Goal: Task Accomplishment & Management: Manage account settings

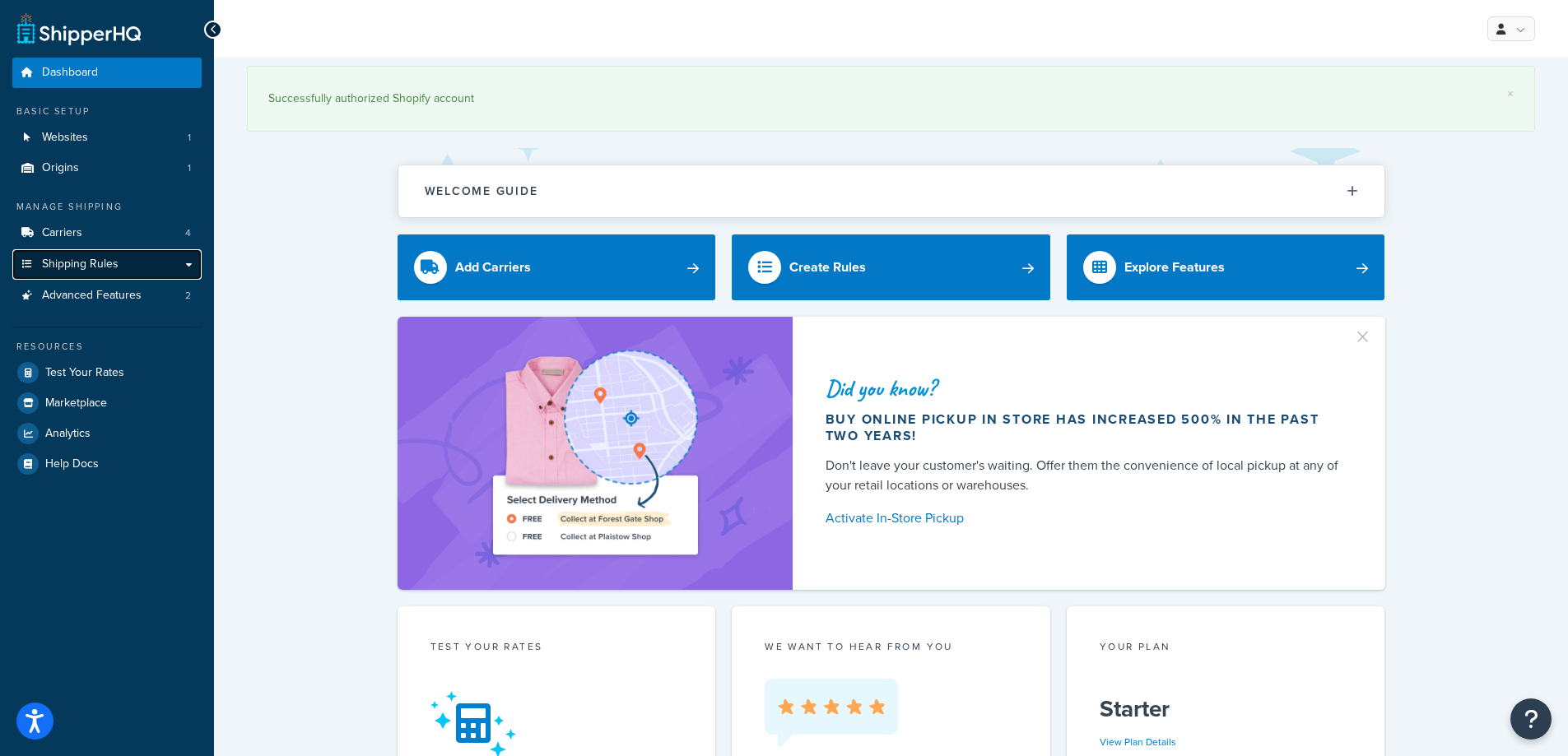
click at [129, 261] on link "Shipping Rules" at bounding box center [107, 264] width 189 height 31
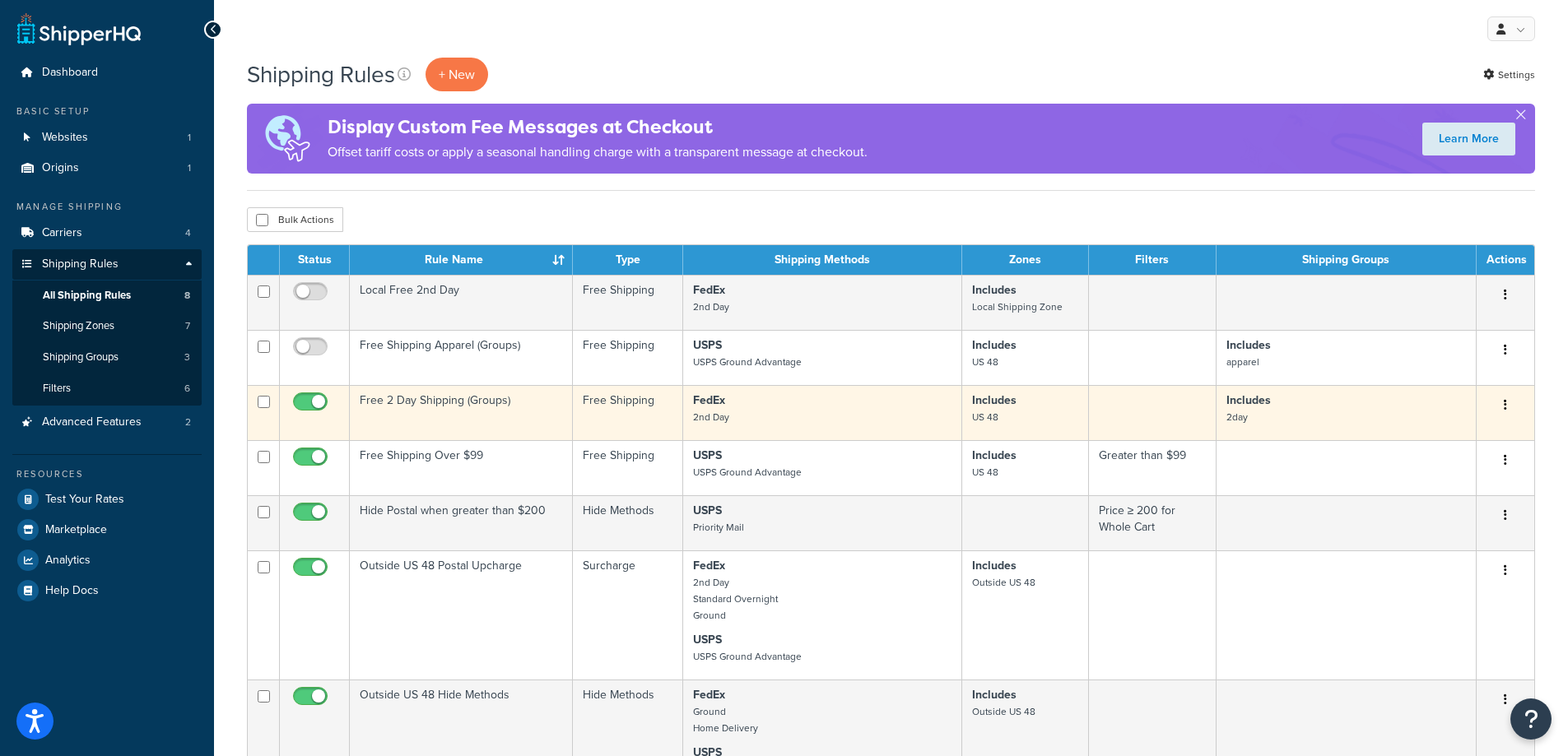
click at [533, 419] on td "Free 2 Day Shipping (Groups)" at bounding box center [461, 413] width 223 height 55
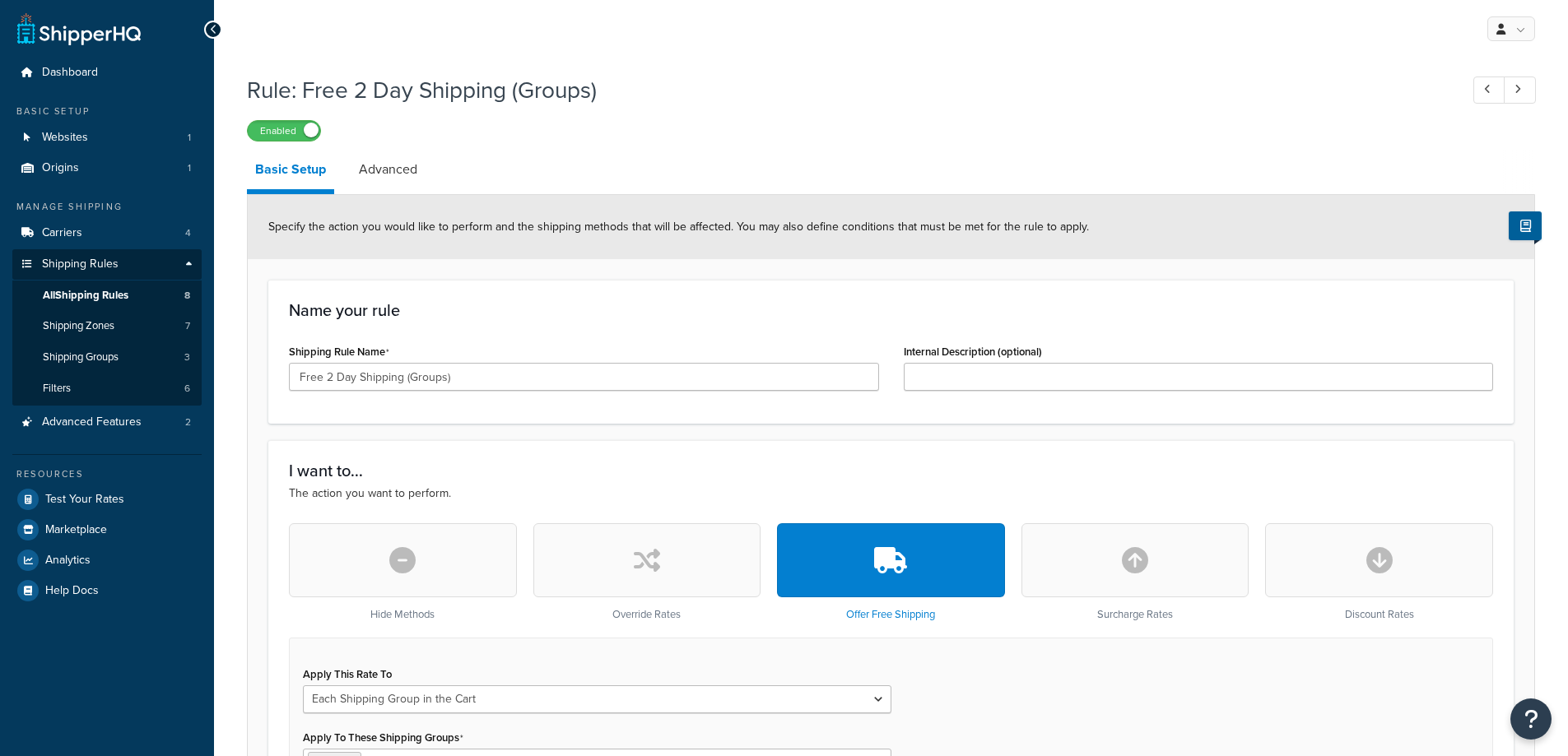
select select "SHIPPING_GROUP"
drag, startPoint x: 228, startPoint y: 364, endPoint x: 238, endPoint y: 360, distance: 10.8
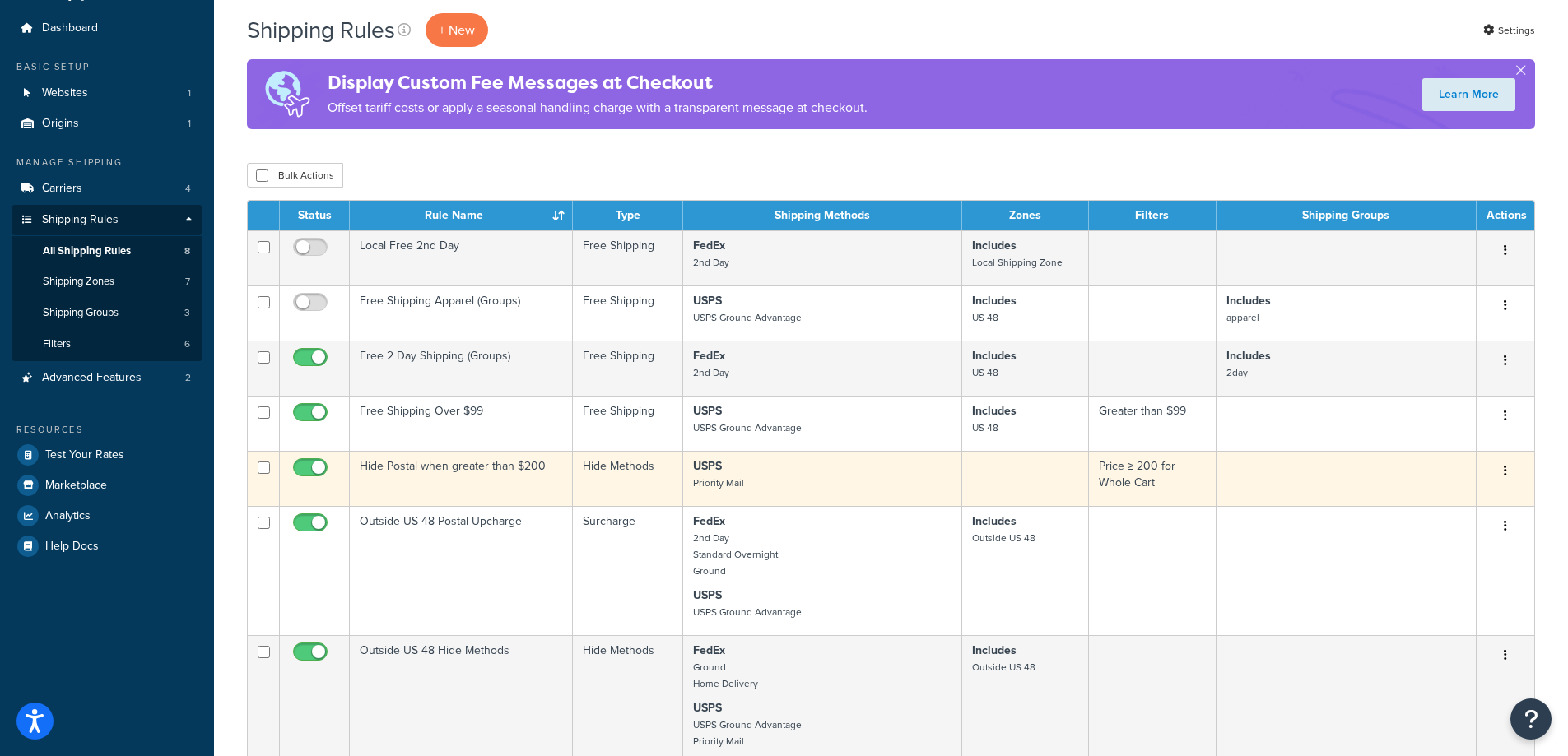
scroll to position [82, 0]
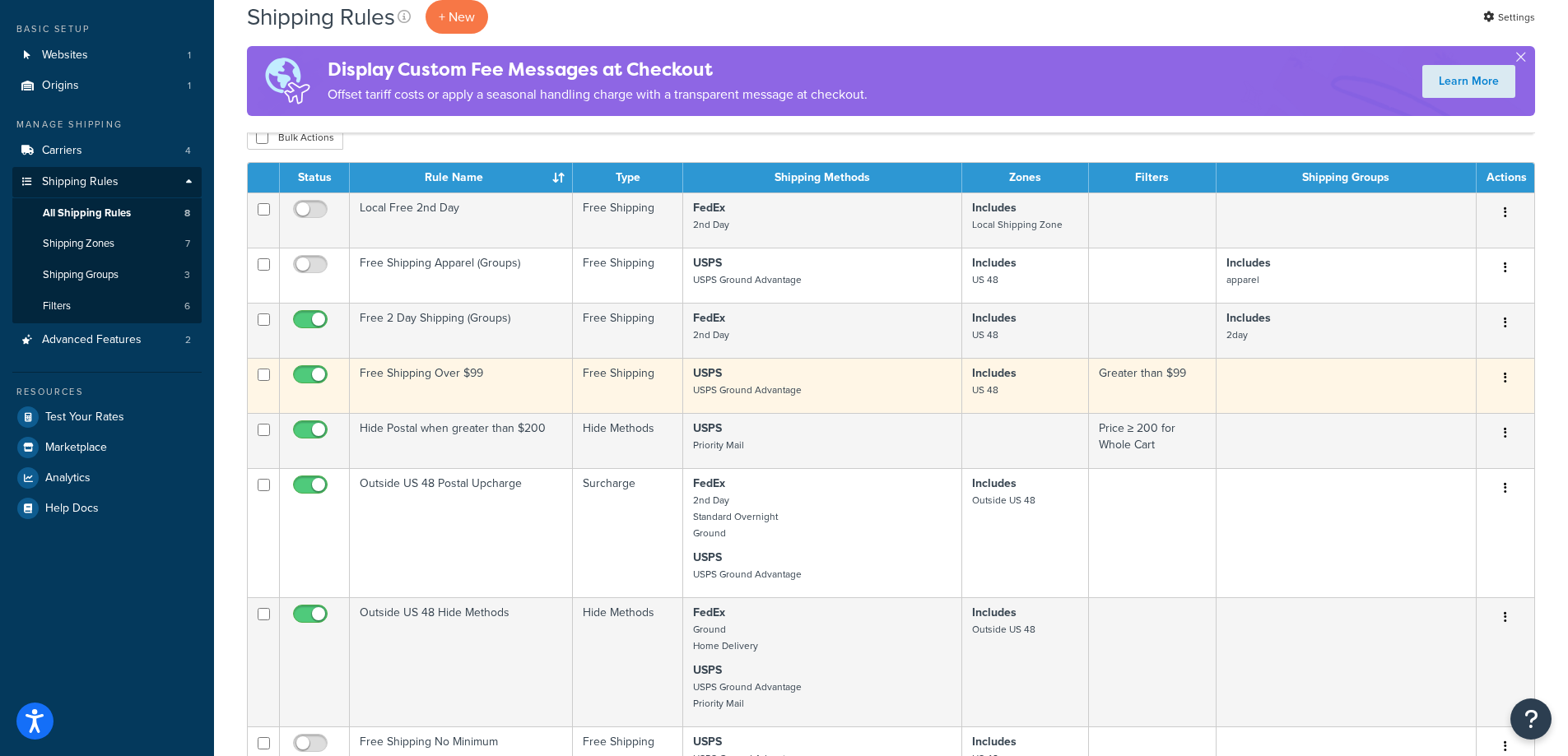
click at [459, 387] on td "Free Shipping Over $99" at bounding box center [461, 385] width 223 height 55
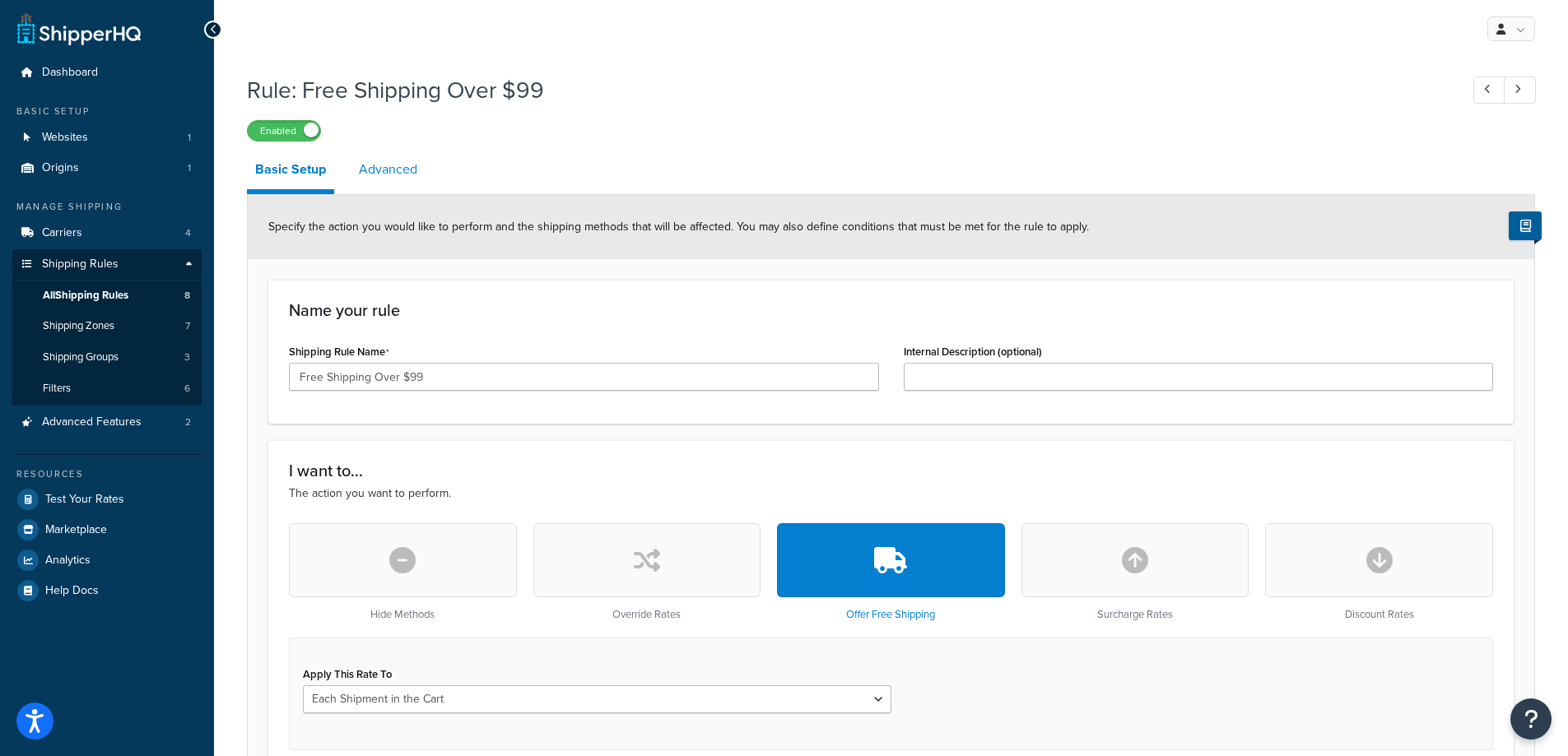
click at [396, 179] on link "Advanced" at bounding box center [388, 169] width 75 height 40
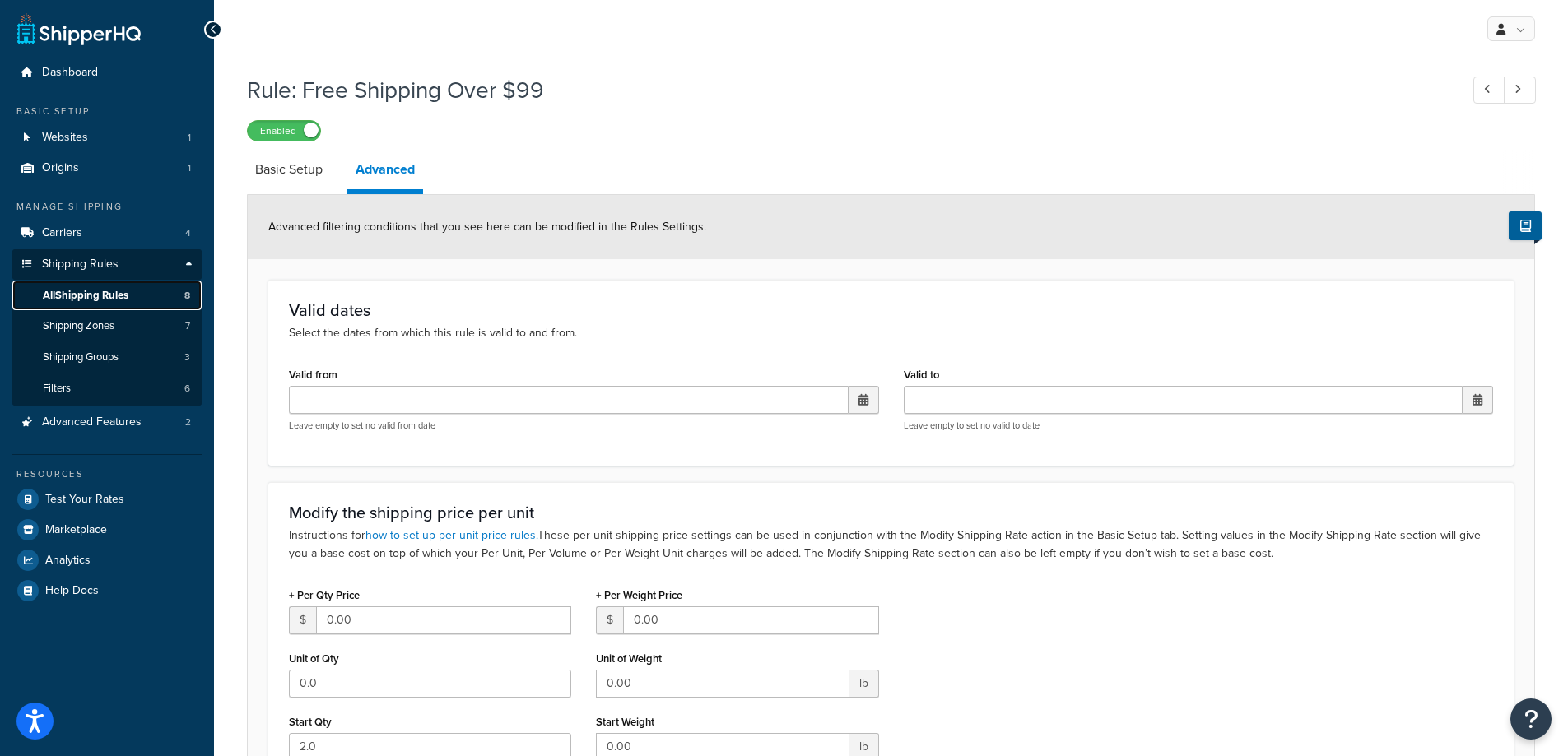
click at [116, 296] on span "All Shipping Rules" at bounding box center [86, 296] width 86 height 14
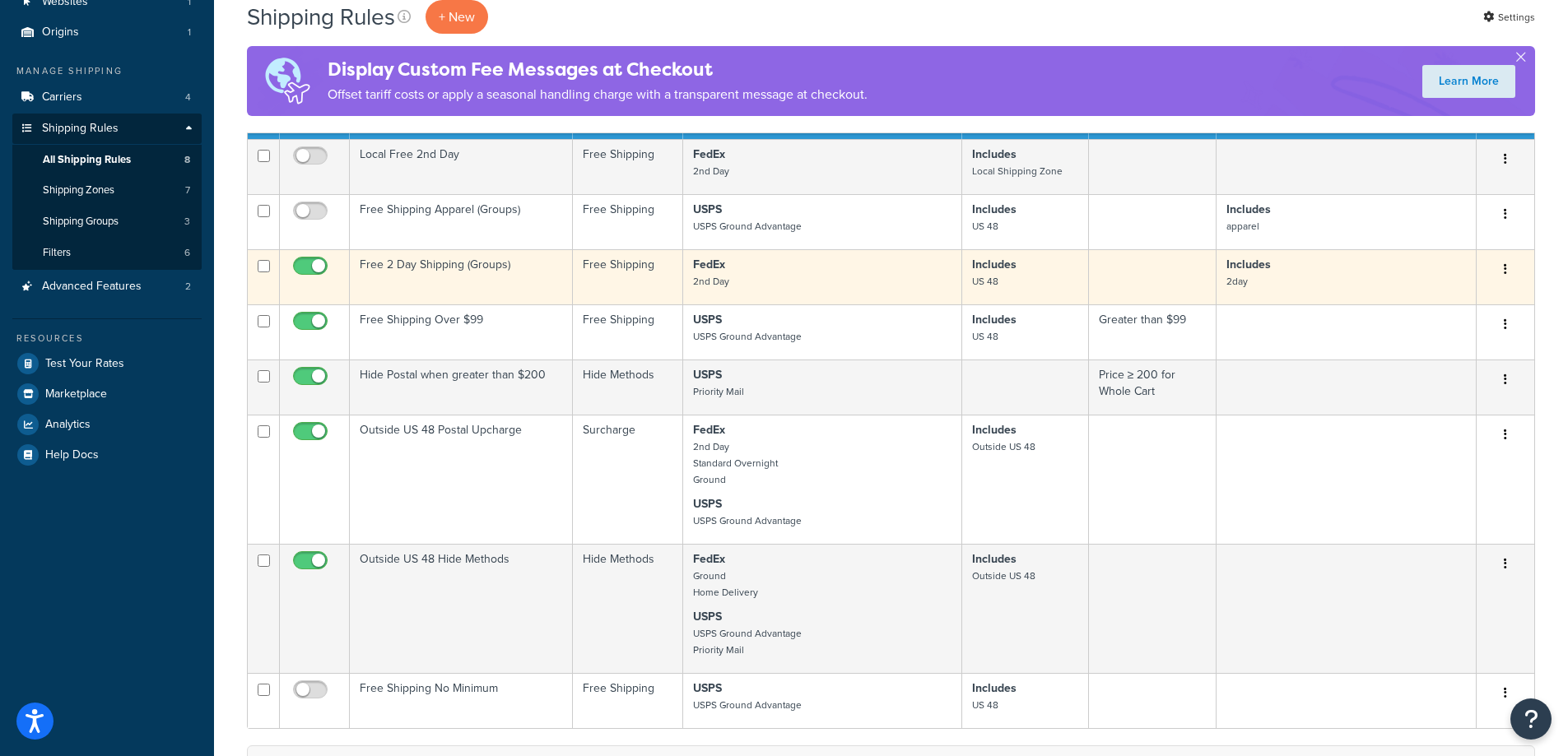
scroll to position [164, 0]
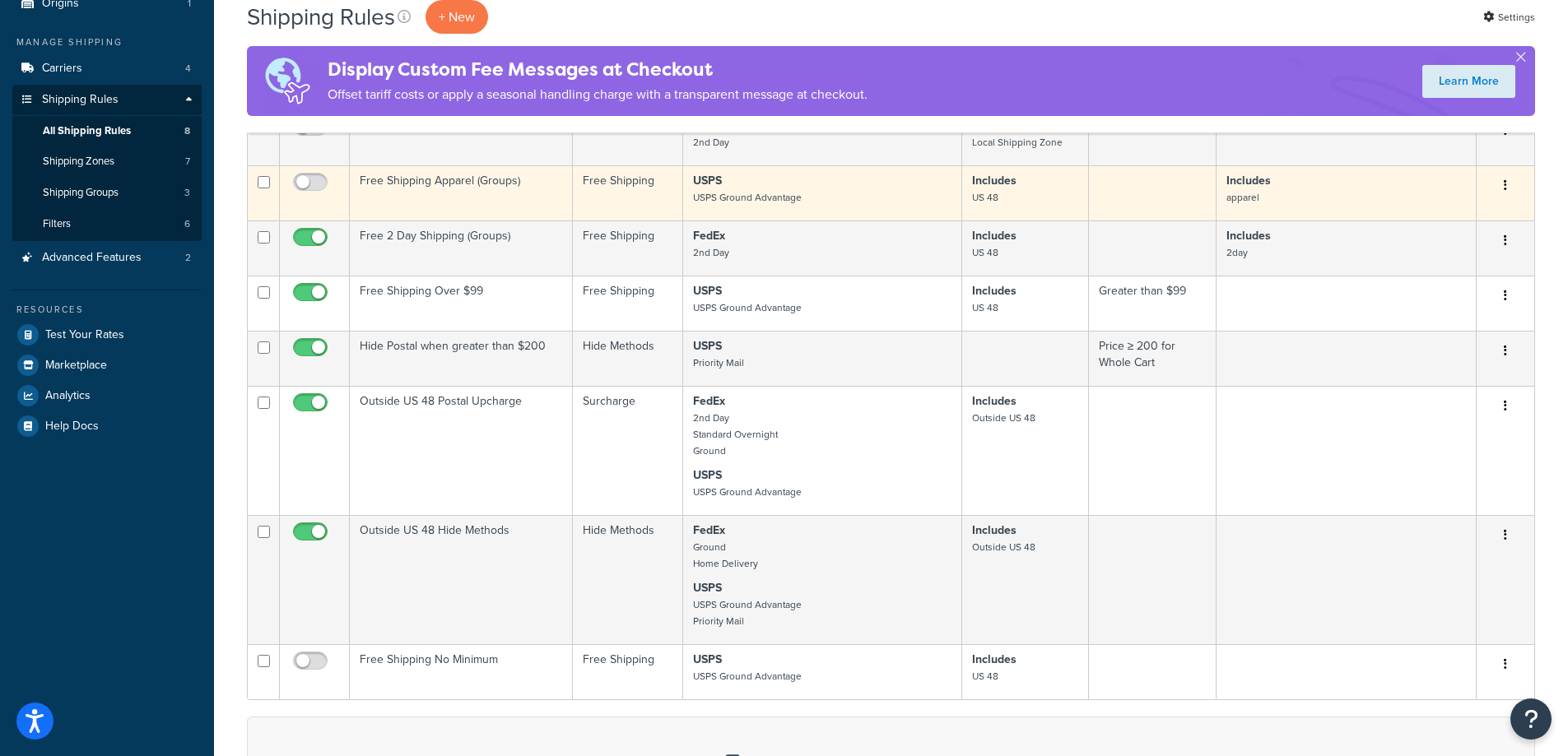
click at [470, 185] on td "Free Shipping Apparel (Groups)" at bounding box center [461, 193] width 223 height 55
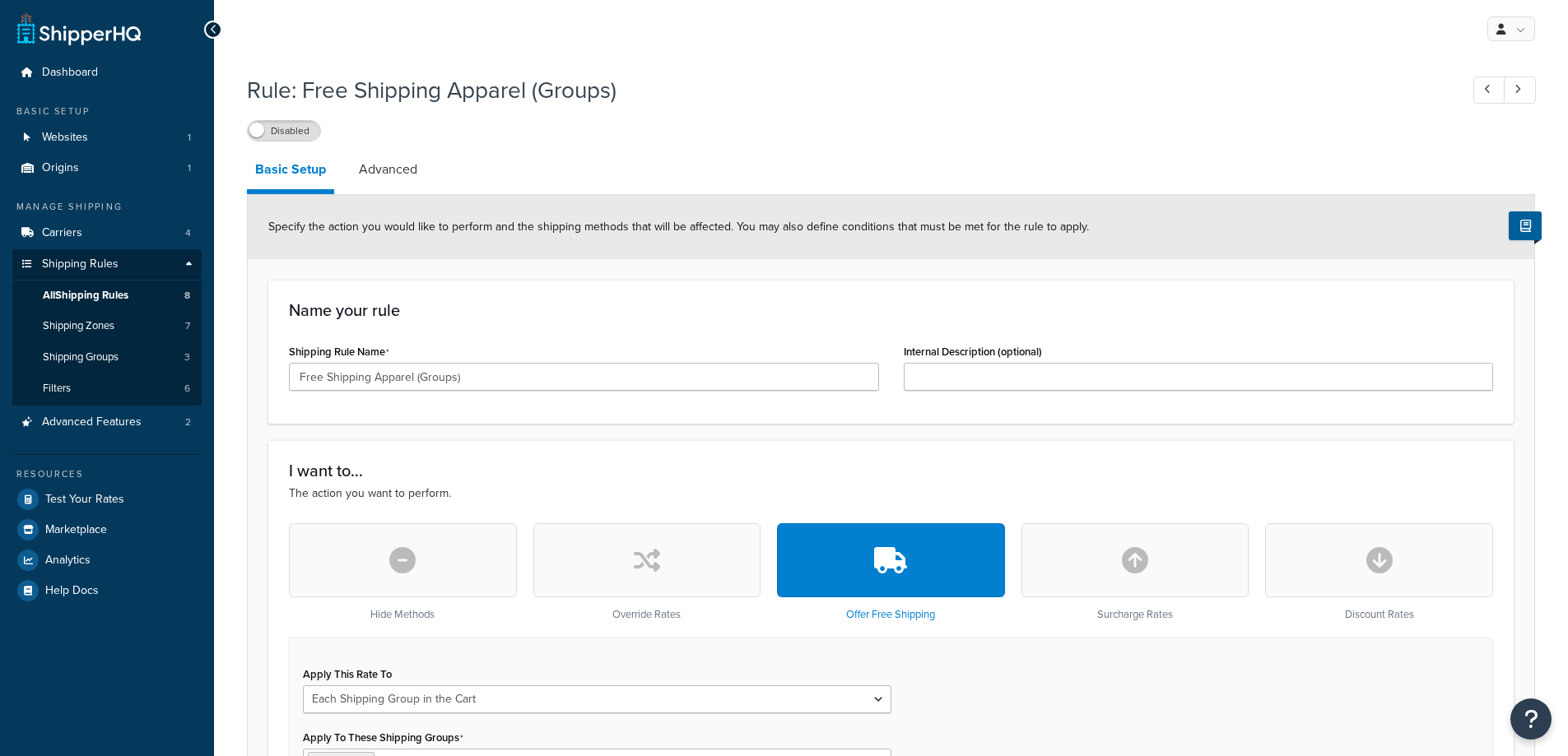
select select "SHIPPING_GROUP"
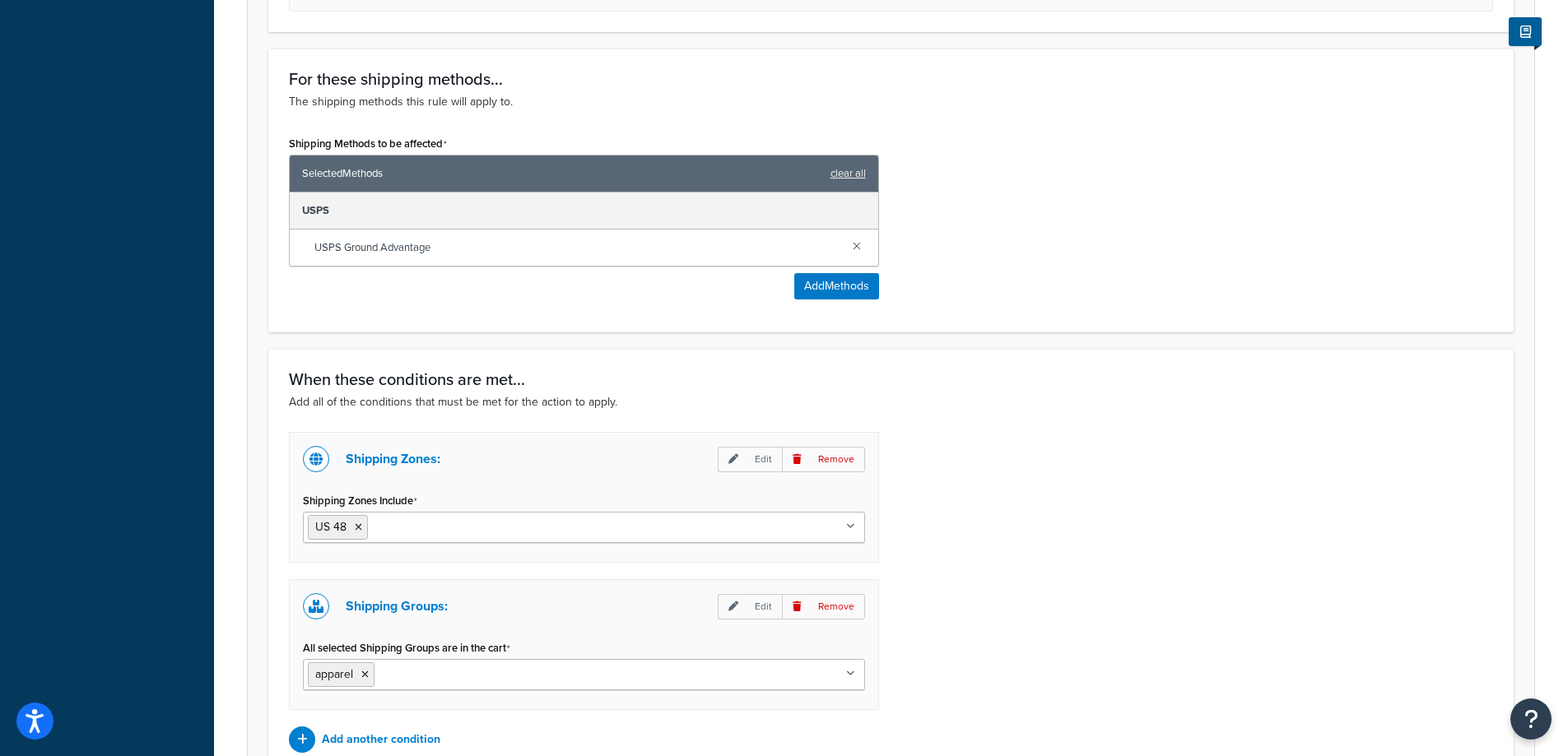
scroll to position [988, 0]
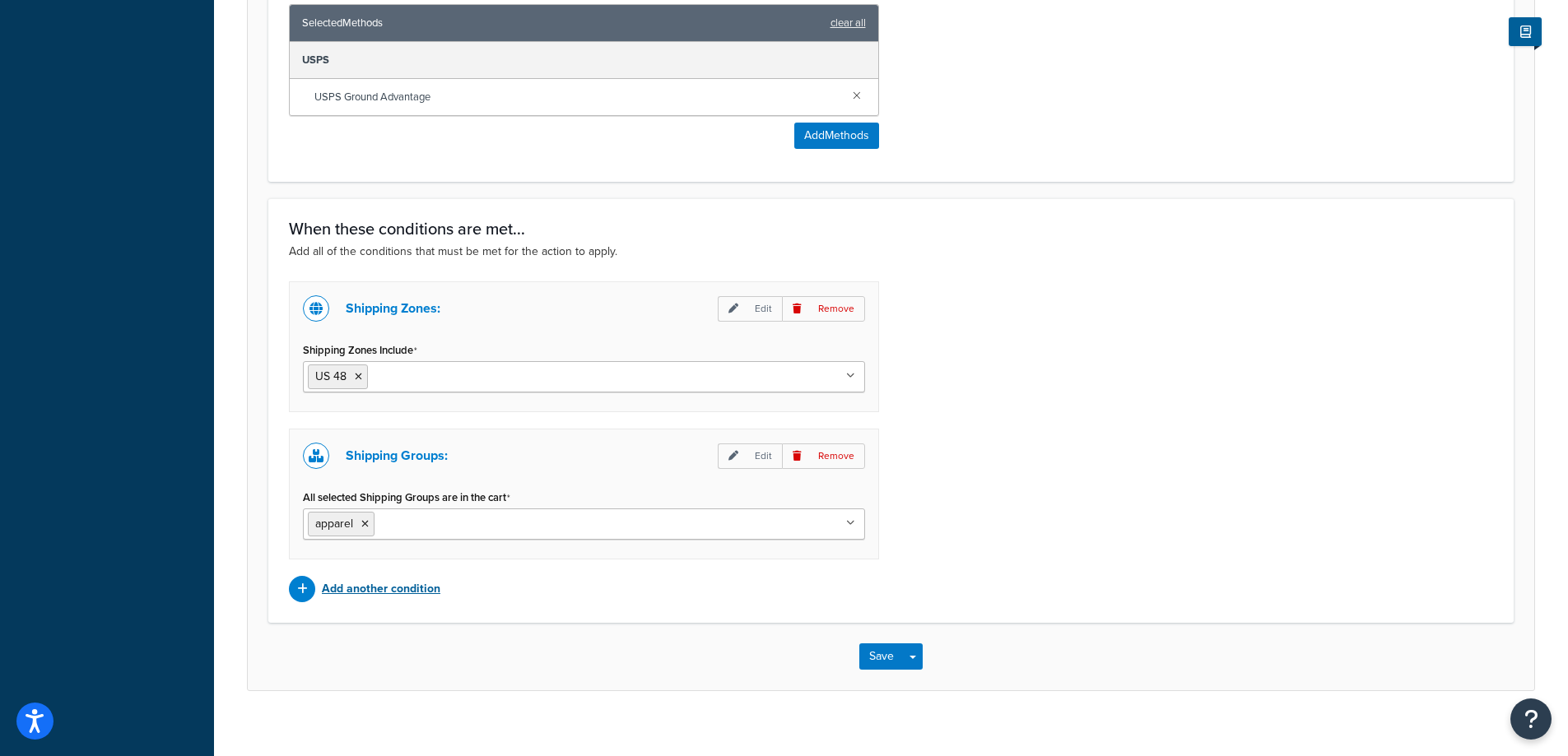
click at [395, 592] on p "Add another condition" at bounding box center [381, 589] width 119 height 23
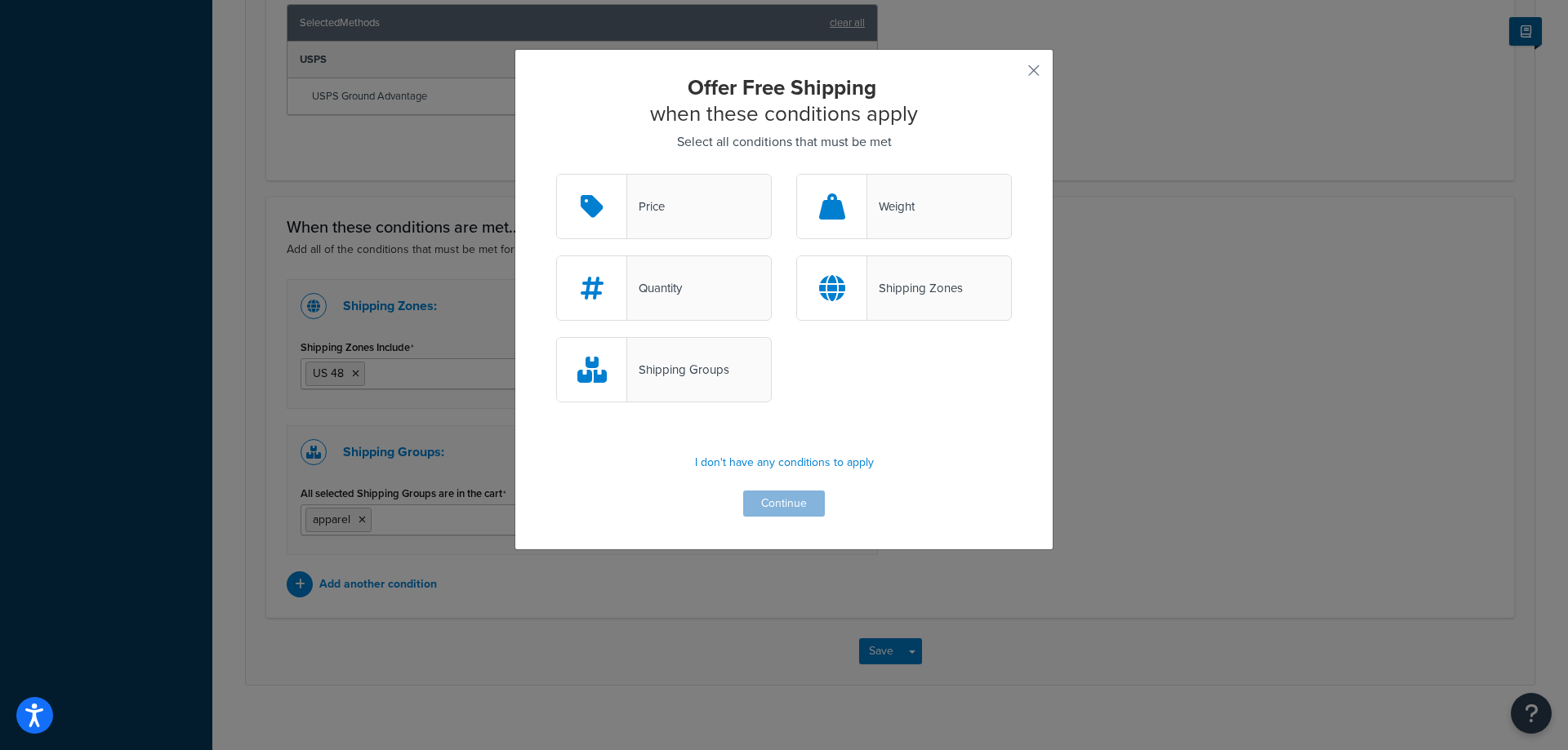
click at [710, 357] on div "Shipping Groups" at bounding box center [664, 369] width 215 height 65
click at [0, 0] on input "Shipping Groups" at bounding box center [0, 0] width 0 height 0
click at [786, 495] on button "Continue" at bounding box center [783, 504] width 82 height 26
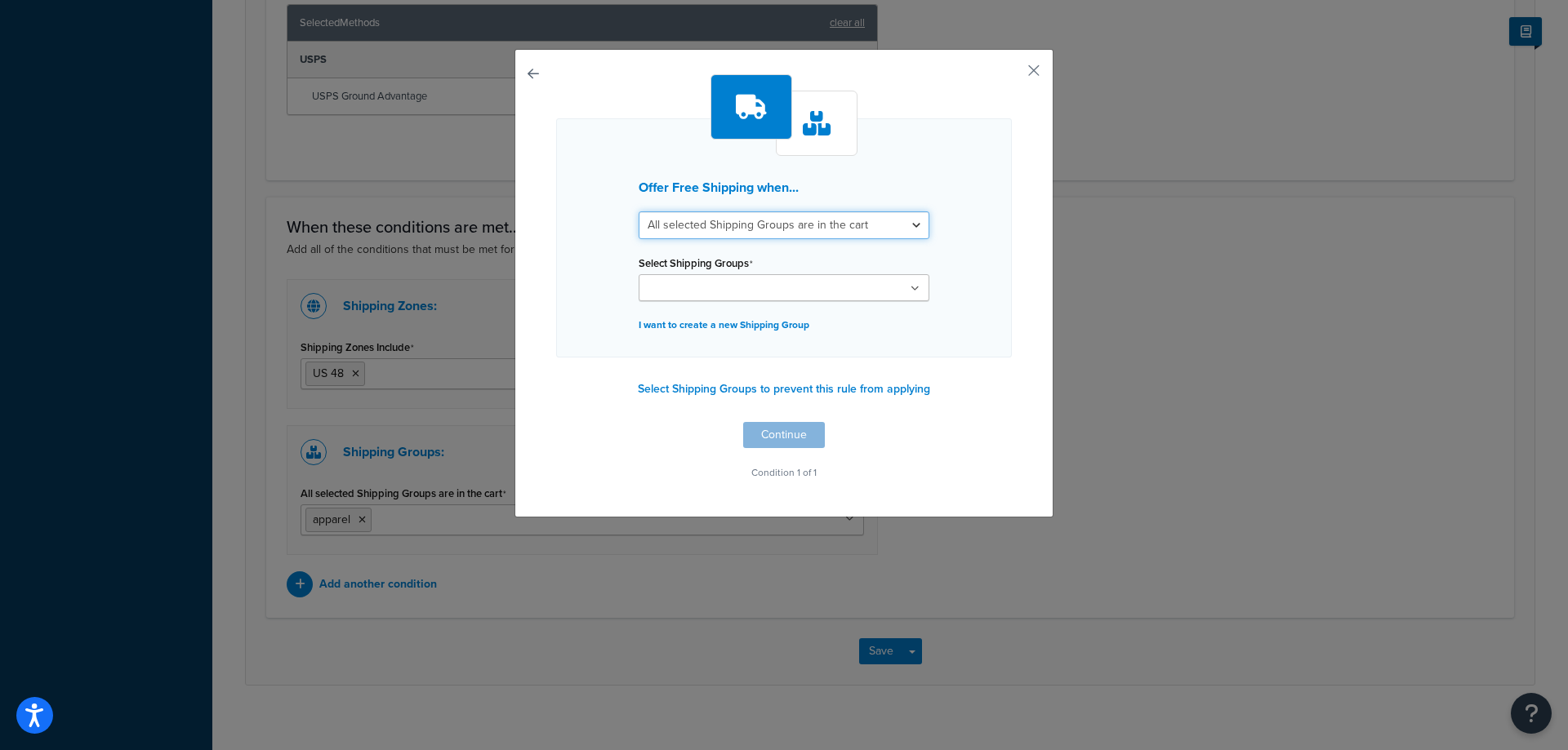
click at [811, 228] on select "All selected Shipping Groups are in the cart Any selected Shipping Groups are i…" at bounding box center [784, 226] width 291 height 28
click at [761, 317] on p "I want to create a new Shipping Group" at bounding box center [784, 325] width 291 height 23
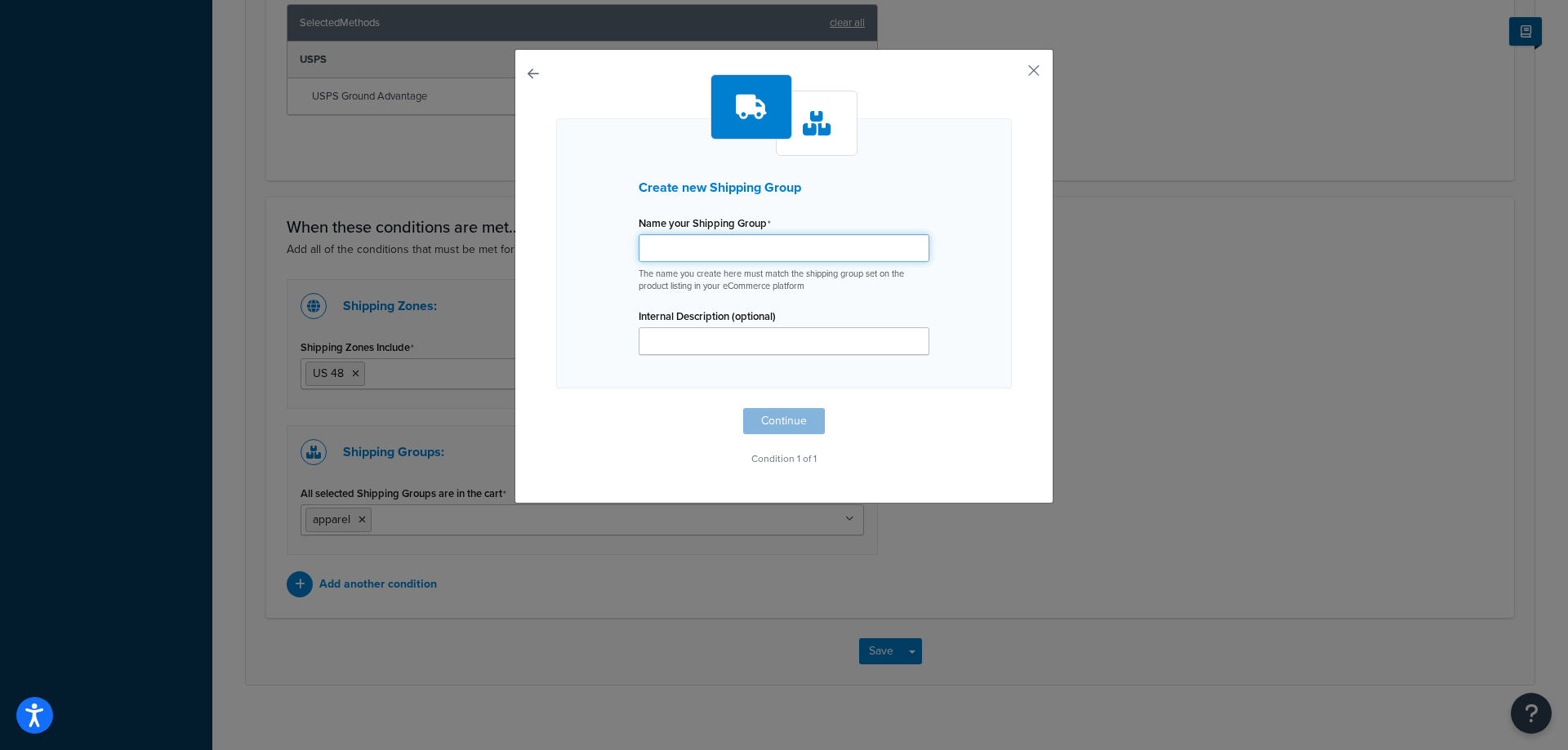
click at [728, 258] on input "Shipping Rule Name" at bounding box center [784, 248] width 291 height 28
type input "Test"
click at [735, 342] on input "Internal Description (optional)" at bounding box center [784, 341] width 291 height 28
type input "Test"
click at [784, 415] on button "Continue" at bounding box center [783, 421] width 82 height 26
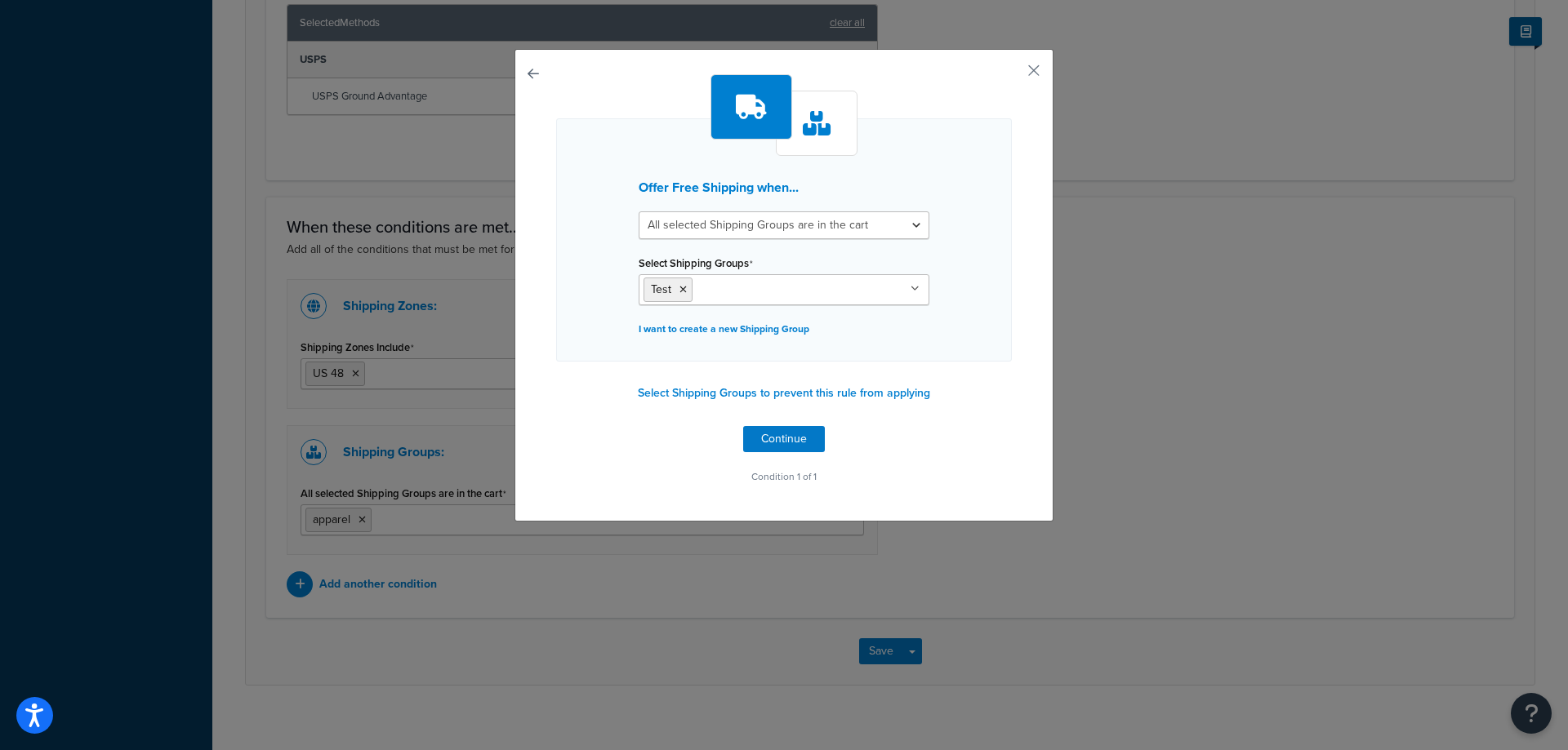
drag, startPoint x: 914, startPoint y: 282, endPoint x: 910, endPoint y: 290, distance: 8.9
click at [910, 290] on ul "Test" at bounding box center [784, 290] width 291 height 31
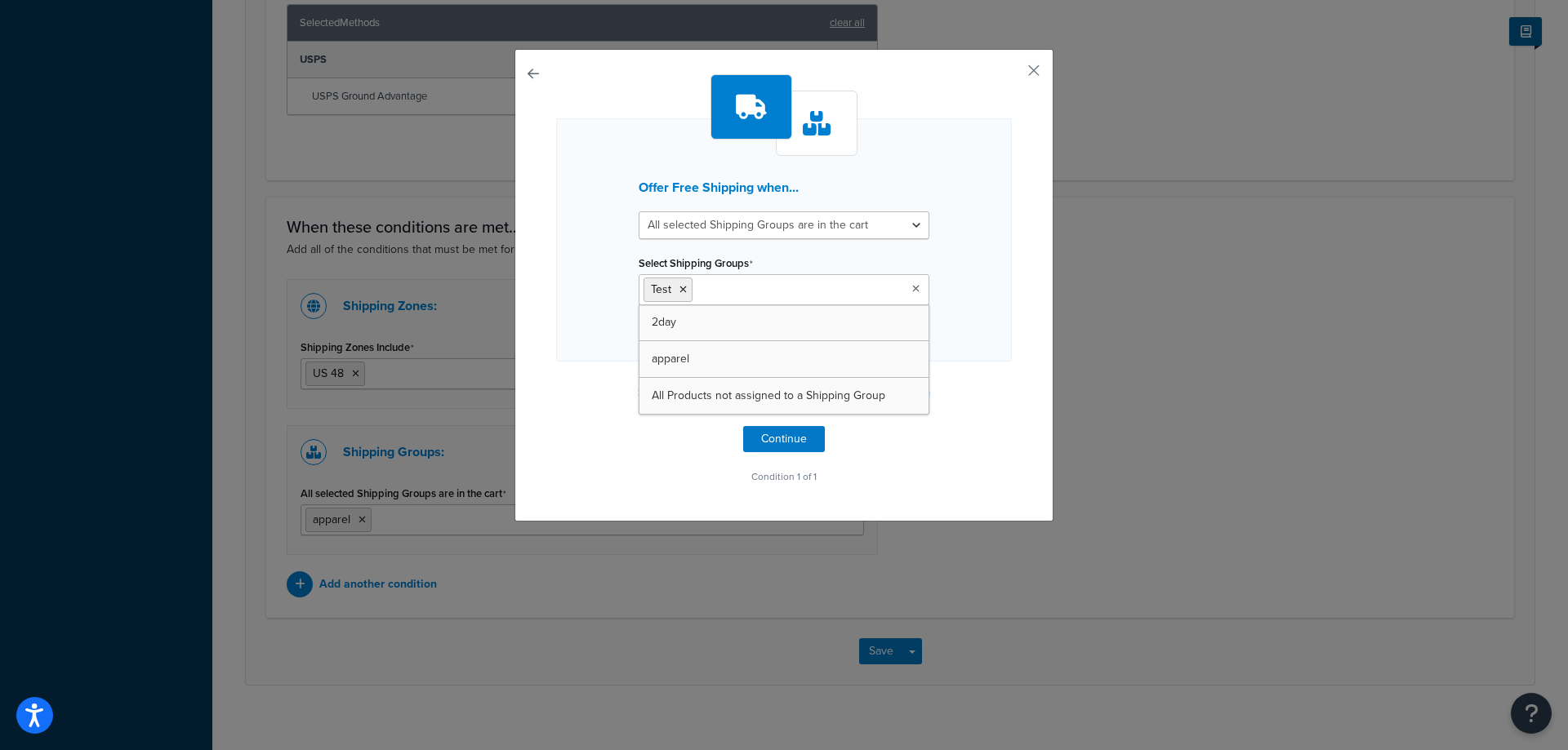
click at [956, 282] on div "Offer Free Shipping when... All selected Shipping Groups are in the cart Any se…" at bounding box center [784, 240] width 456 height 243
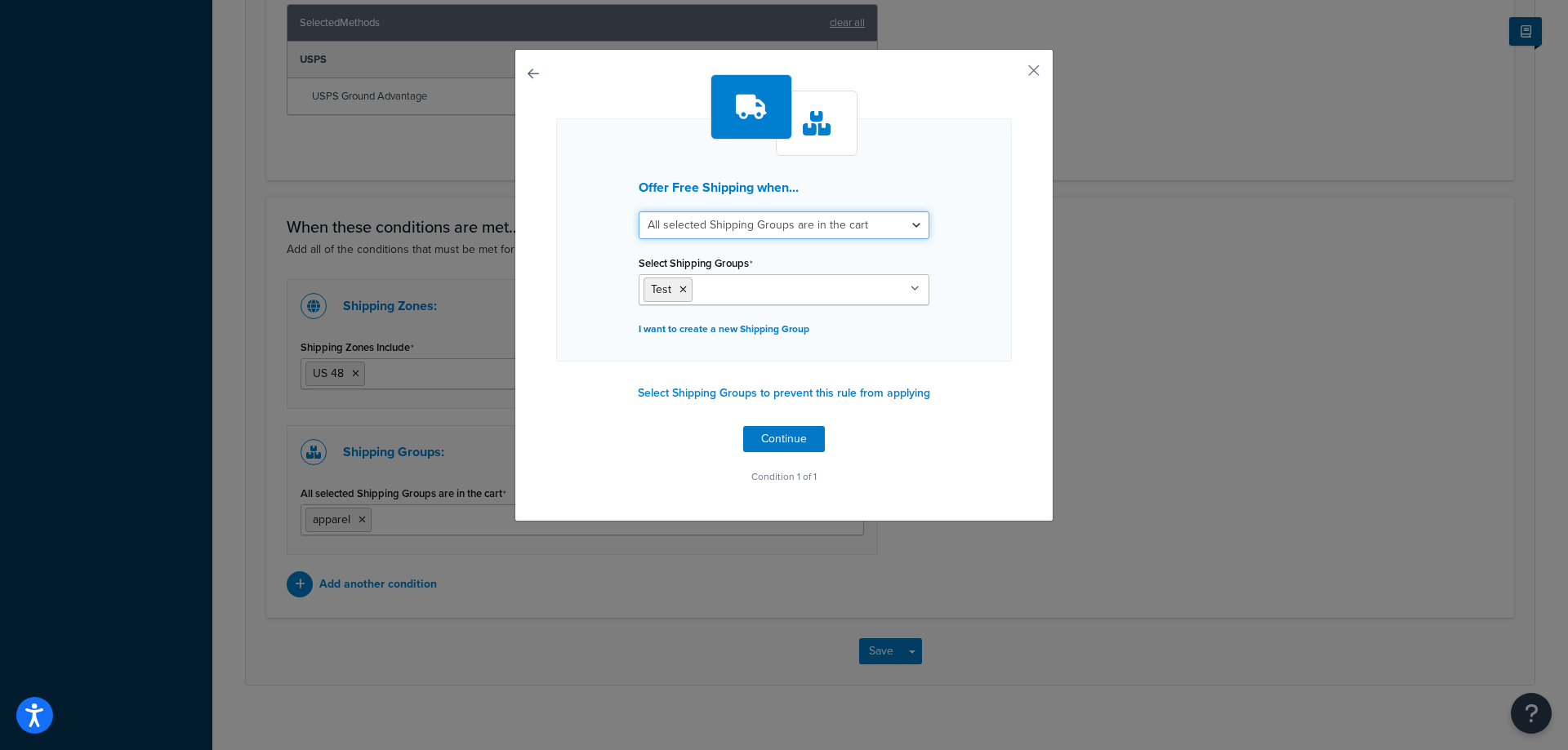
click at [871, 227] on select "All selected Shipping Groups are in the cart Any selected Shipping Groups are i…" at bounding box center [784, 226] width 291 height 28
select select "any"
click at [639, 212] on select "All selected Shipping Groups are in the cart Any selected Shipping Groups are i…" at bounding box center [784, 226] width 291 height 28
click at [971, 227] on div "Offer Free Shipping when... All selected Shipping Groups are in the cart Any se…" at bounding box center [784, 240] width 456 height 243
click at [782, 439] on button "Continue" at bounding box center [783, 439] width 82 height 26
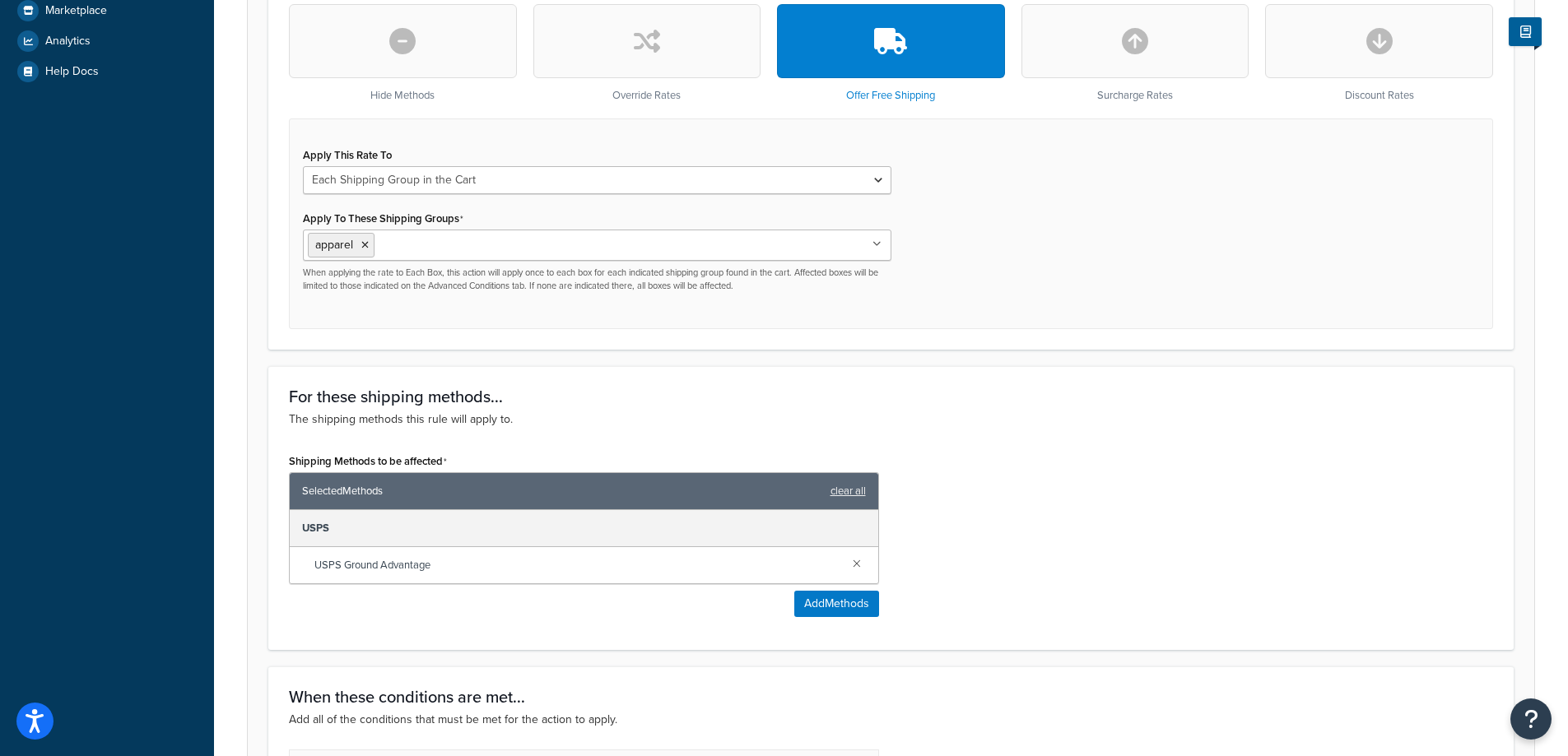
scroll to position [740, 0]
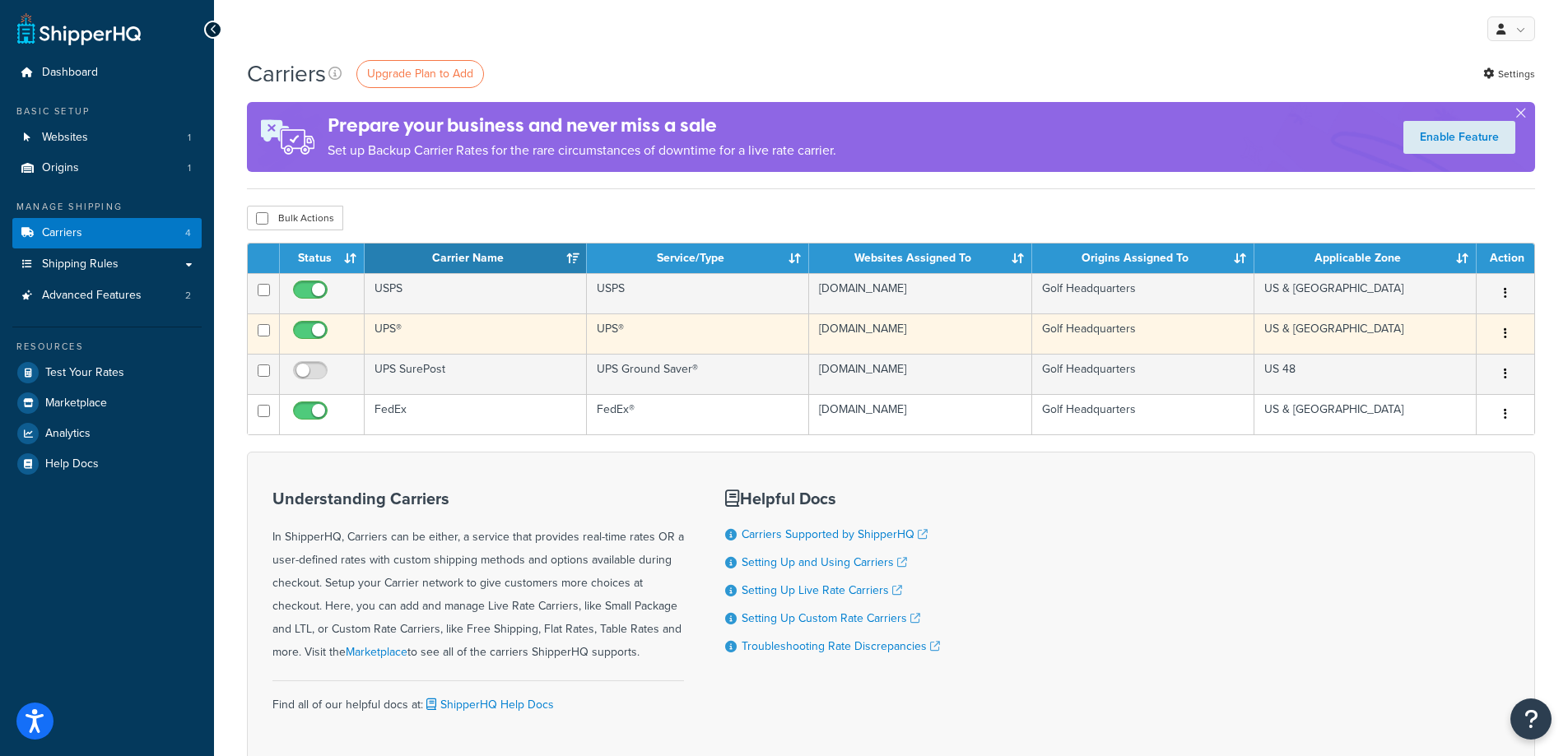
click at [506, 332] on td "UPS®" at bounding box center [475, 333] width 222 height 41
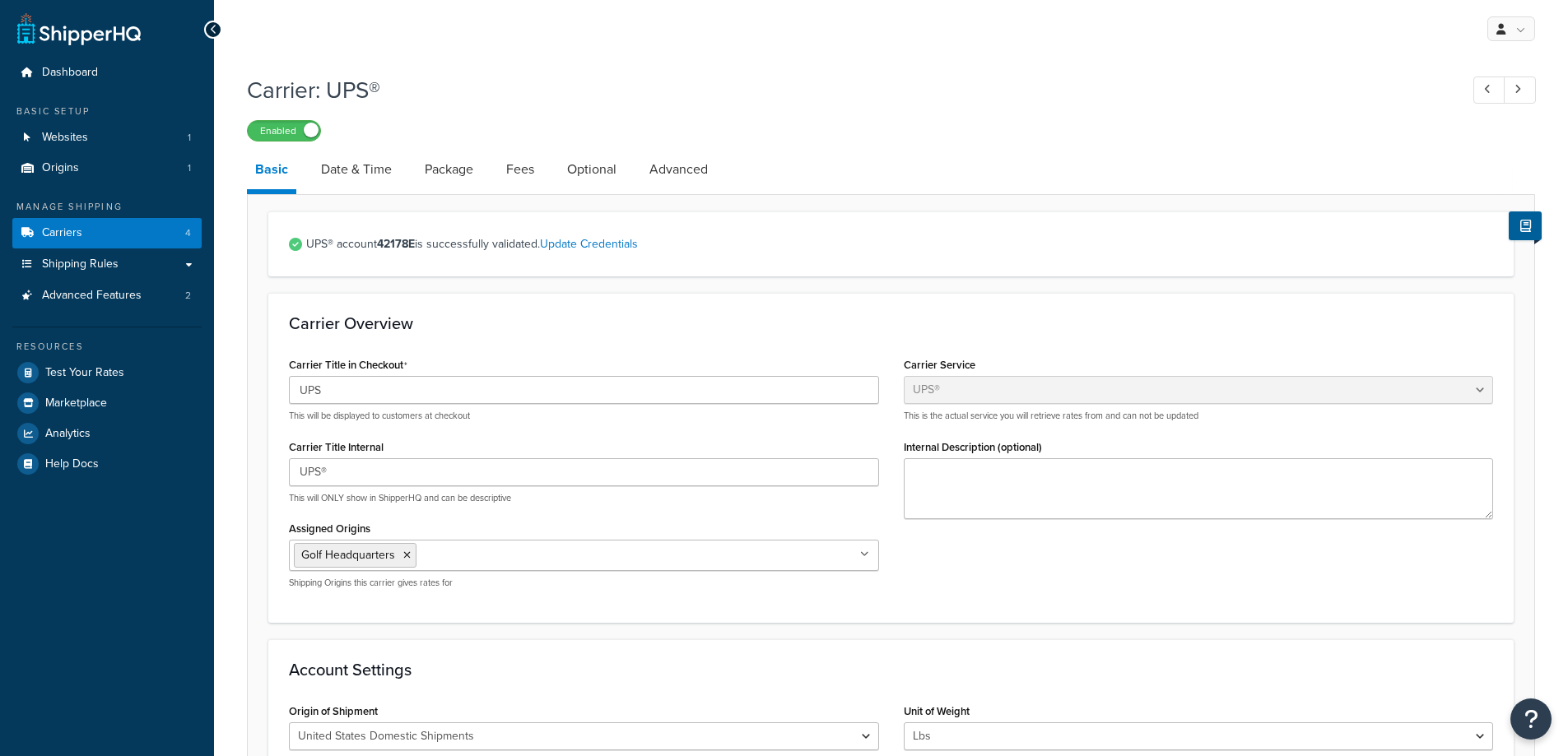
select select "ups"
select select "53"
click at [686, 167] on link "Advanced" at bounding box center [679, 169] width 75 height 40
select select "false"
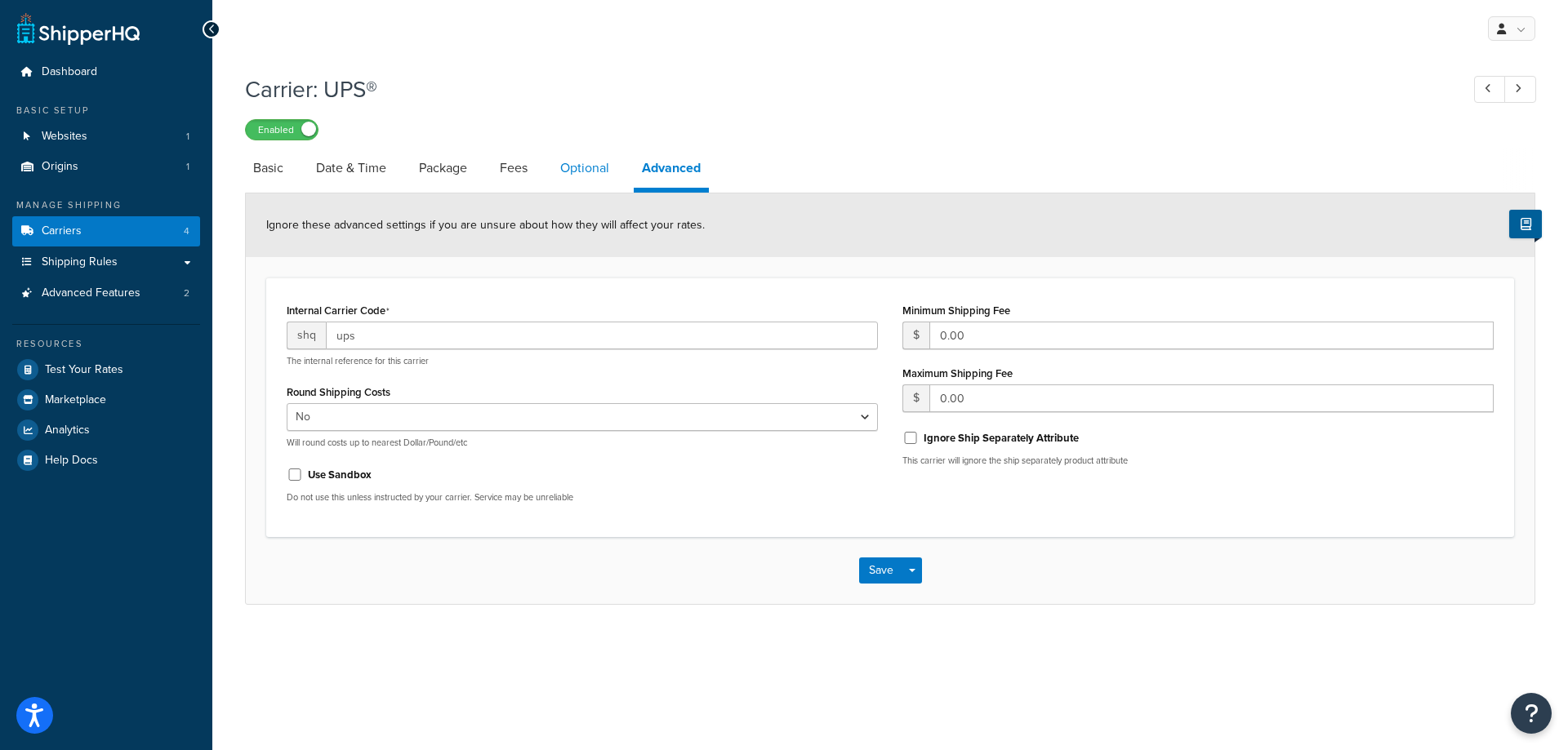
click at [586, 163] on link "Optional" at bounding box center [584, 168] width 65 height 40
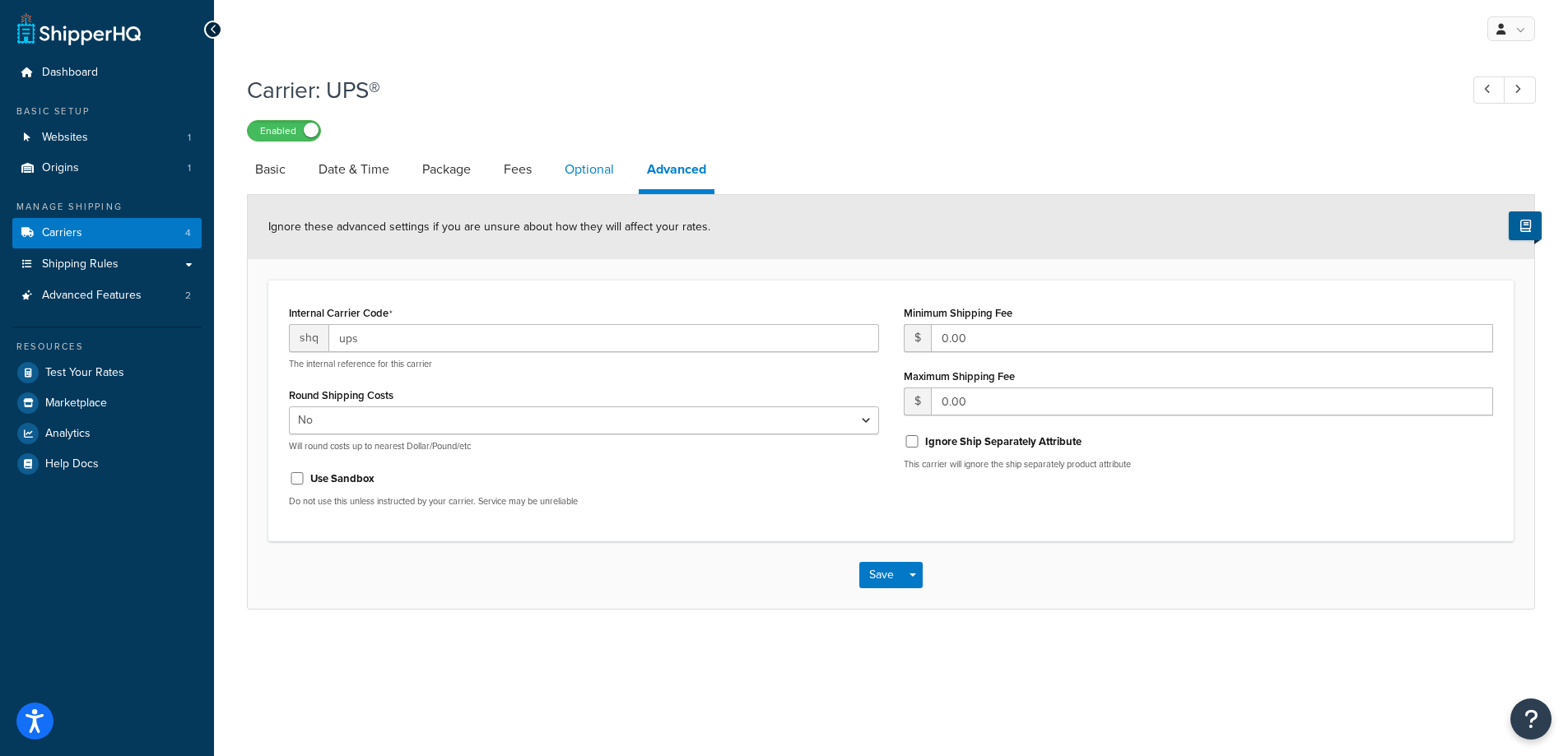
select select "business"
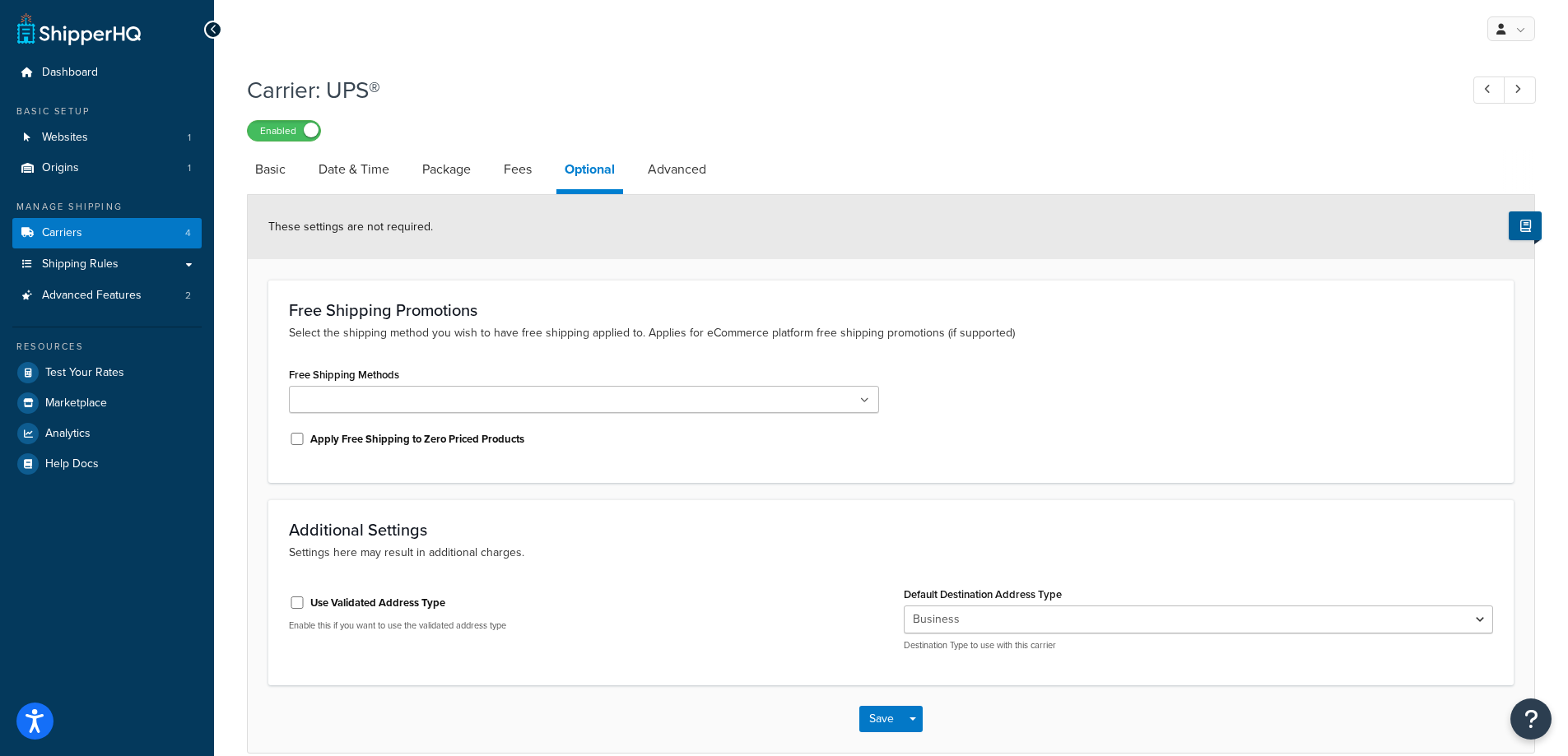
scroll to position [80, 0]
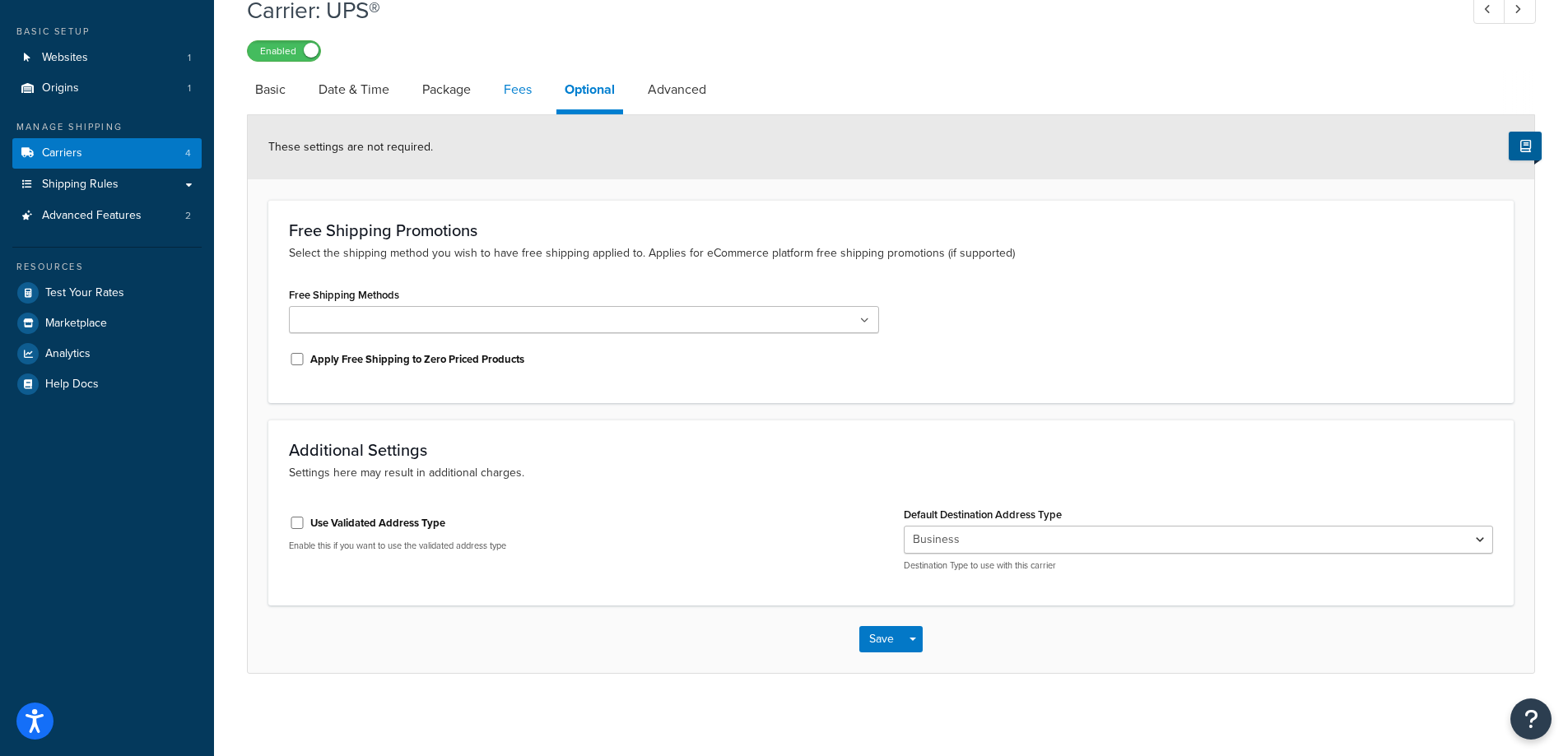
click at [509, 91] on link "Fees" at bounding box center [517, 90] width 44 height 40
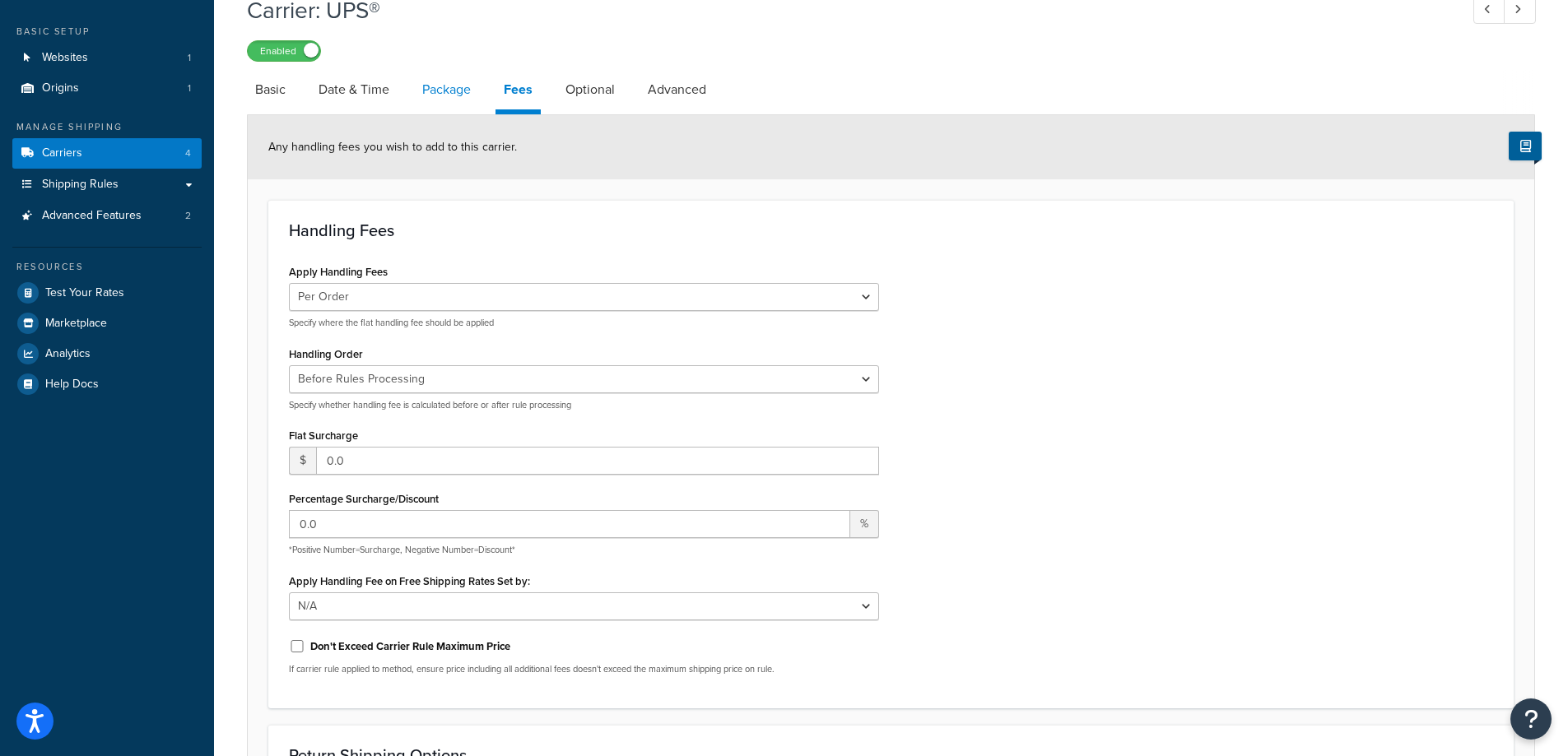
click at [445, 82] on link "Package" at bounding box center [446, 90] width 65 height 40
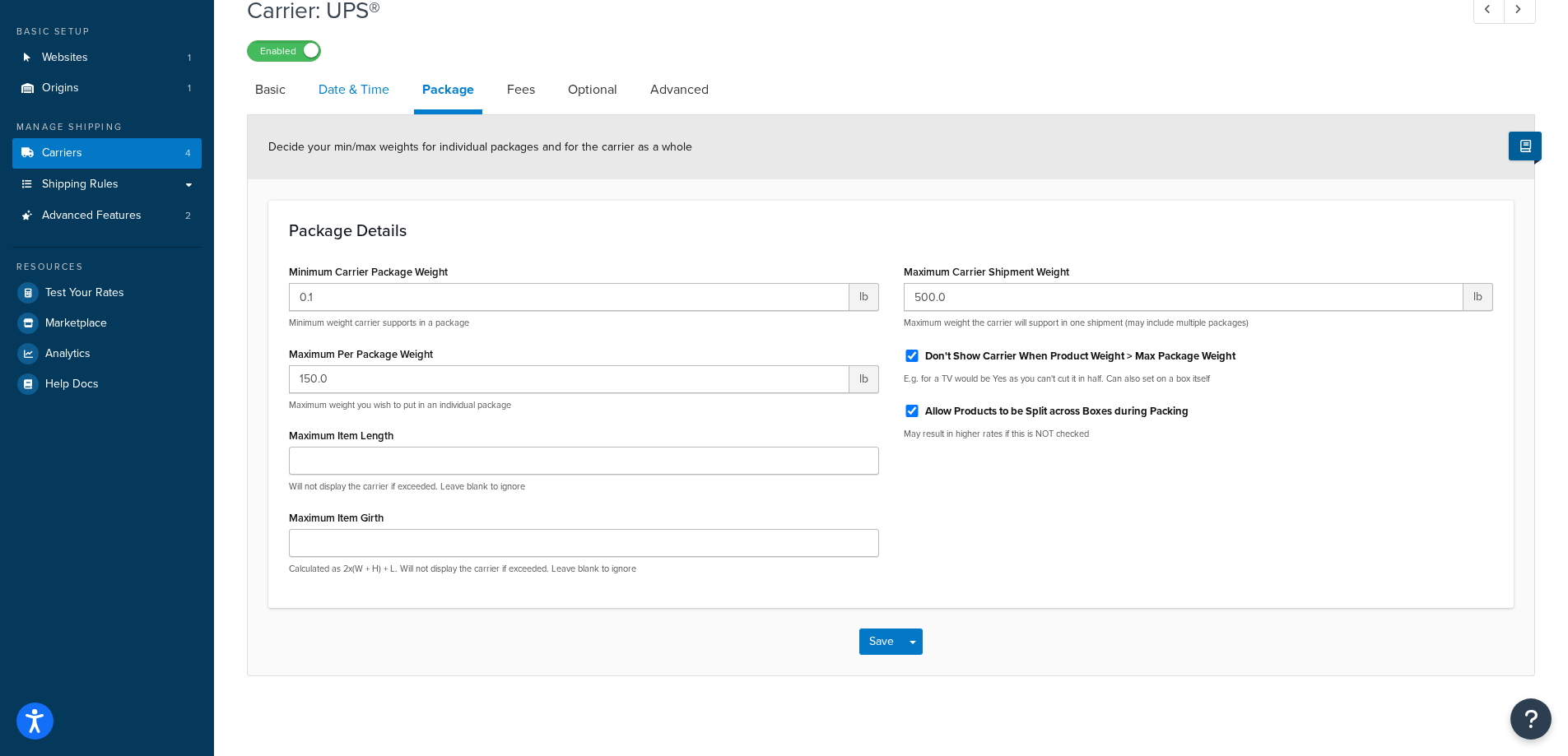
click at [366, 85] on link "Date & Time" at bounding box center [353, 90] width 87 height 40
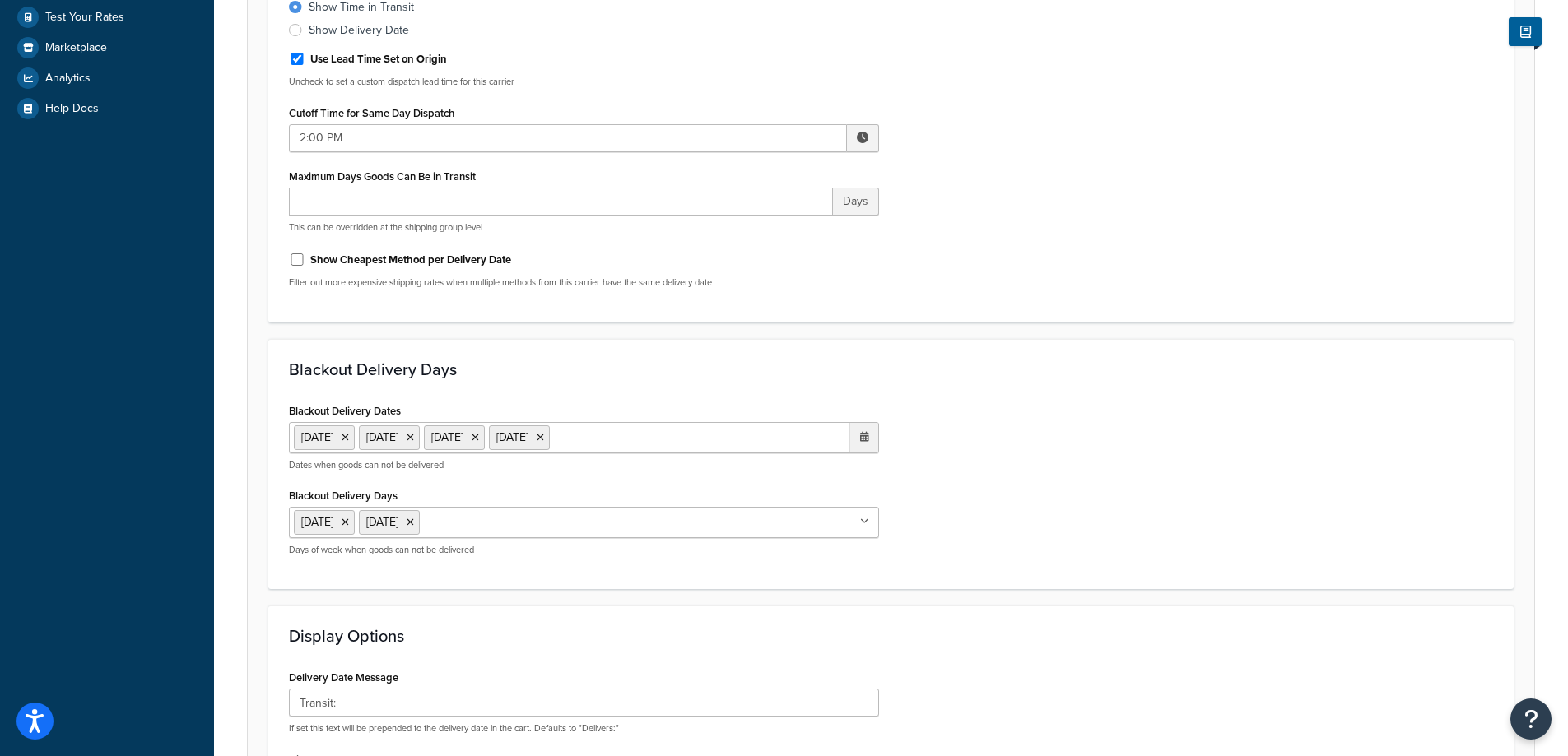
scroll to position [326, 0]
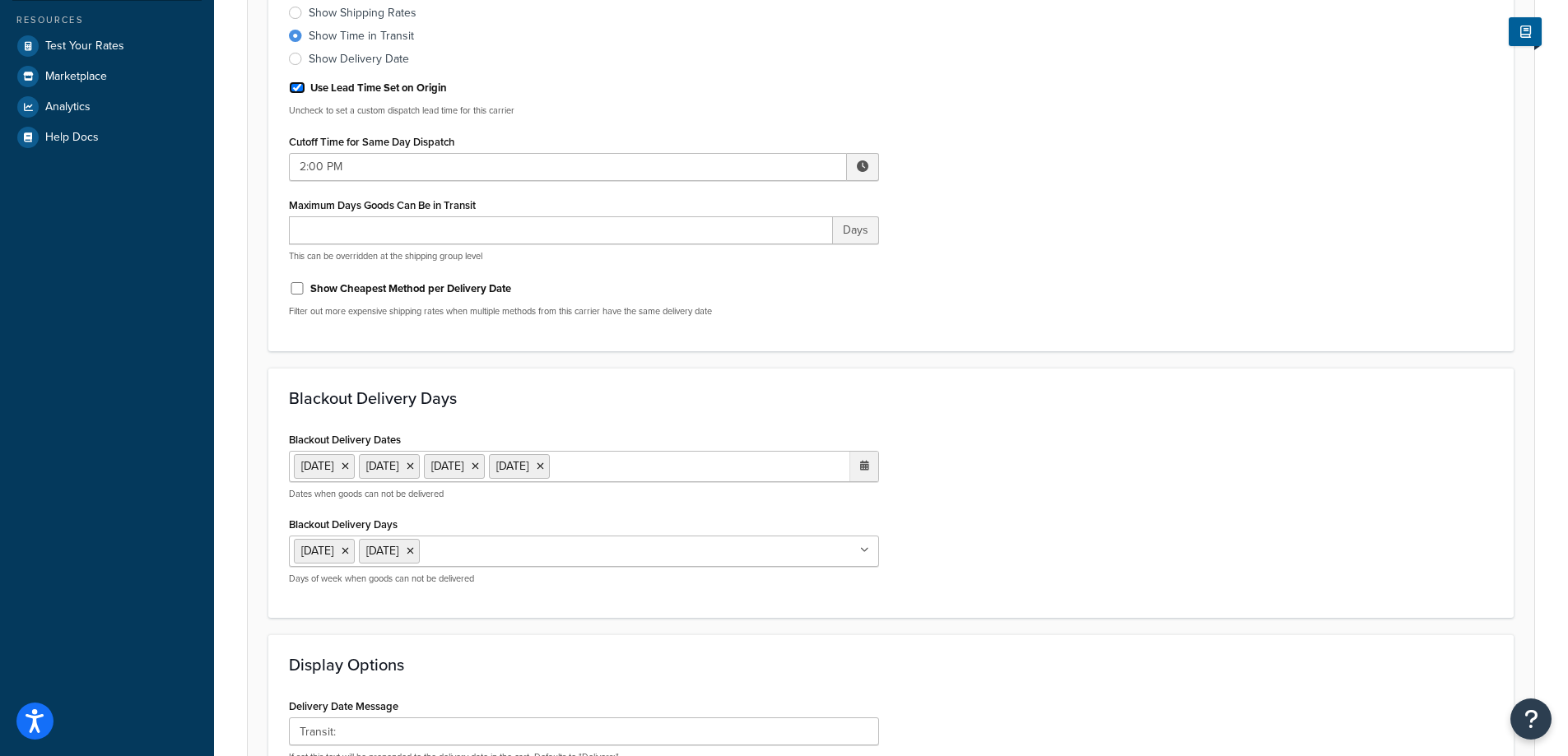
click at [300, 87] on input "Use Lead Time Set on Origin" at bounding box center [297, 87] width 17 height 12
checkbox input "false"
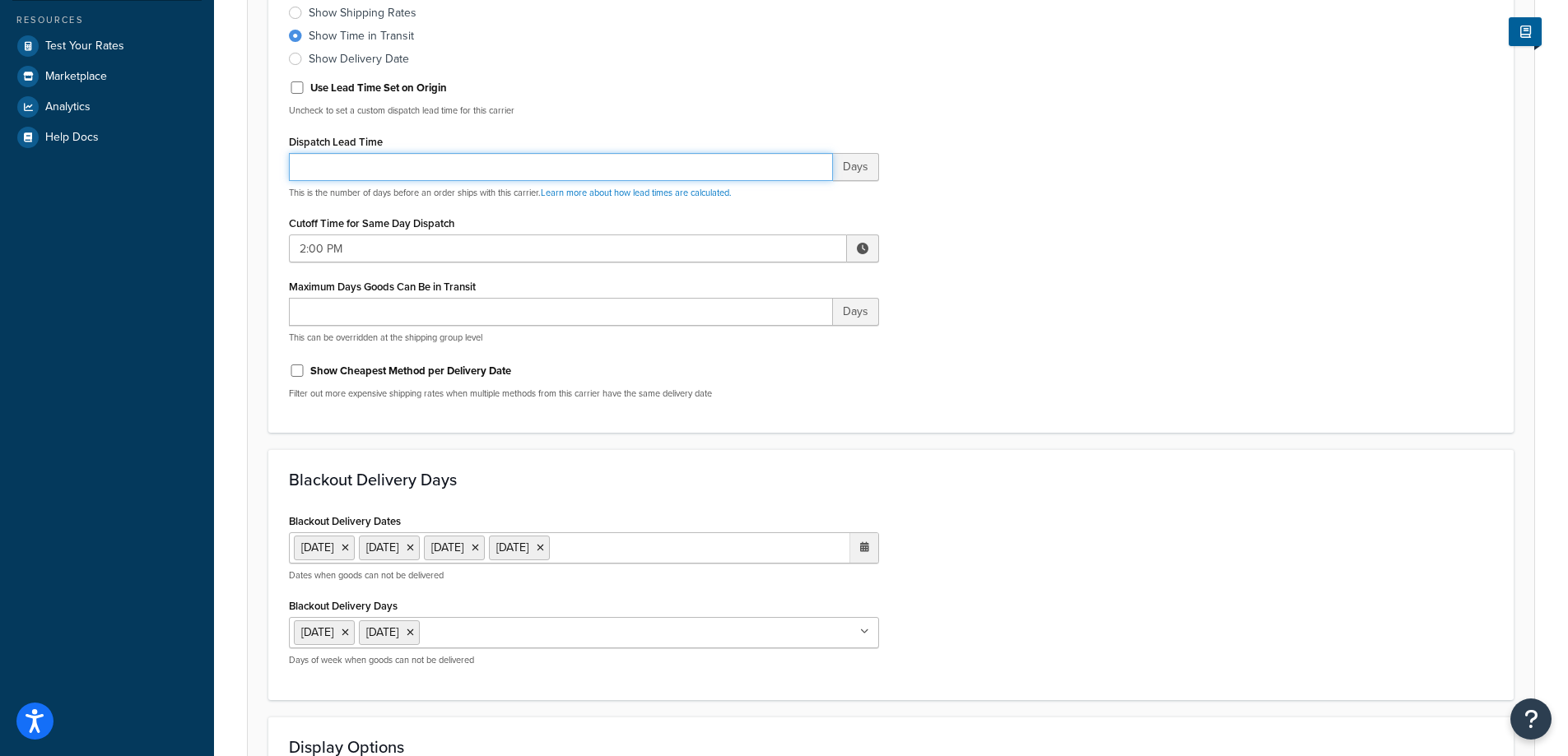
click at [426, 163] on input "Dispatch Lead Time" at bounding box center [561, 167] width 544 height 28
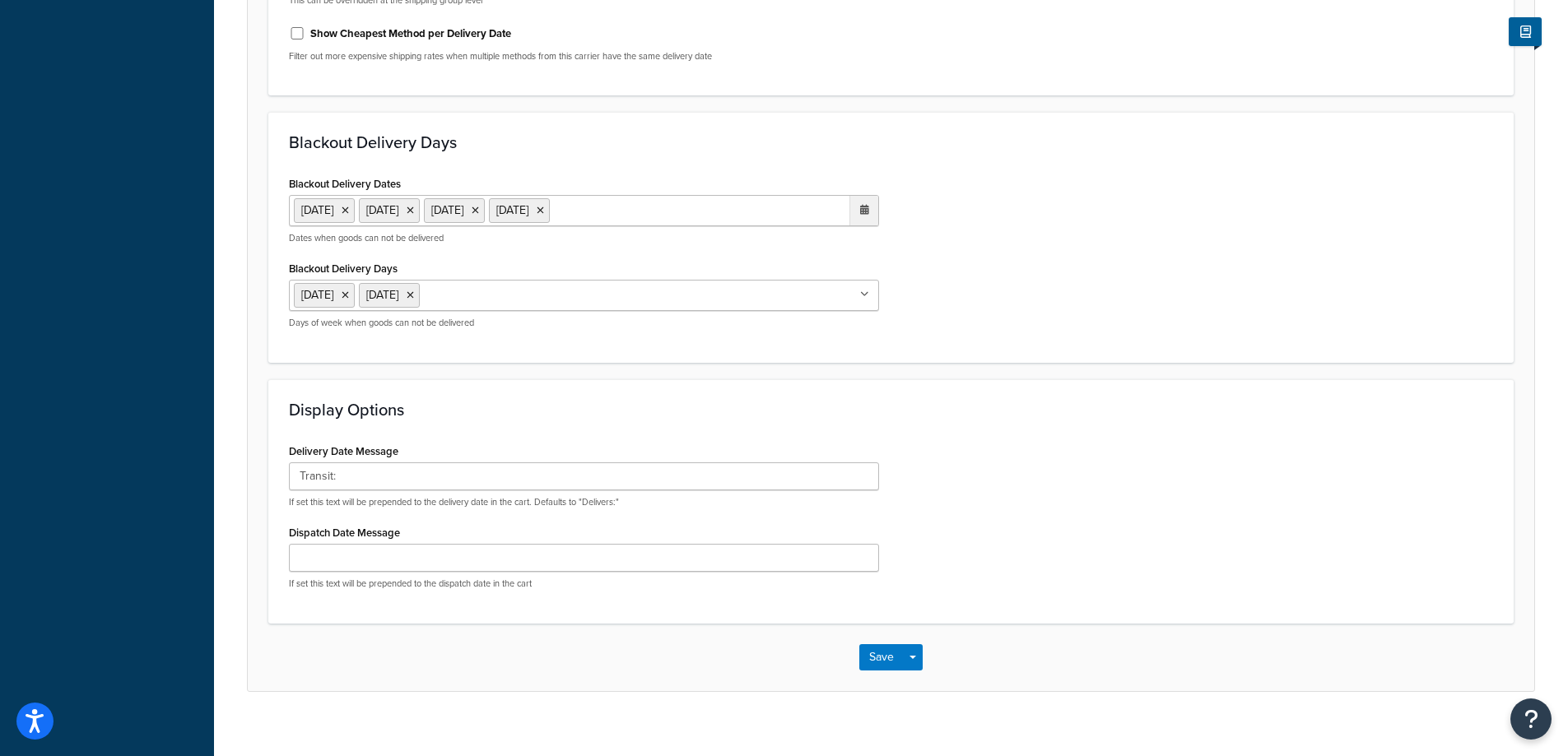
scroll to position [682, 0]
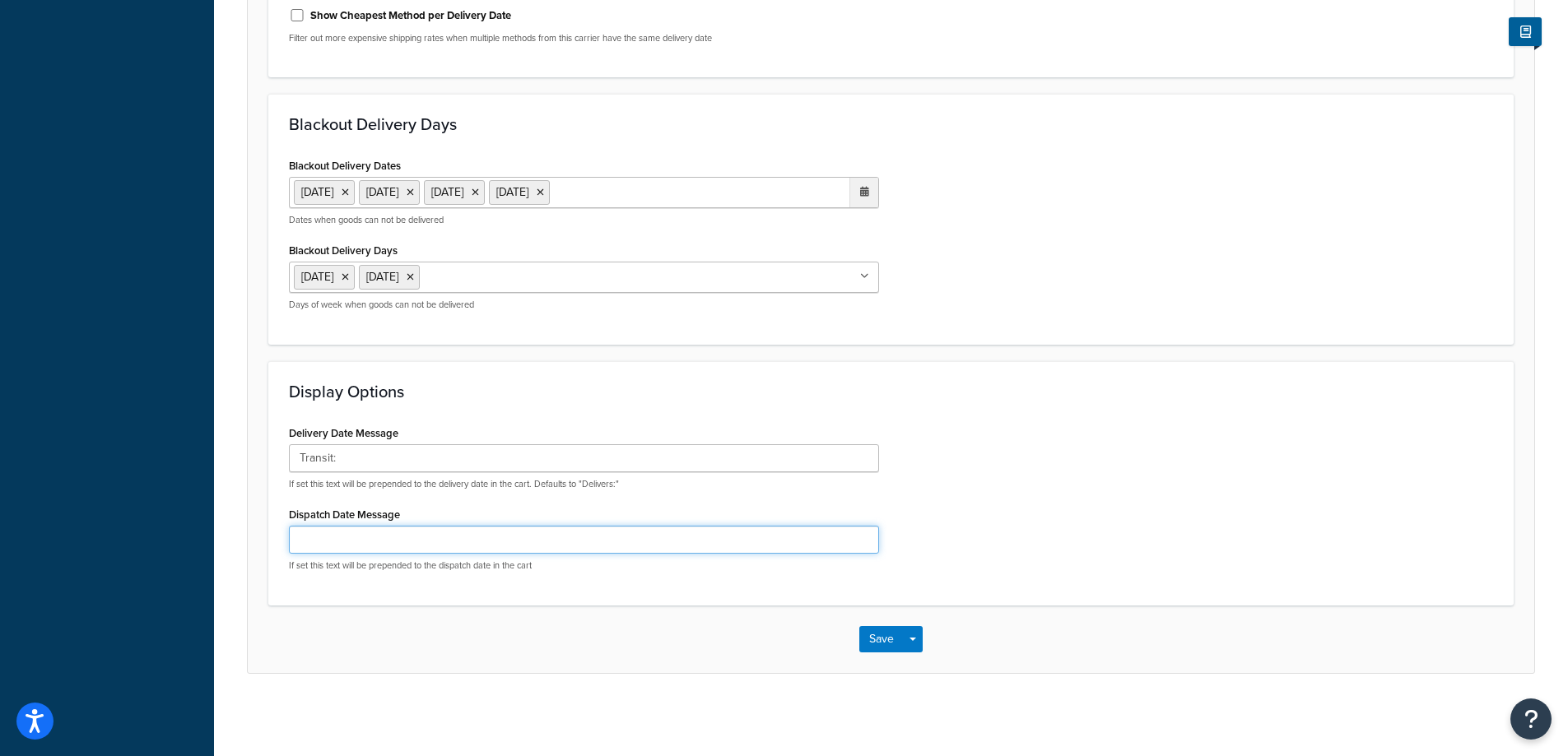
click at [474, 538] on input "Dispatch Date Message" at bounding box center [584, 540] width 590 height 28
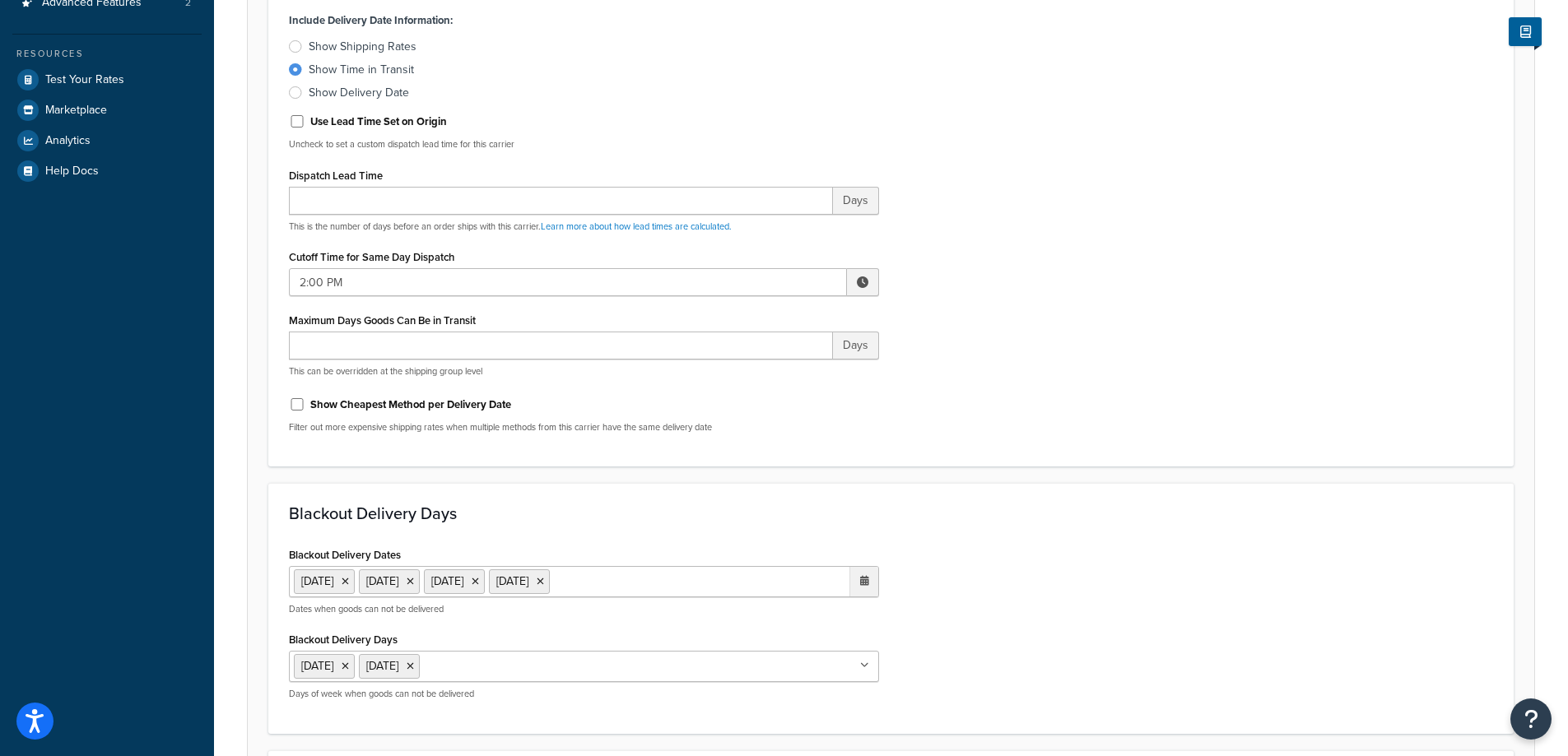
scroll to position [189, 0]
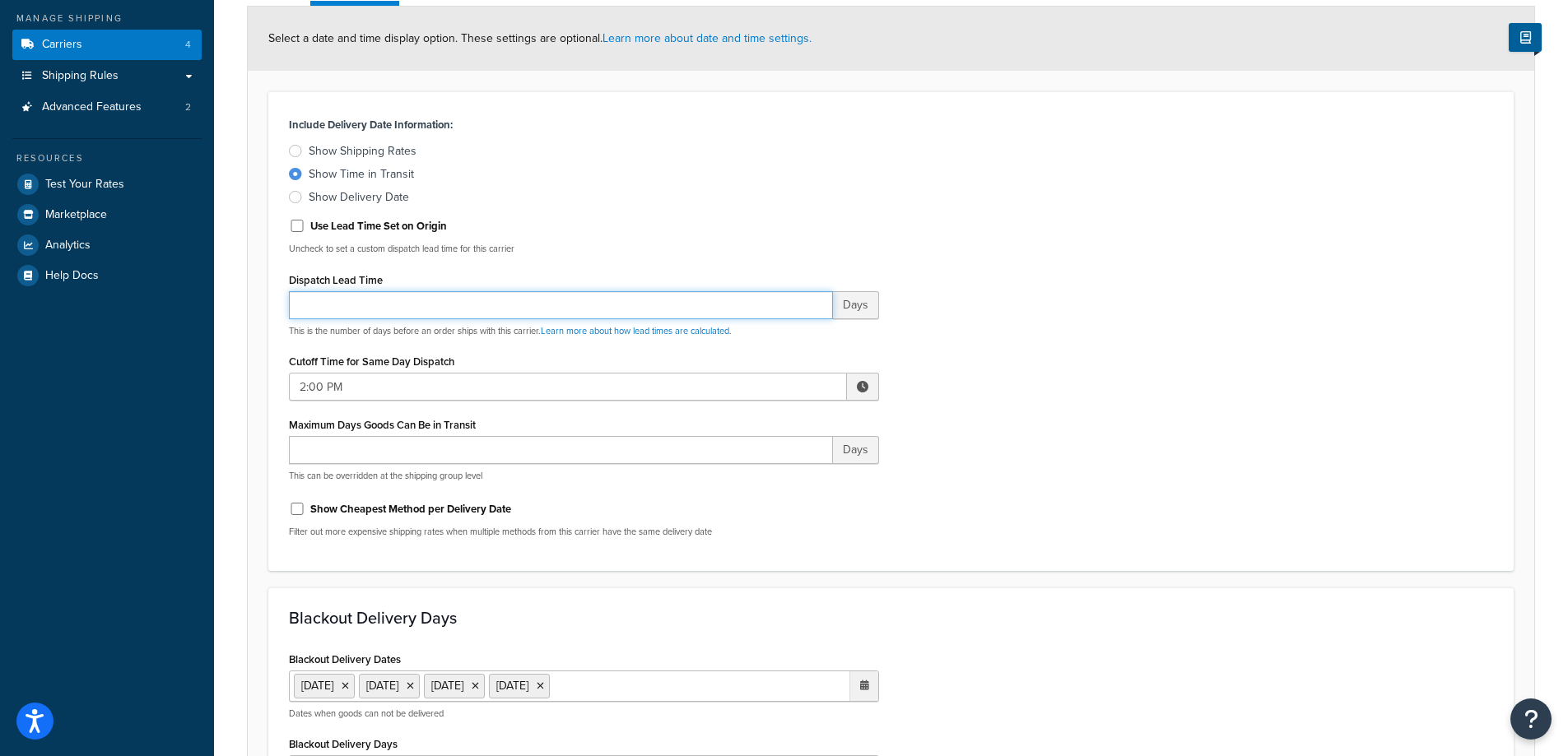
click at [470, 297] on input "Dispatch Lead Time" at bounding box center [561, 306] width 544 height 28
type input "7"
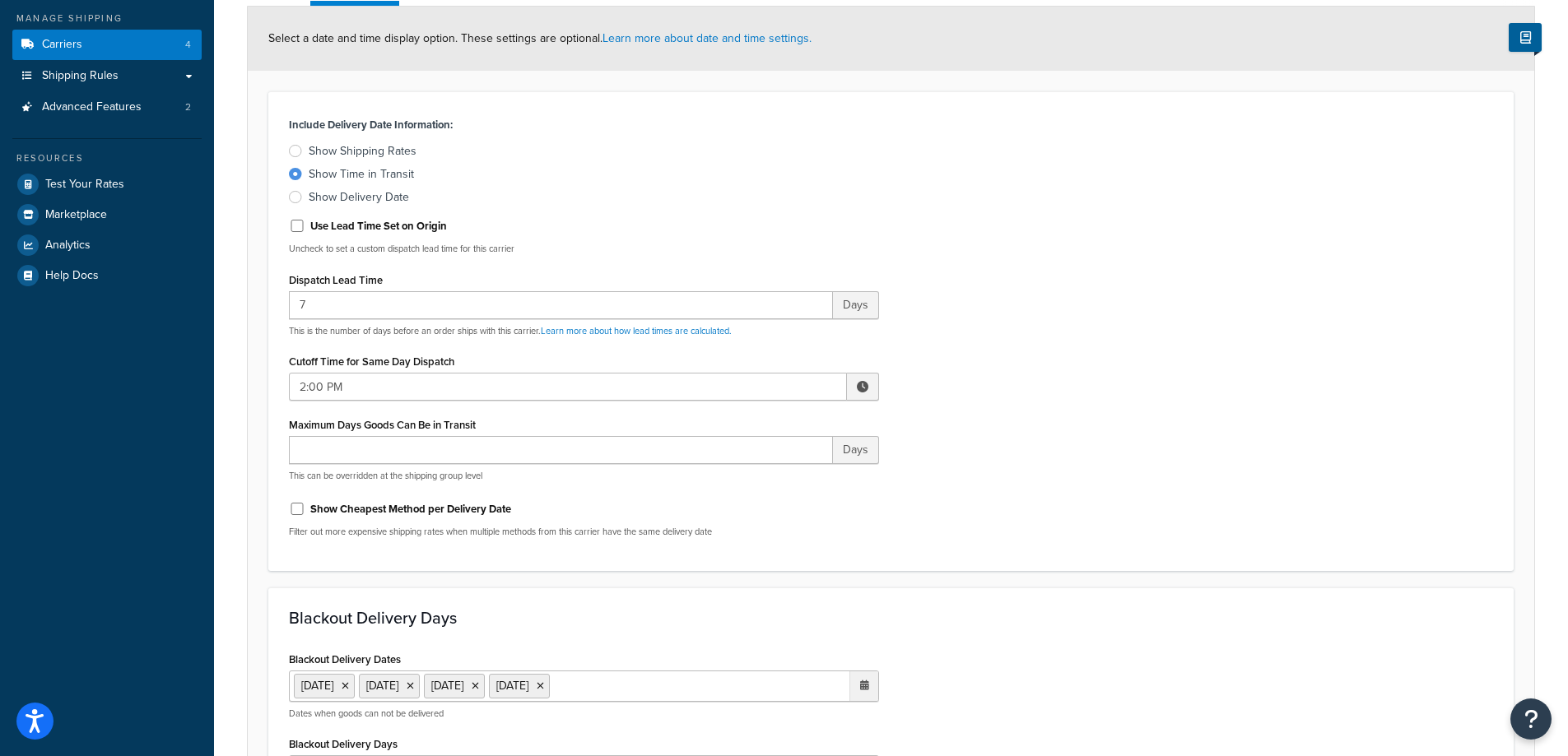
click at [1101, 311] on div "Include Delivery Date Information: Show Shipping Rates Show Time in Transit Sho…" at bounding box center [891, 331] width 1229 height 438
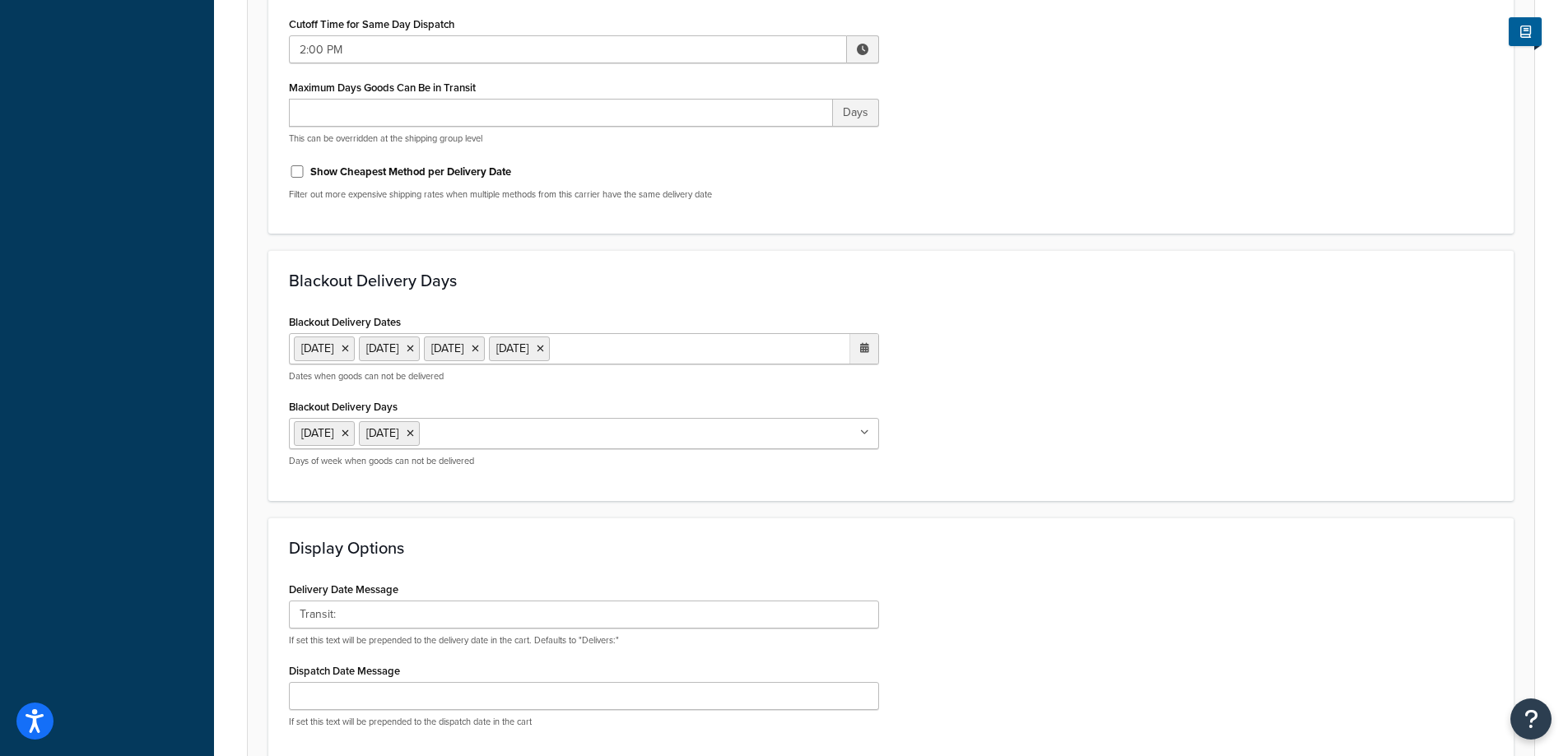
scroll to position [682, 0]
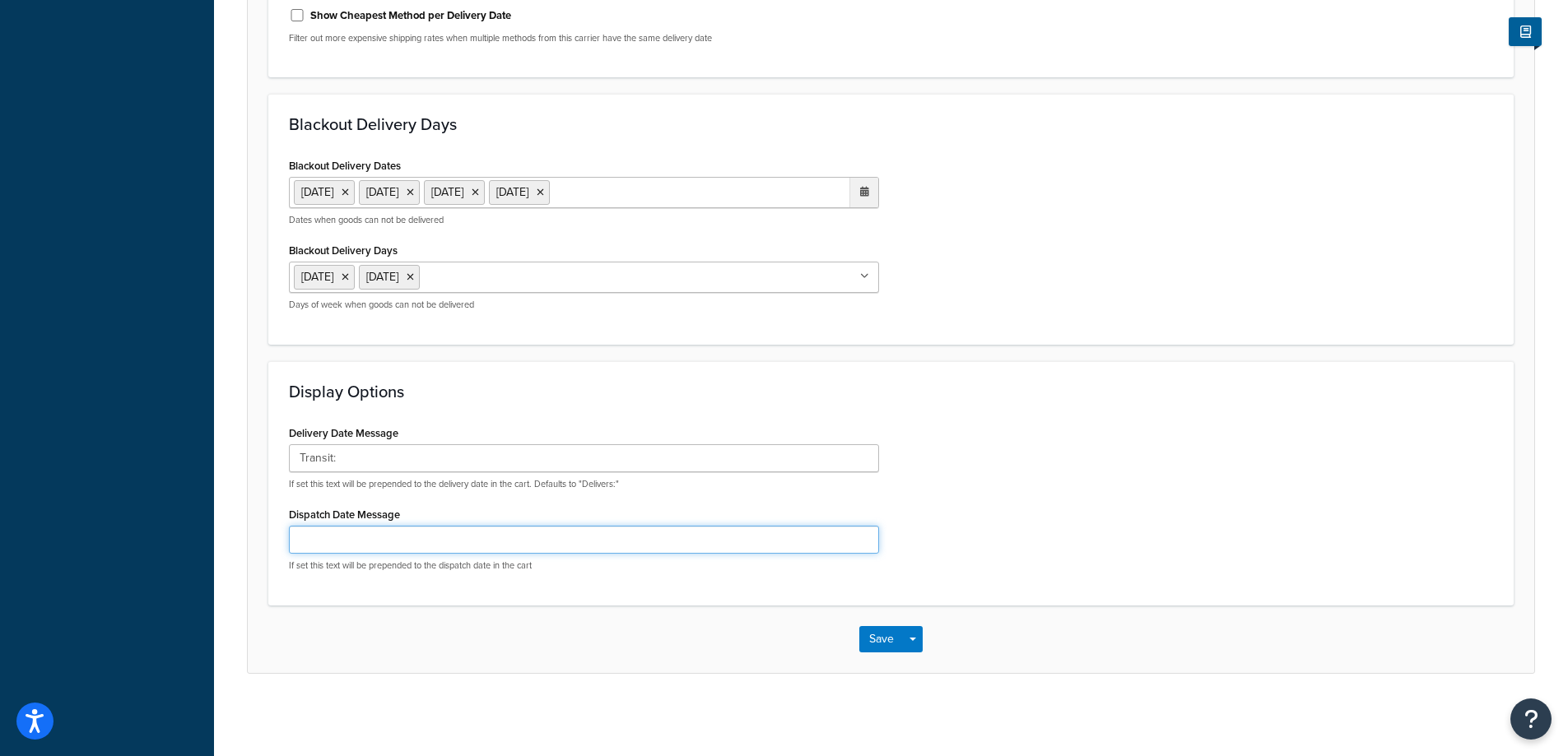
click at [497, 534] on input "Dispatch Date Message" at bounding box center [584, 540] width 590 height 28
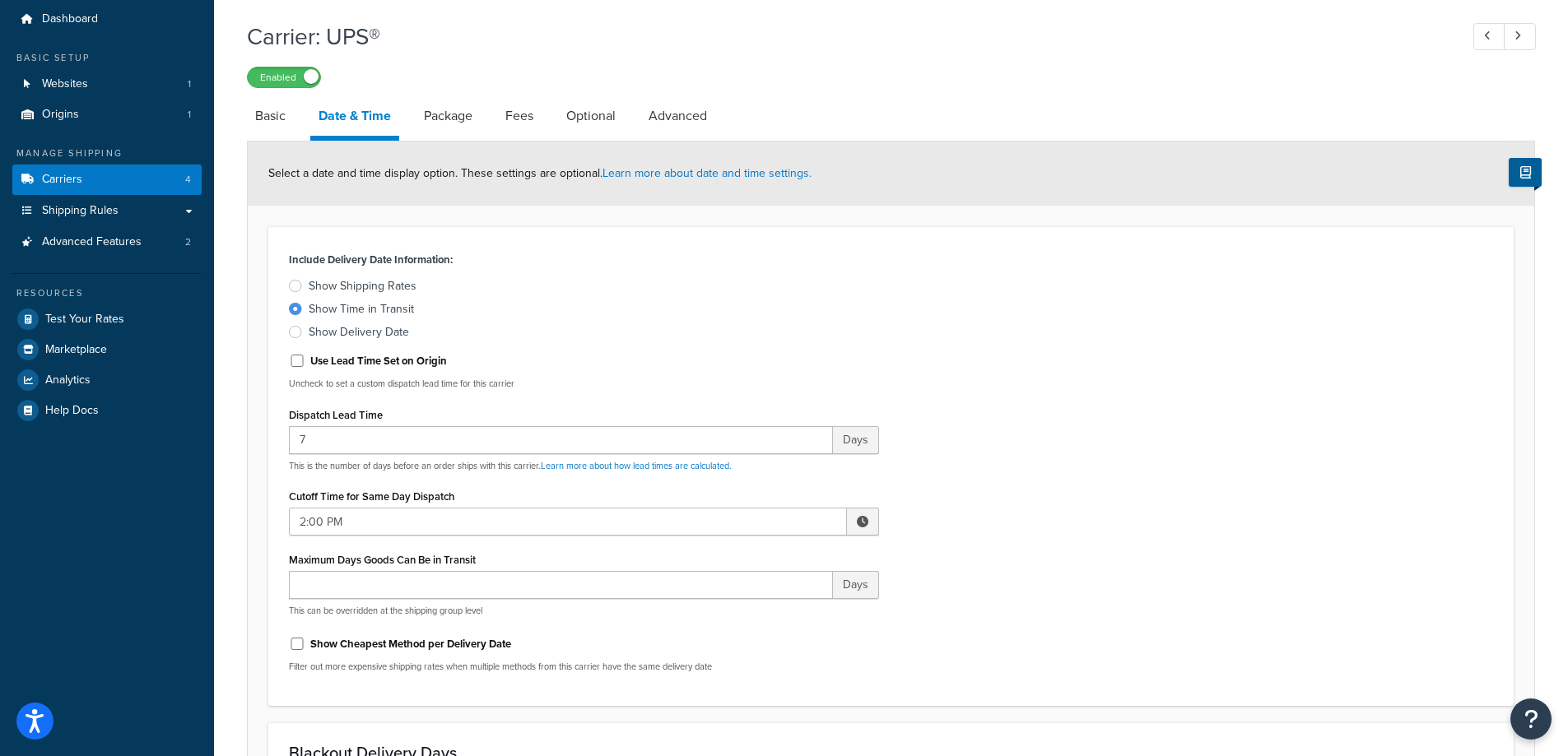
scroll to position [24, 0]
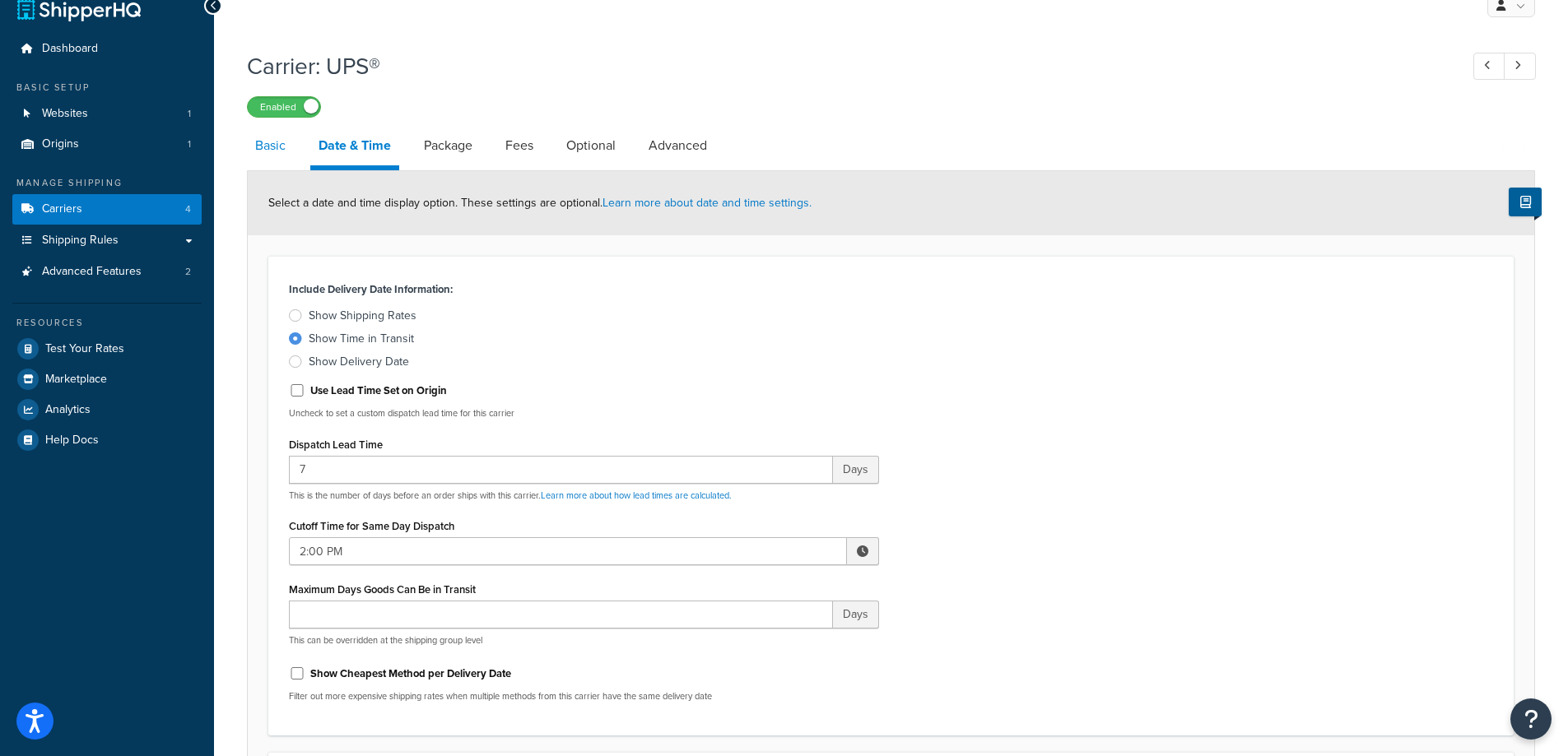
type input "Shipping directly from Manufacturer:"
click at [283, 157] on link "Basic" at bounding box center [270, 146] width 47 height 40
select select "ups"
select select "53"
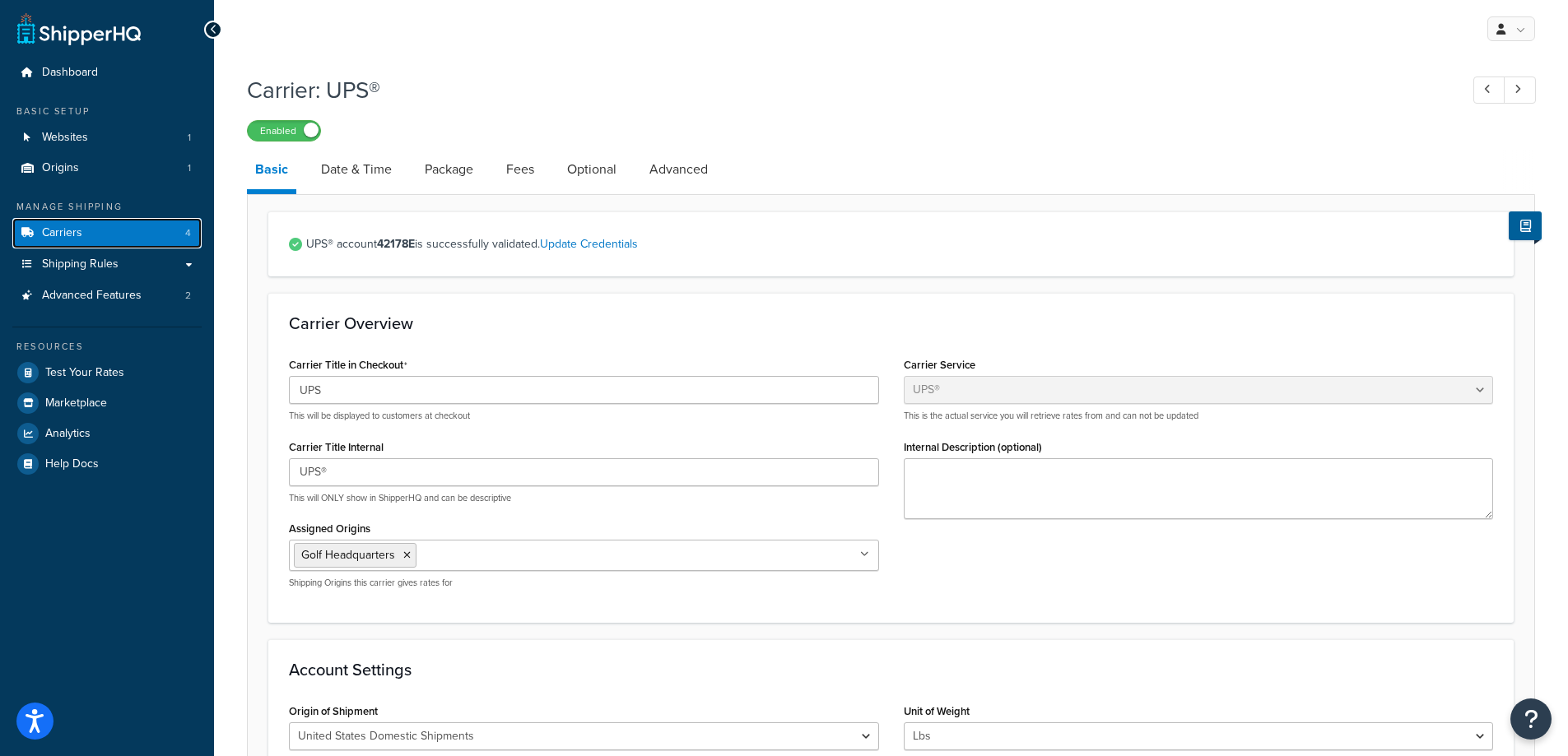
click at [93, 233] on link "Carriers 4" at bounding box center [107, 233] width 189 height 31
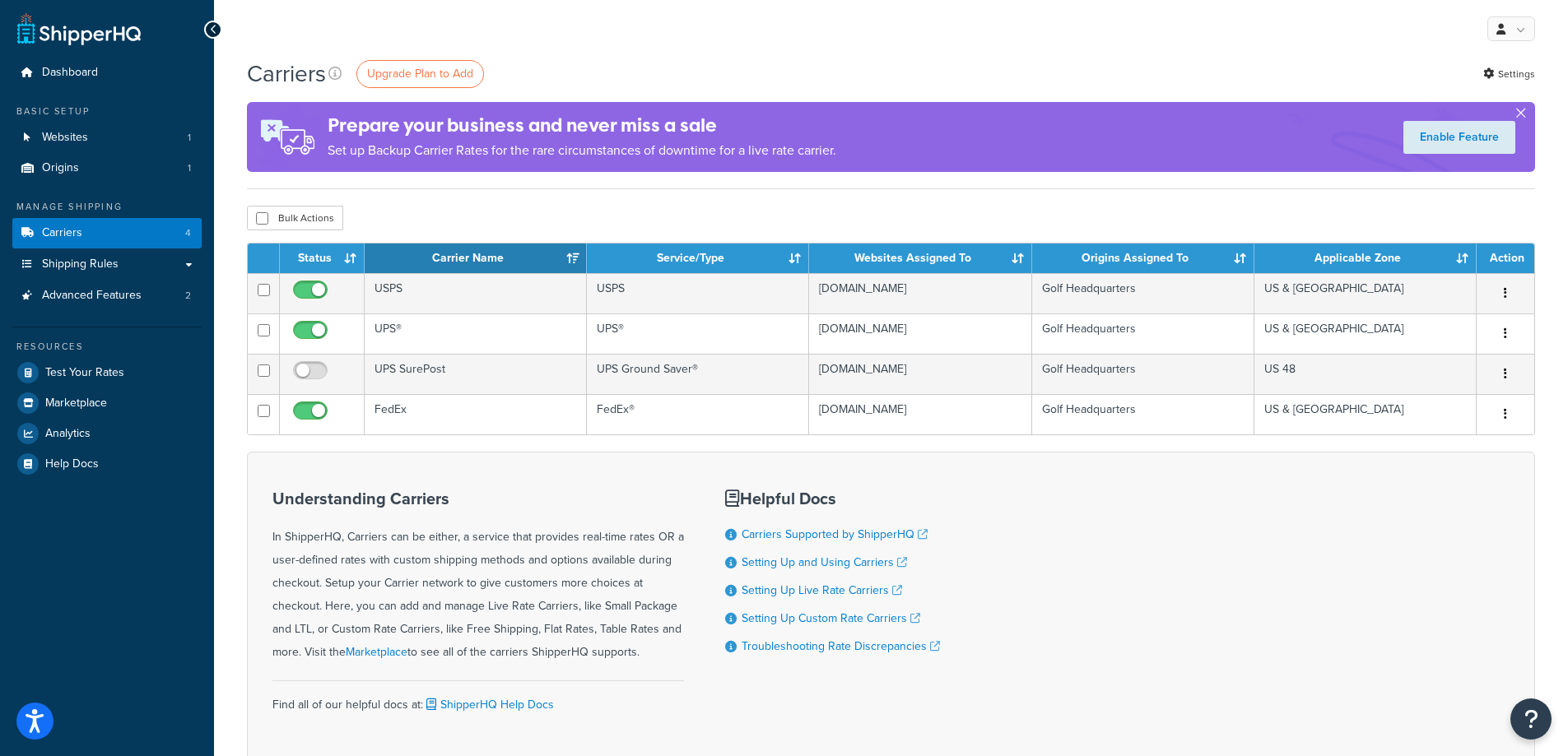
click at [1520, 116] on button "button" at bounding box center [1520, 116] width 4 height 4
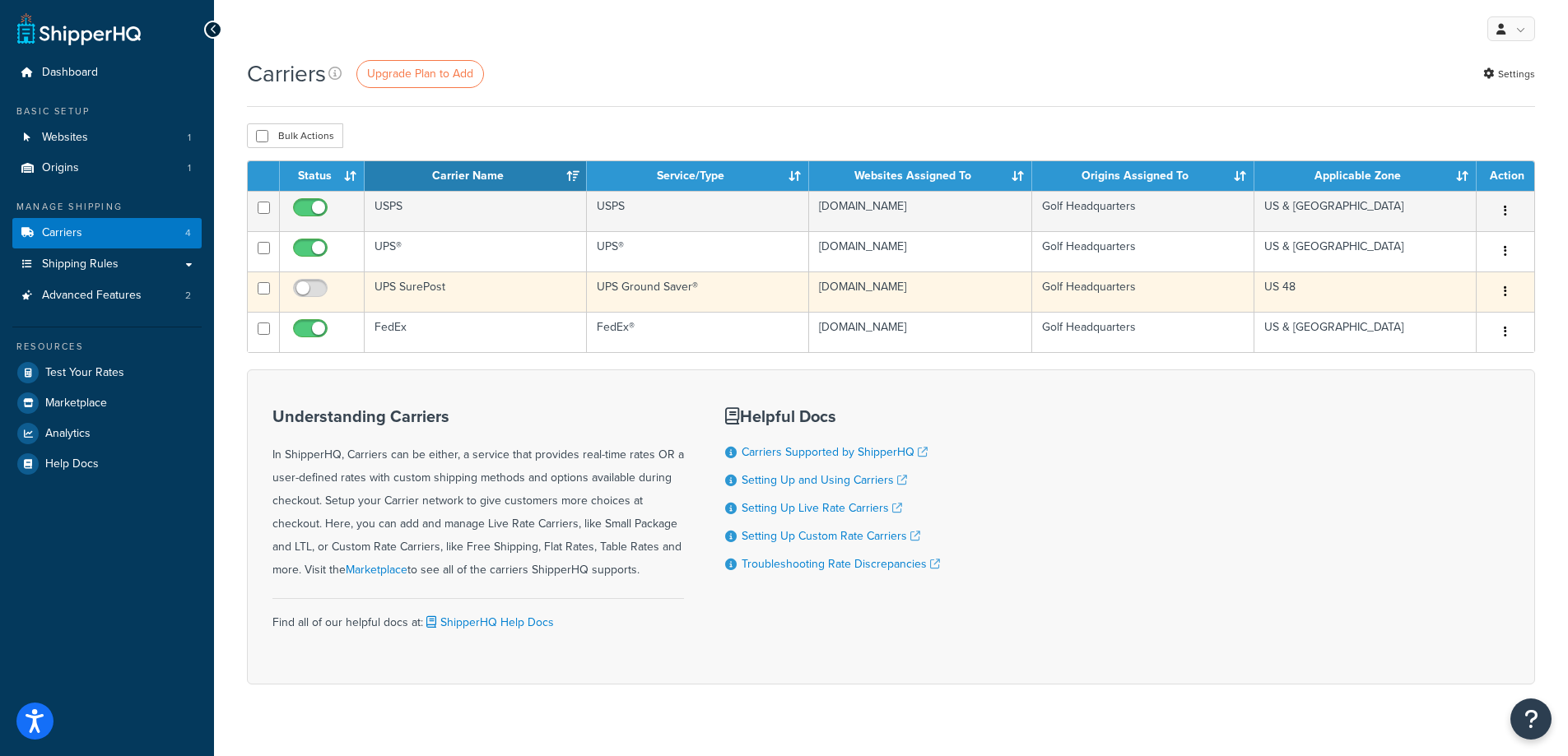
click at [1505, 287] on icon "button" at bounding box center [1506, 292] width 3 height 12
click at [945, 295] on td "[DOMAIN_NAME]" at bounding box center [920, 292] width 222 height 41
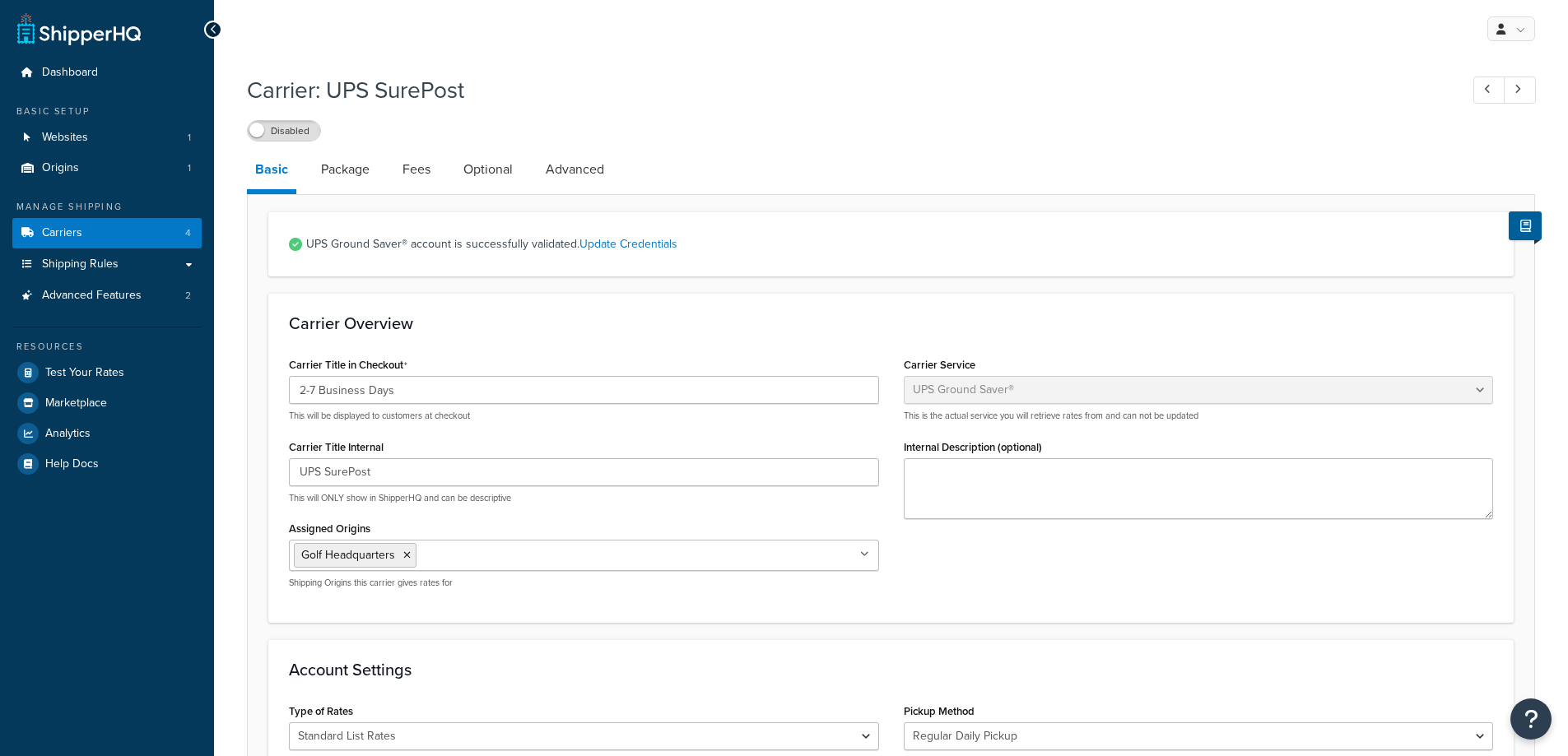
select select "surePost"
select select "53"
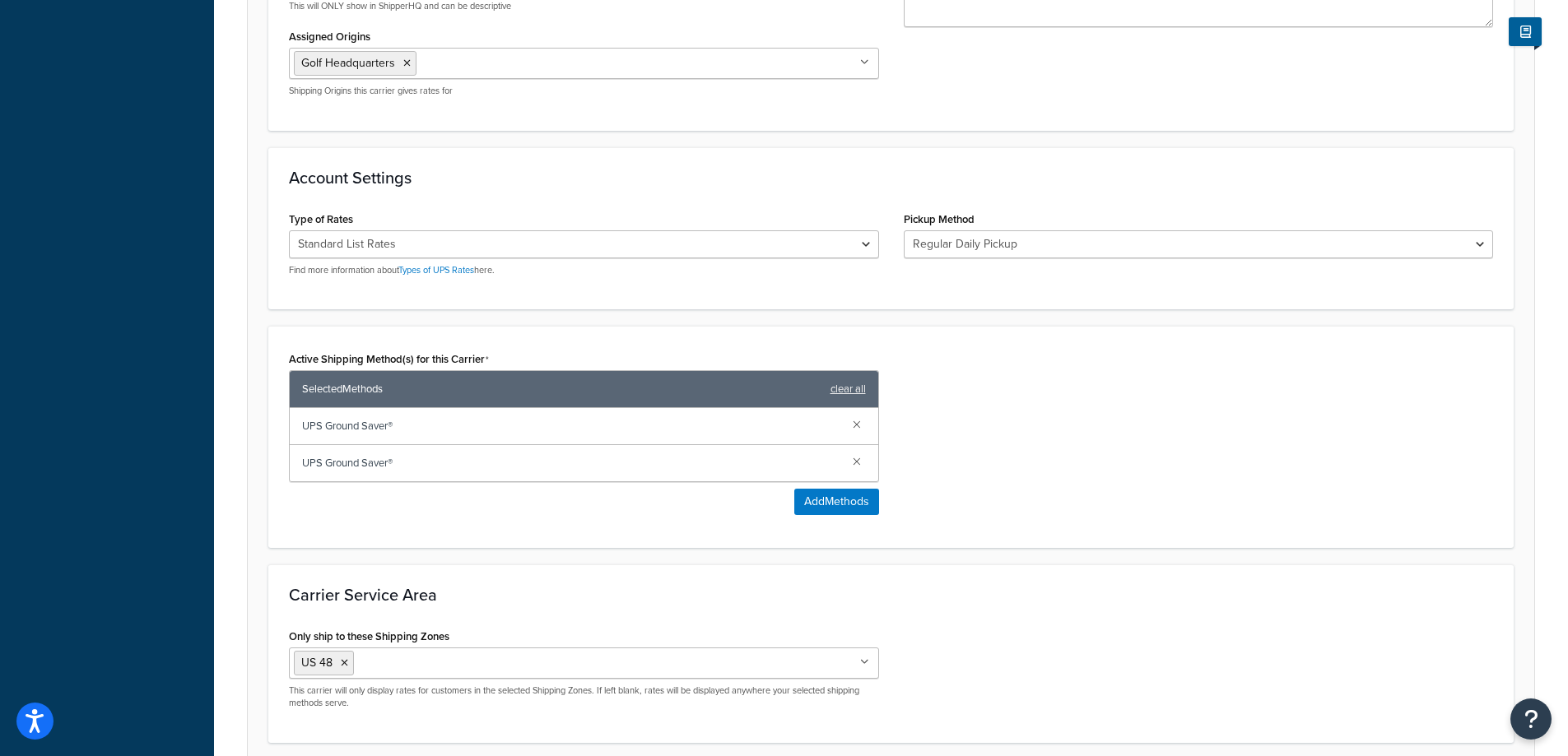
scroll to position [493, 0]
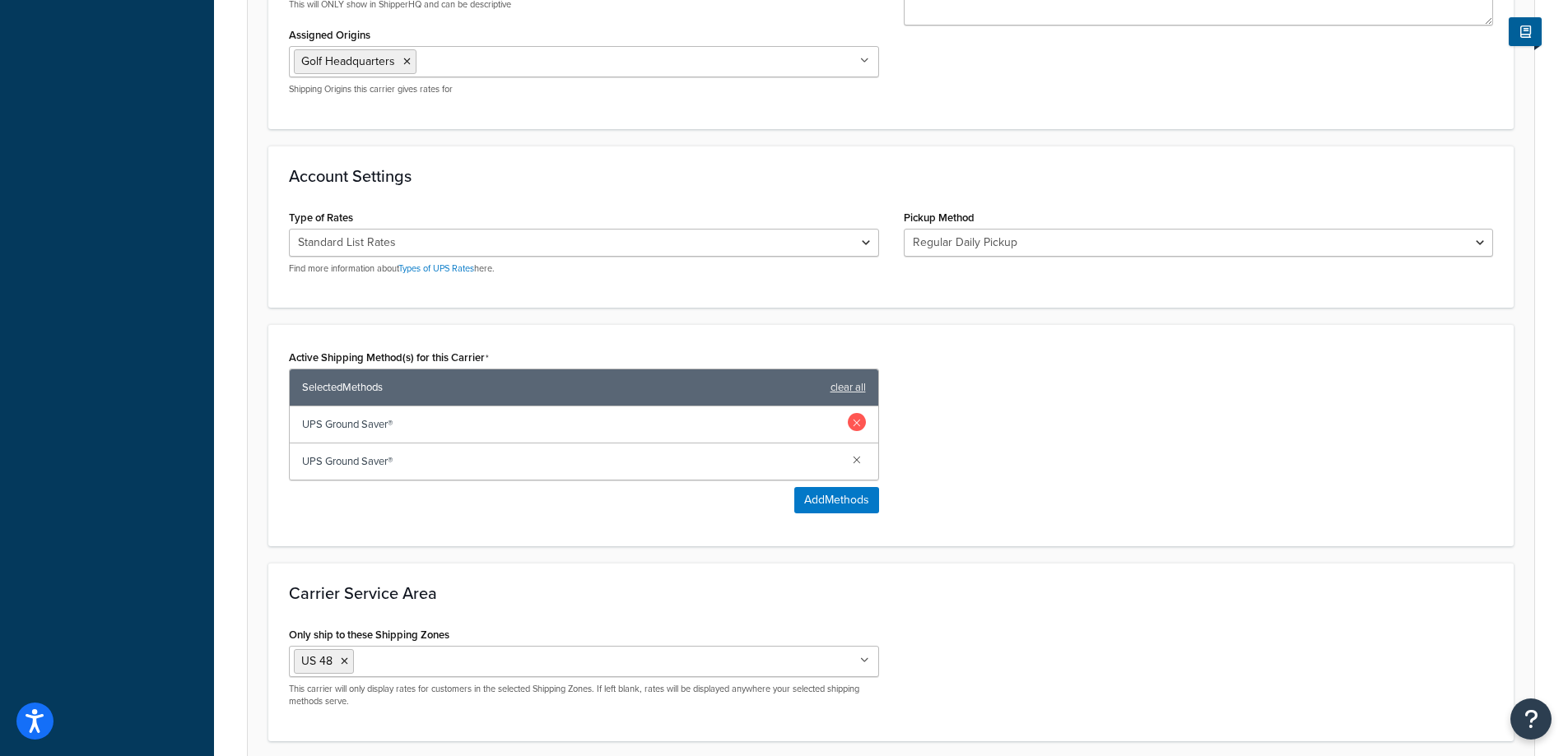
click at [855, 421] on link at bounding box center [857, 422] width 18 height 18
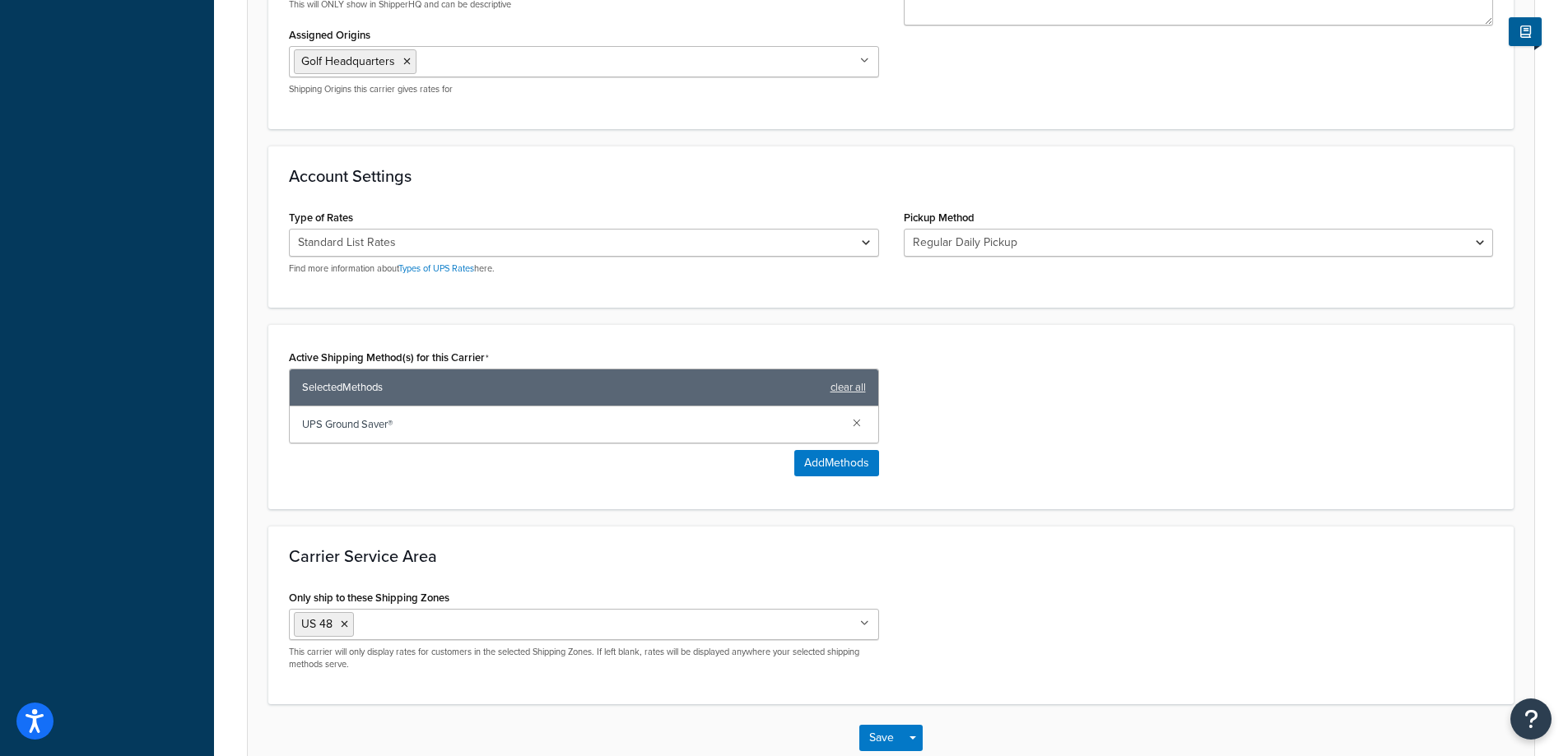
click at [855, 421] on link at bounding box center [857, 422] width 18 height 18
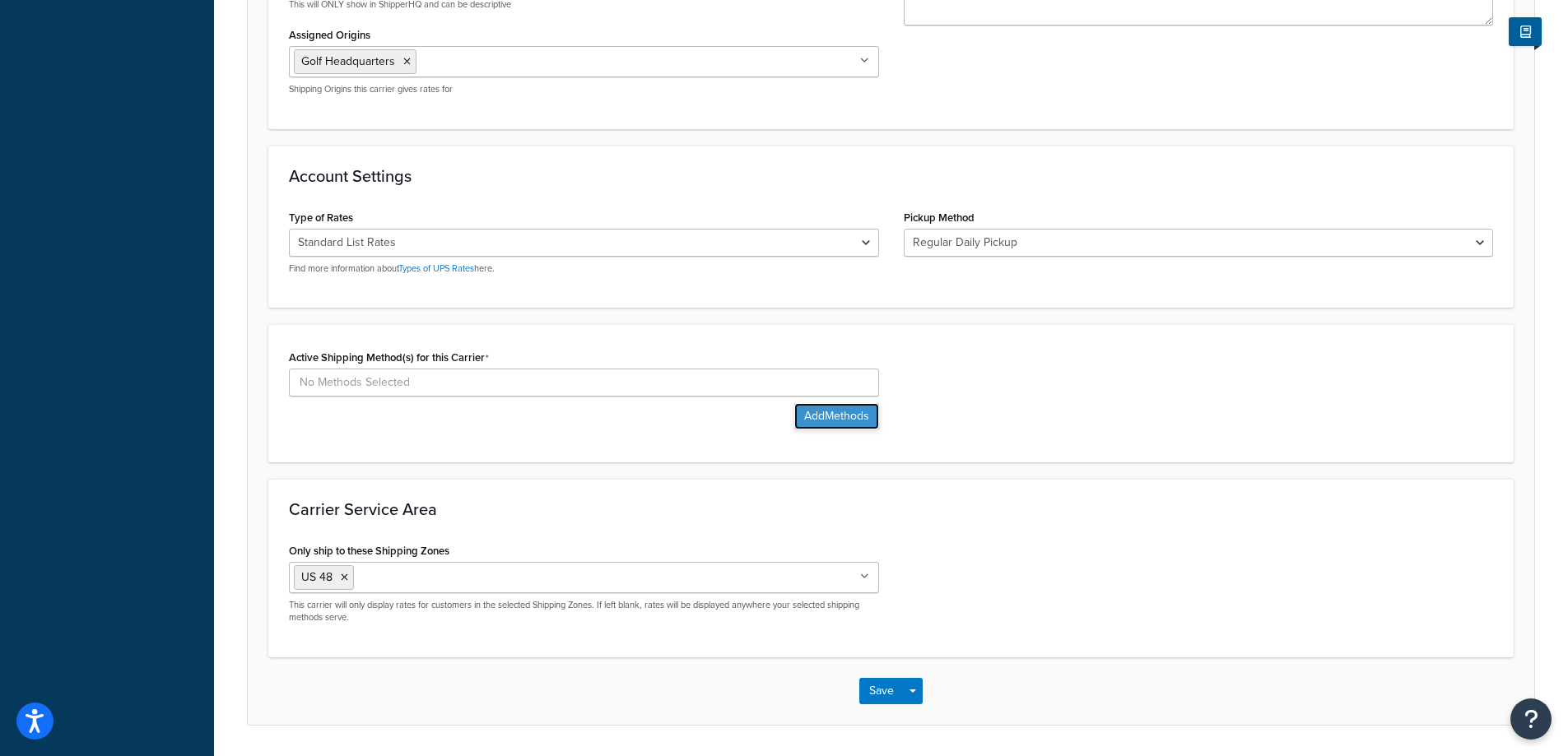
click at [850, 422] on button "Add Methods" at bounding box center [837, 416] width 85 height 27
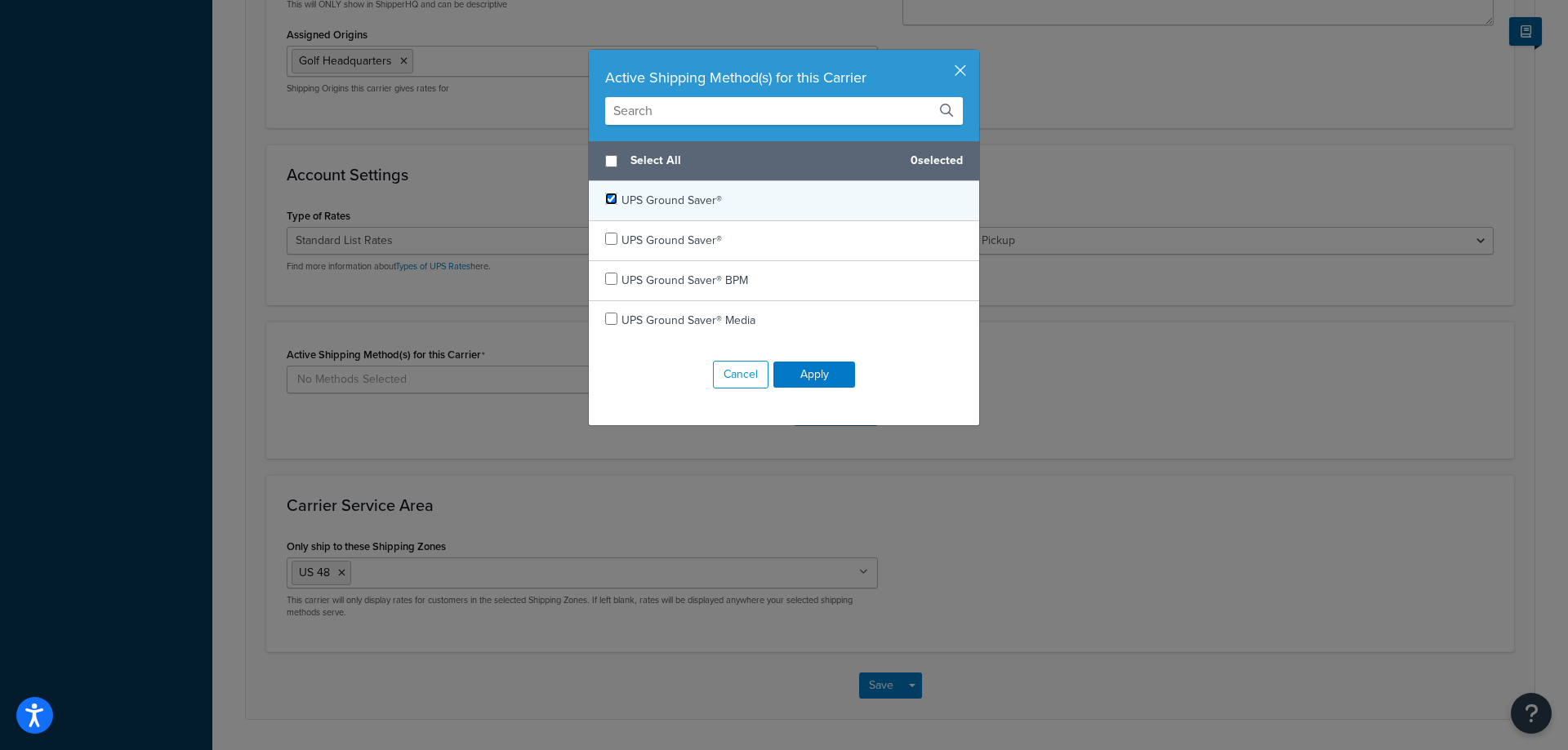
click at [610, 198] on input "checkbox" at bounding box center [611, 199] width 12 height 12
checkbox input "true"
click at [810, 372] on button "Apply" at bounding box center [814, 375] width 82 height 26
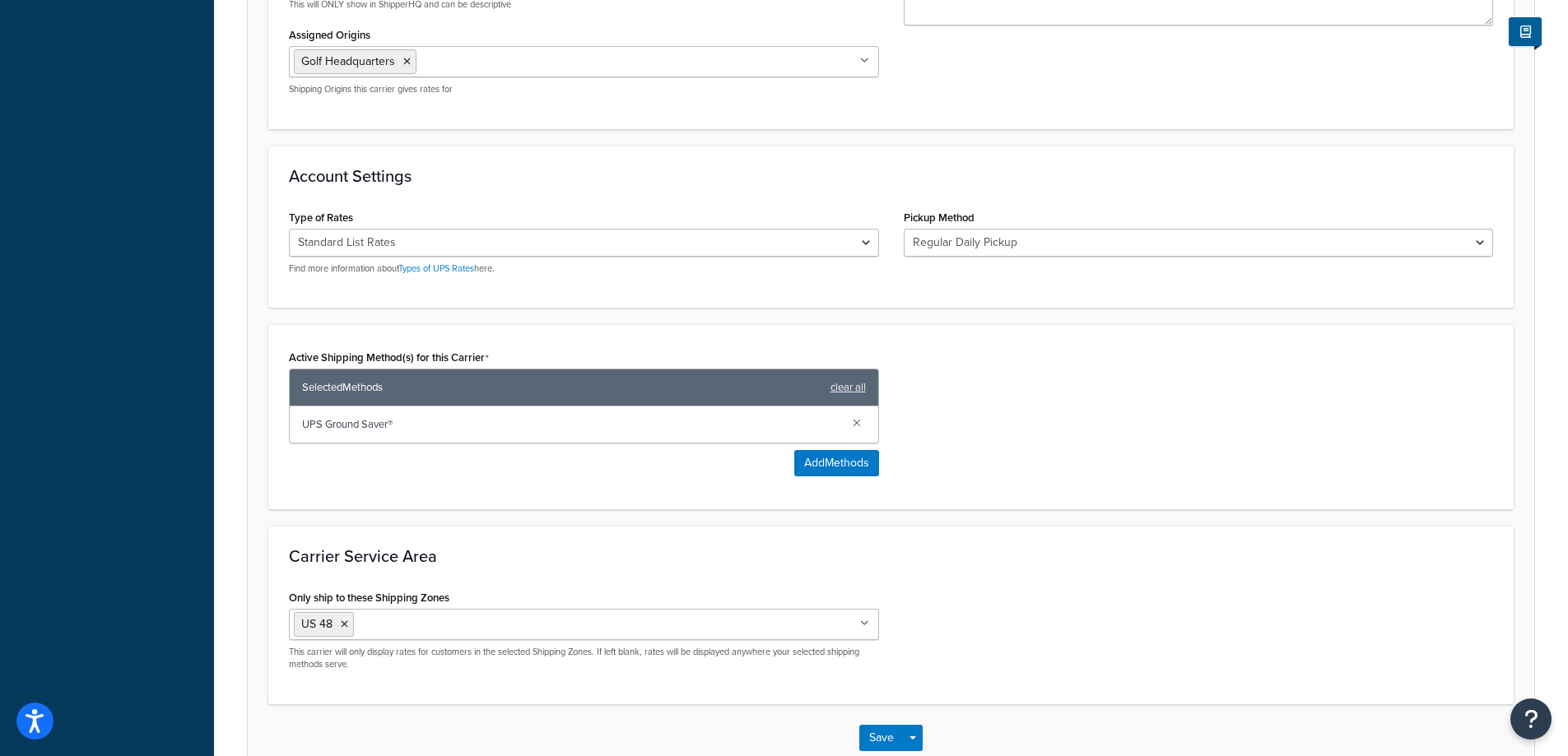
click at [1059, 373] on div "Active Shipping Method(s) for this Carrier Selected Methods clear all UPS Groun…" at bounding box center [891, 417] width 1229 height 143
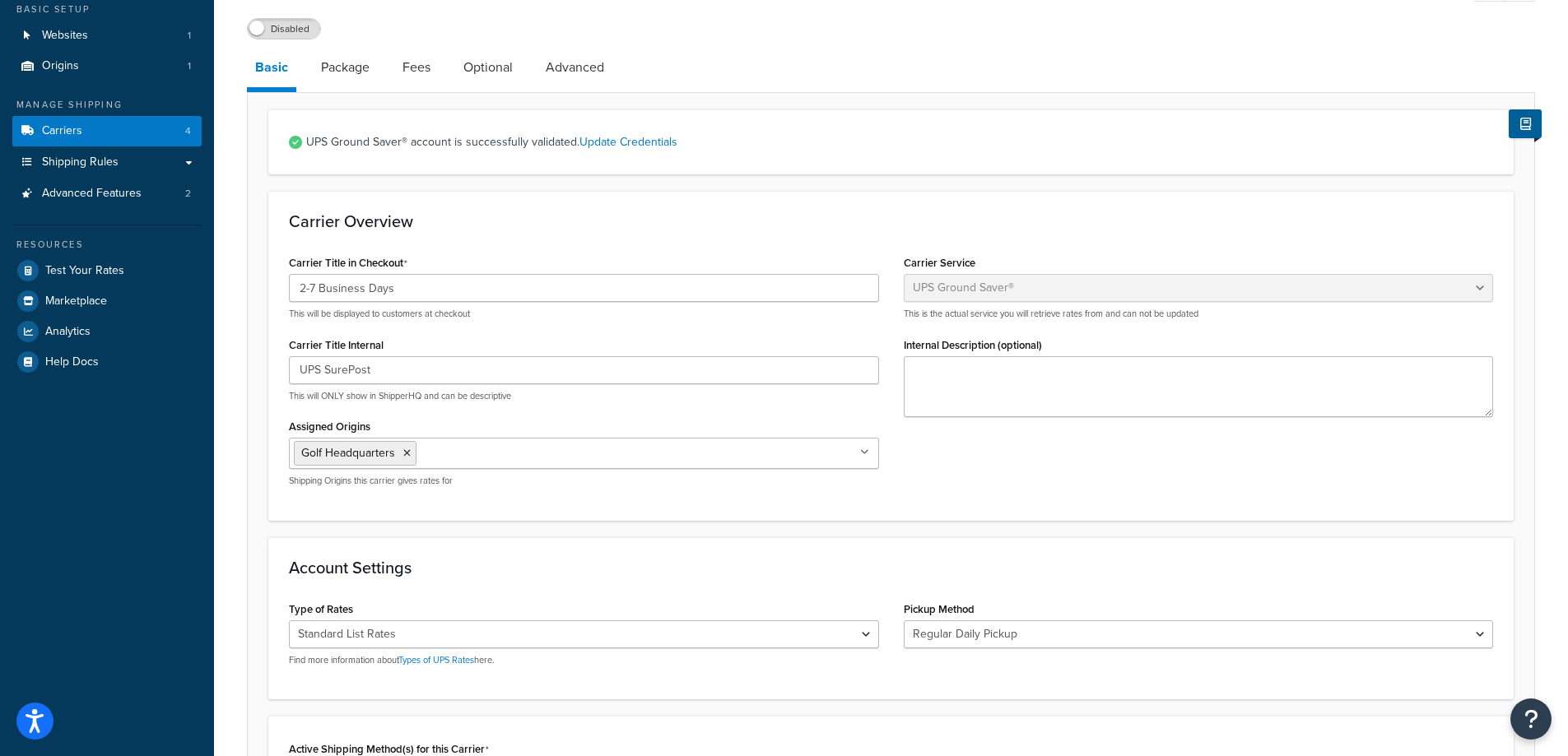
scroll to position [247, 0]
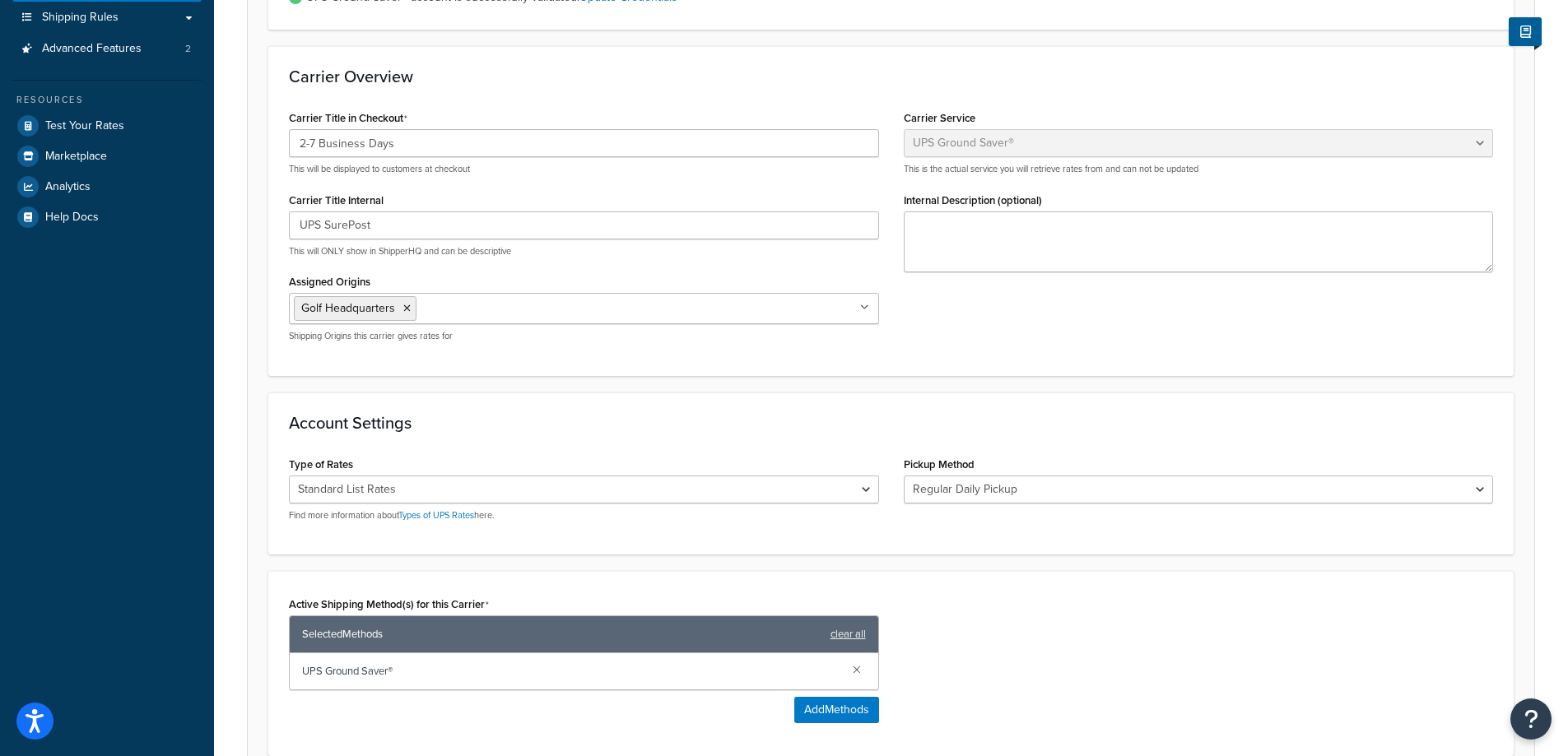
click at [904, 288] on div "Carrier Title in Checkout 2-7 Business Days This will be displayed to customers…" at bounding box center [891, 230] width 1229 height 248
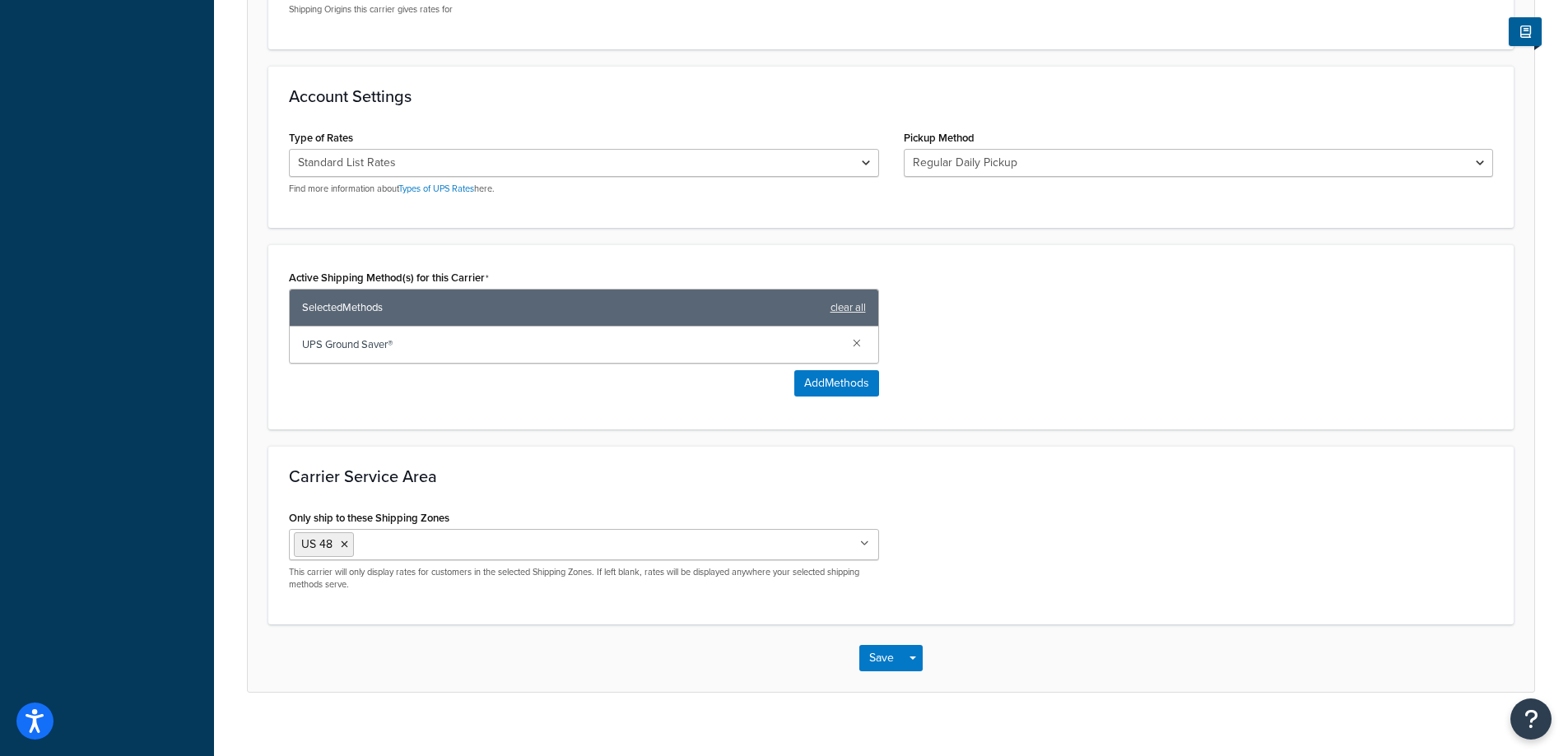
scroll to position [592, 0]
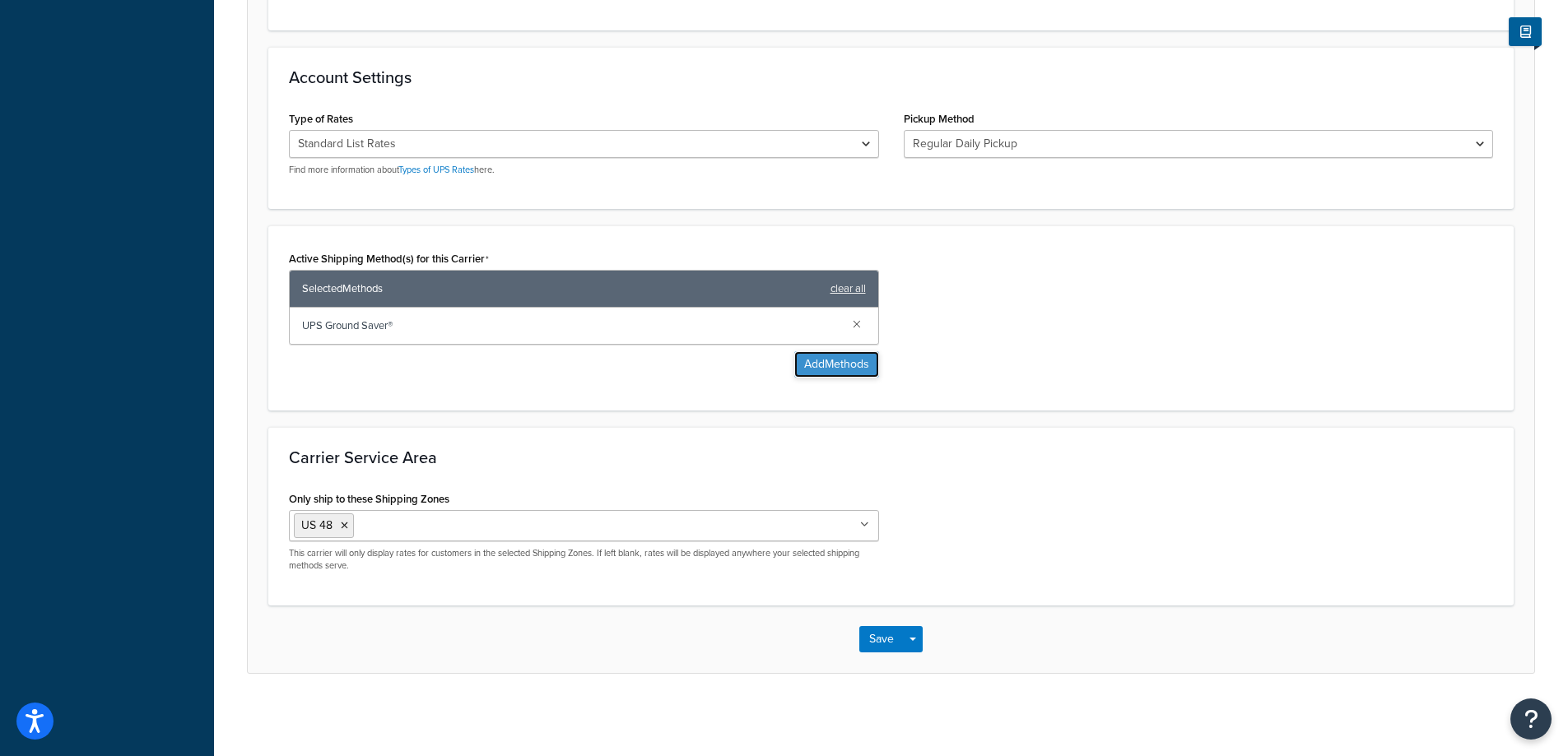
click at [843, 359] on button "Add Methods" at bounding box center [837, 365] width 85 height 27
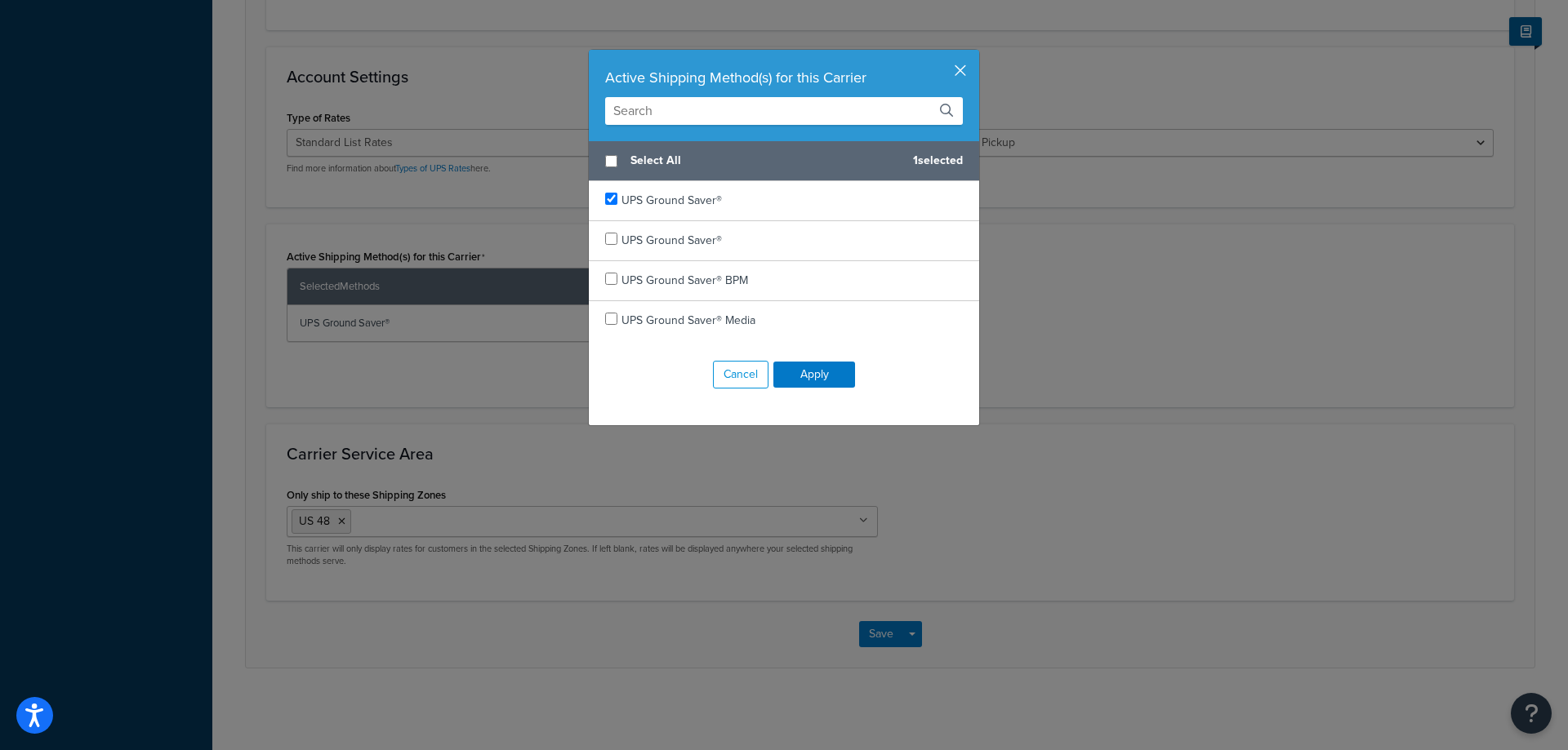
click at [975, 54] on button "button" at bounding box center [977, 51] width 4 height 4
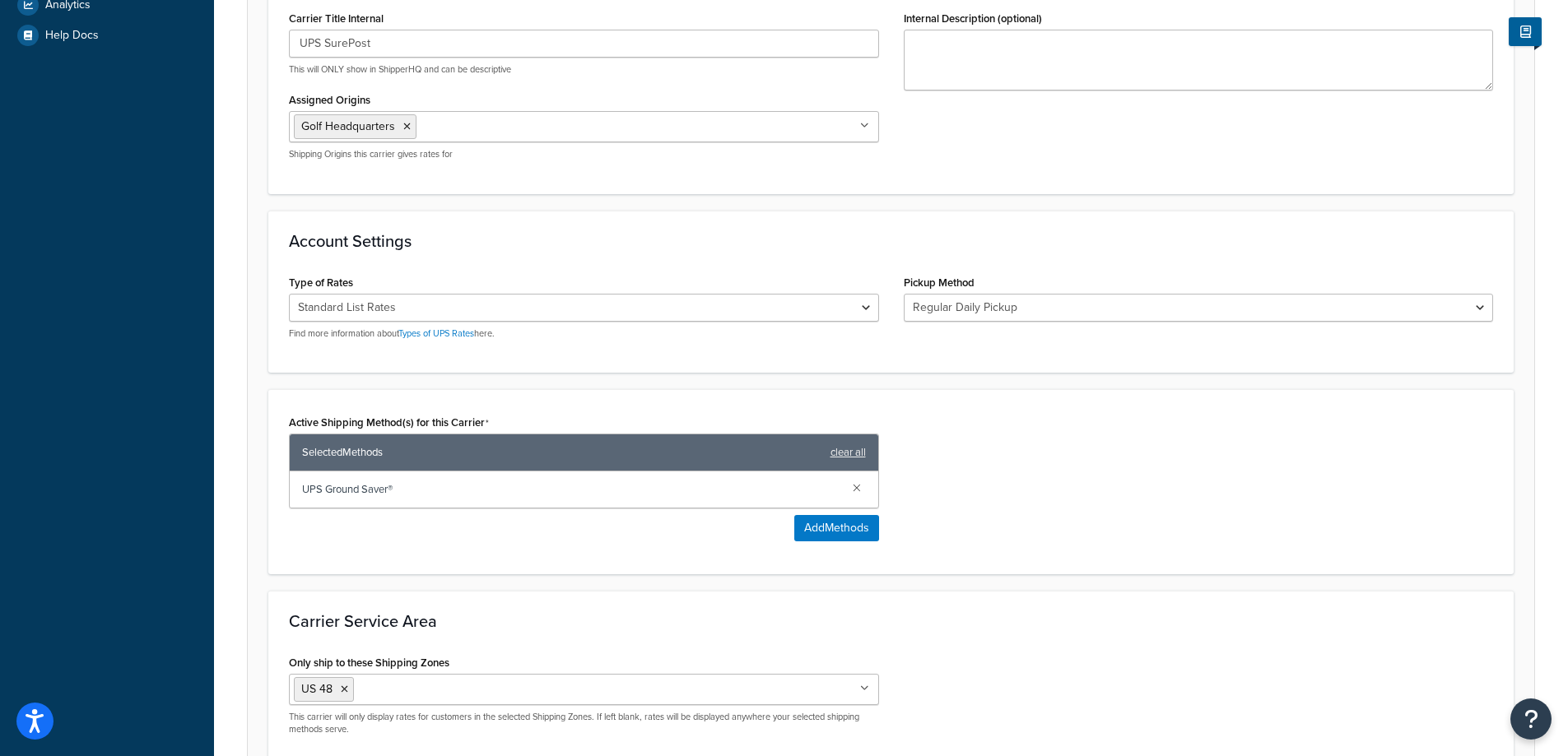
scroll to position [428, 0]
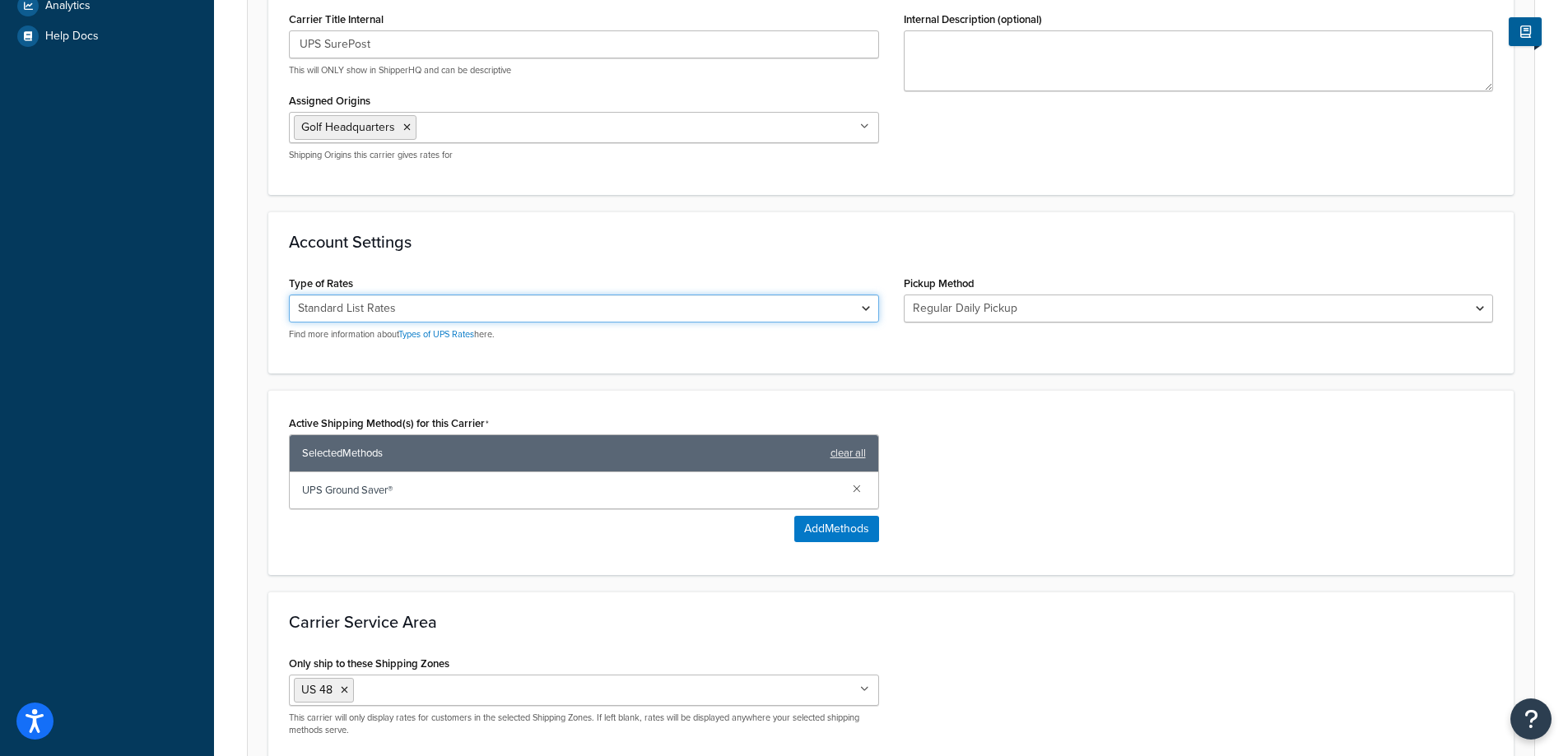
click at [868, 302] on select "Negotiated Rates (Rates Associated with Shipper Number) Daily Rates Retail Rate…" at bounding box center [584, 309] width 590 height 28
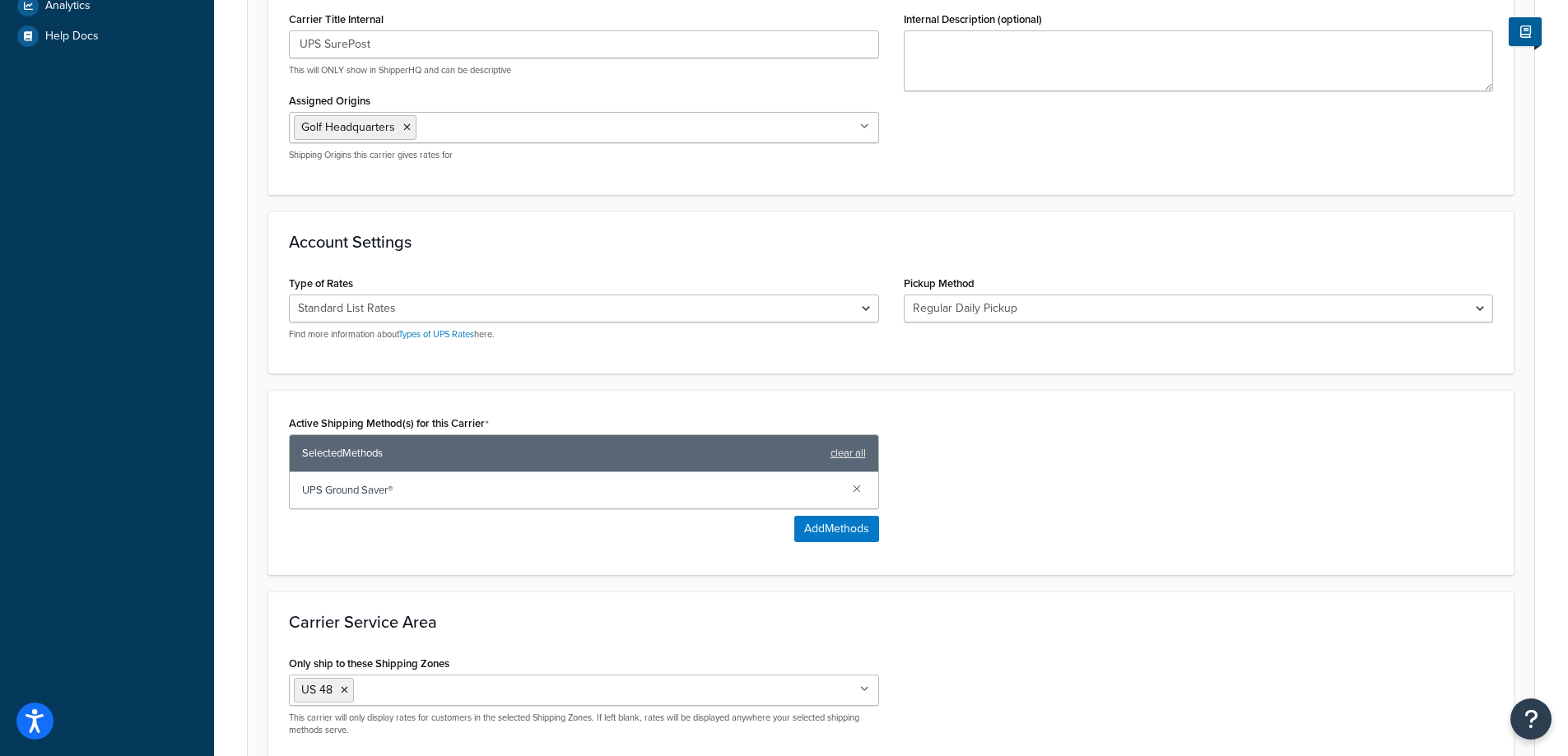
click at [876, 268] on div "Account Settings Type of Rates Negotiated Rates (Rates Associated with Shipper …" at bounding box center [891, 292] width 1246 height 162
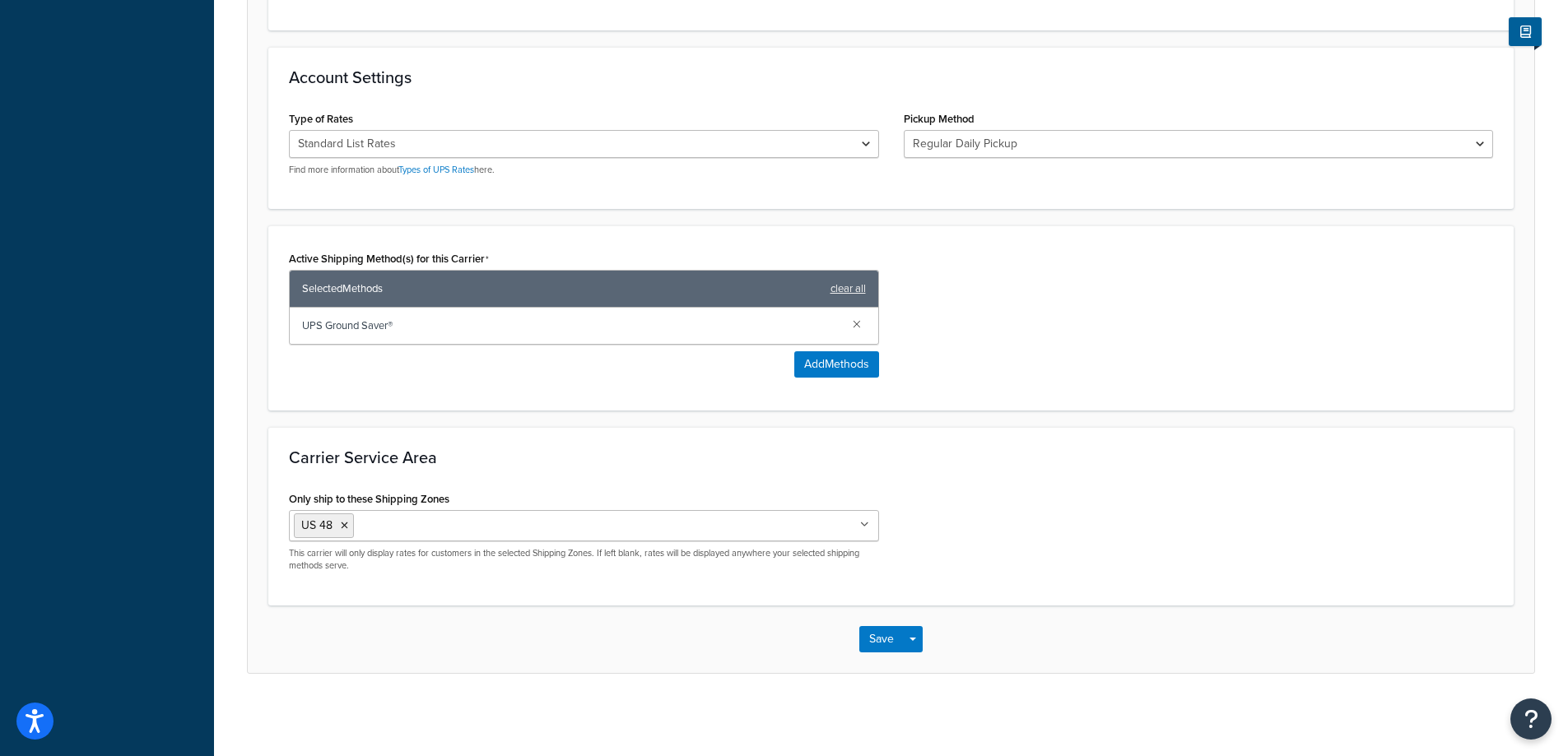
scroll to position [510, 0]
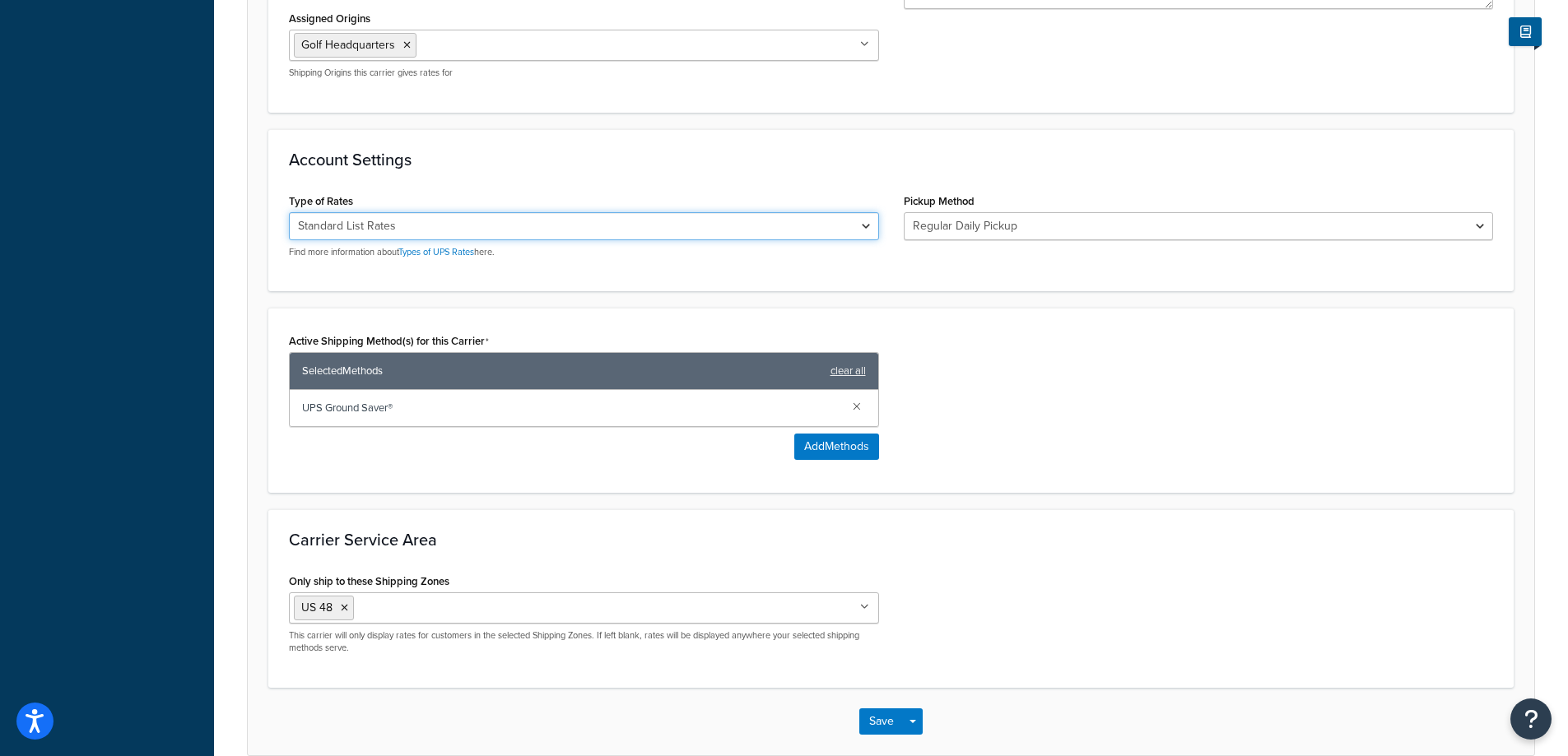
click at [868, 228] on select "Negotiated Rates (Rates Associated with Shipper Number) Daily Rates Retail Rate…" at bounding box center [584, 227] width 590 height 28
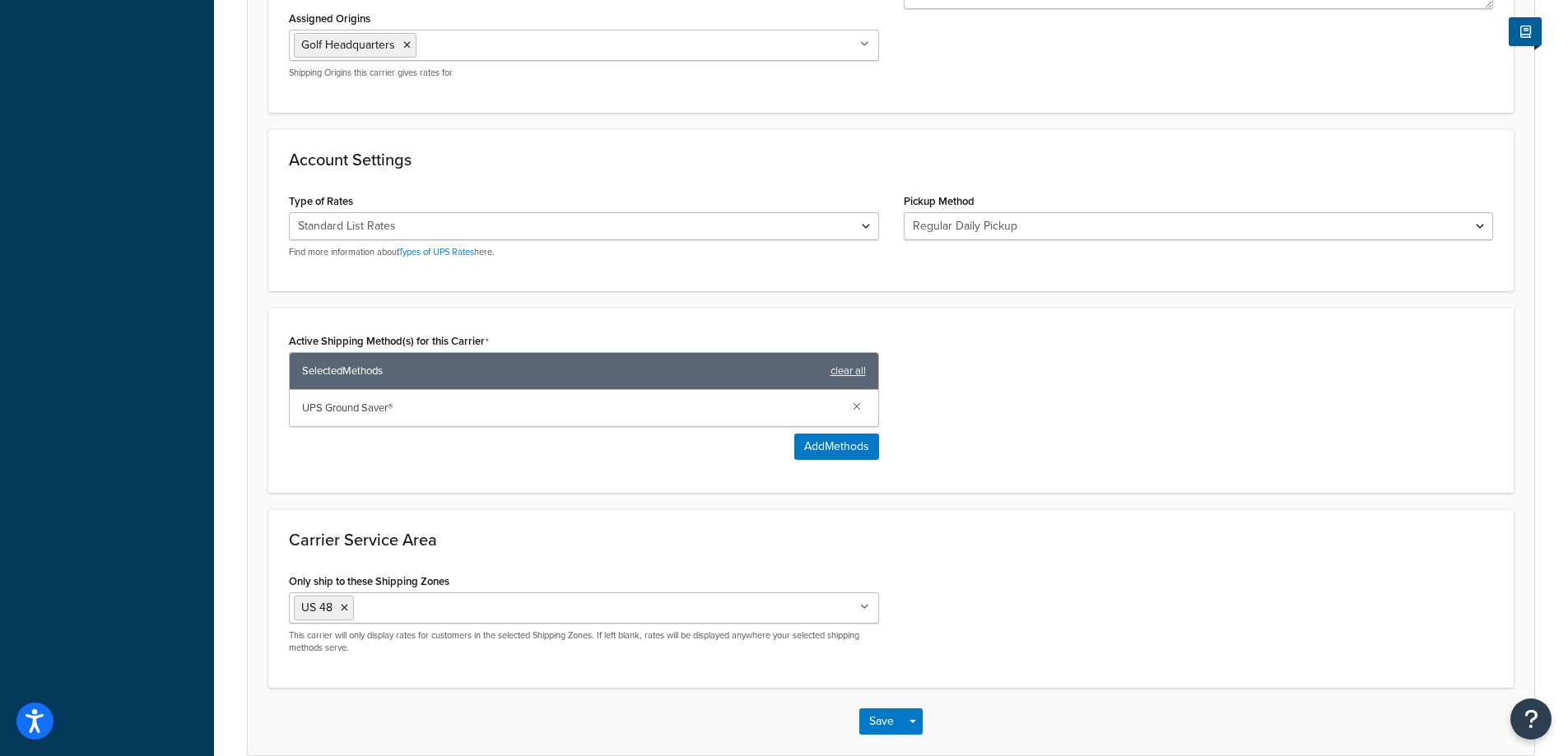
click at [910, 253] on div "Type of Rates Negotiated Rates (Rates Associated with Shipper Number) Daily Rat…" at bounding box center [891, 230] width 1229 height 81
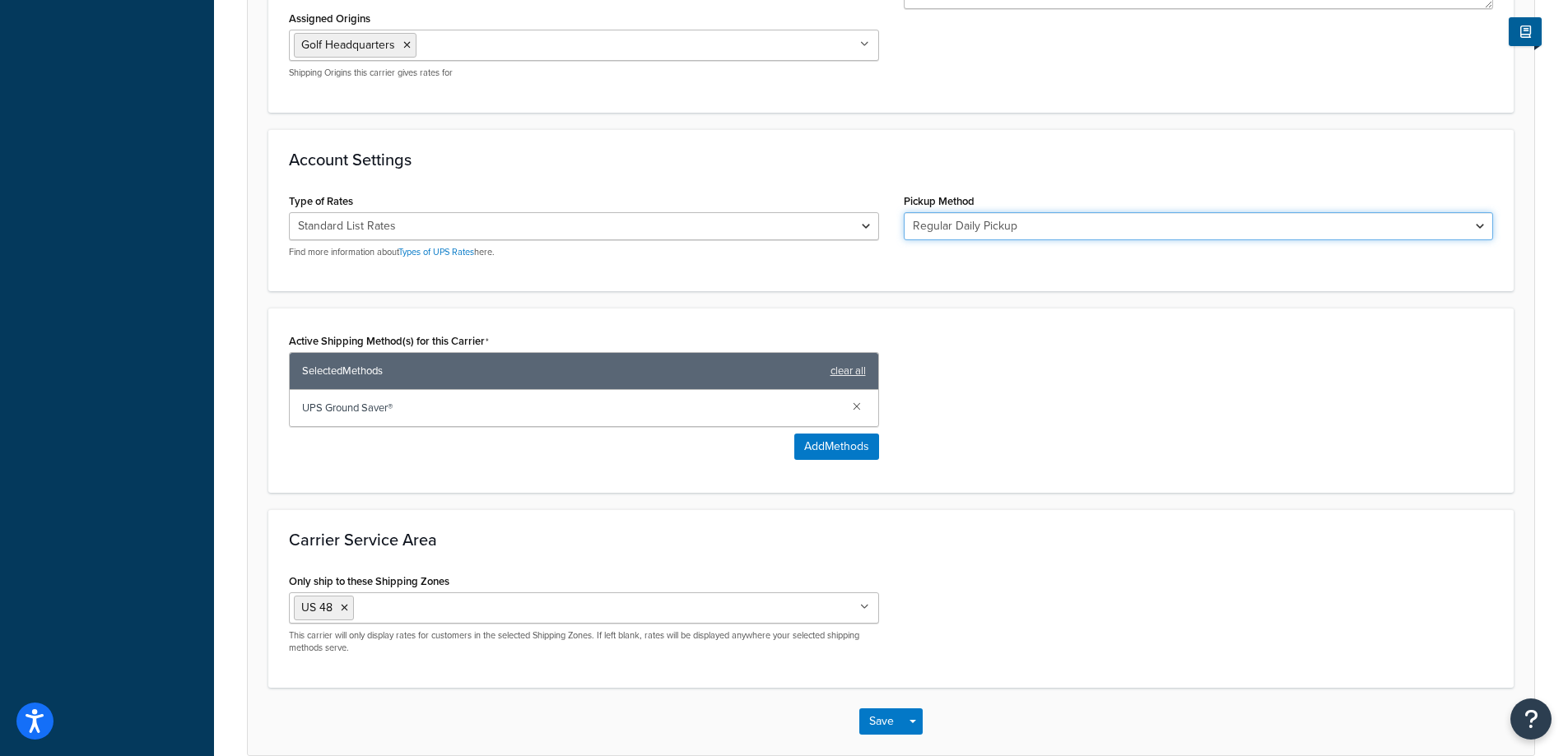
click at [966, 238] on select "Regular Daily Pickup Customer Counter One Time Pickup On Call Air Letter Center…" at bounding box center [1199, 227] width 590 height 28
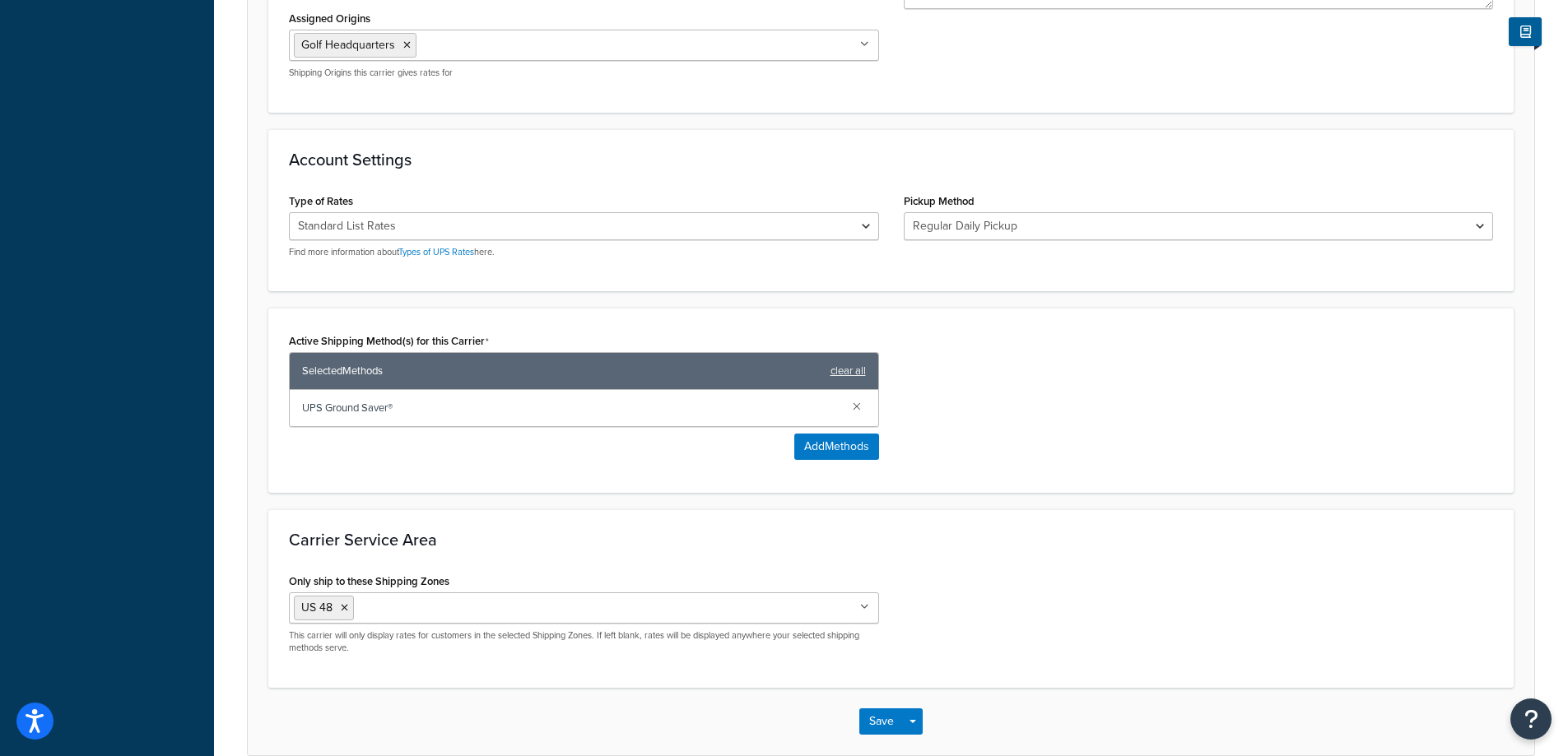
click at [897, 170] on div "Account Settings Type of Rates Negotiated Rates (Rates Associated with Shipper …" at bounding box center [891, 210] width 1246 height 162
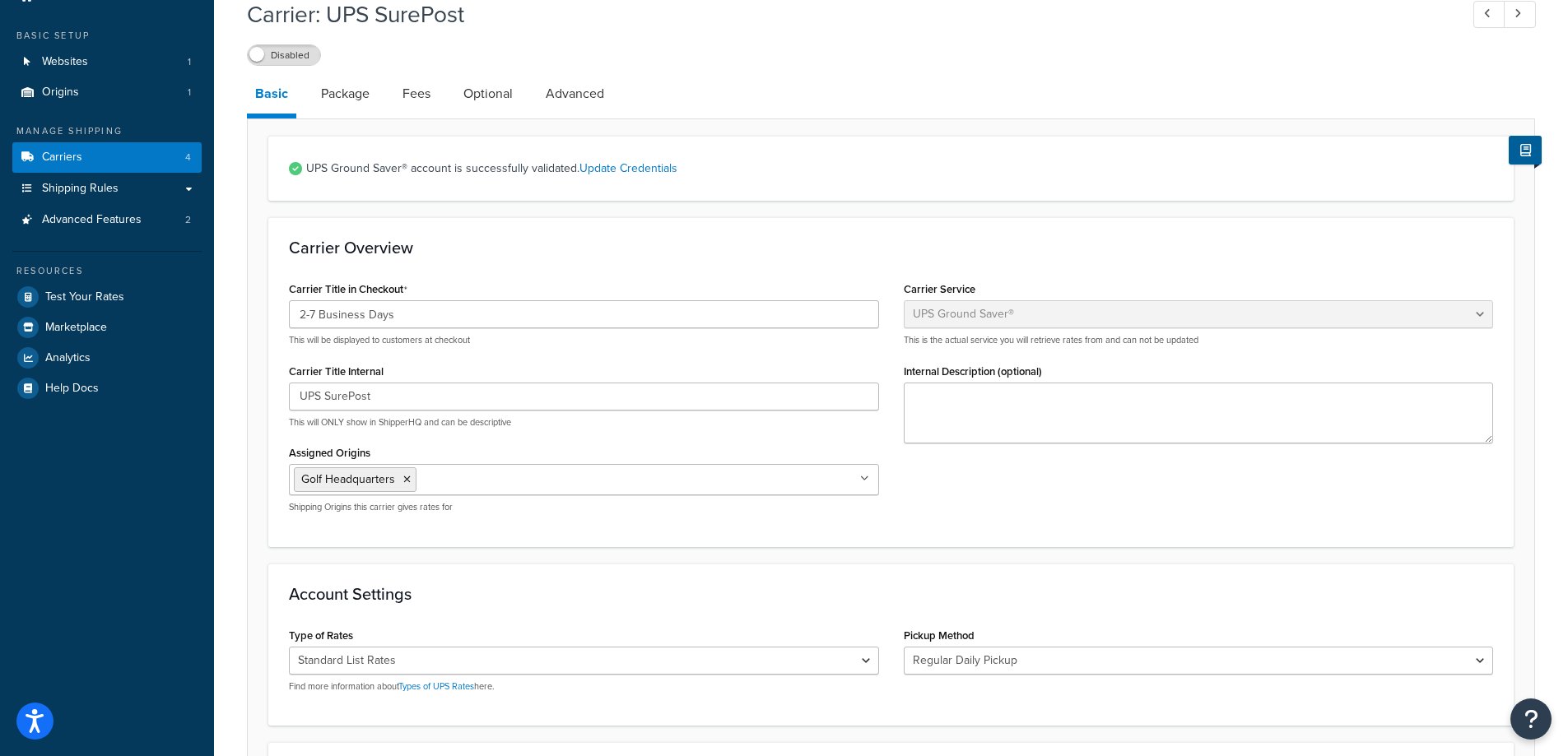
scroll to position [17, 0]
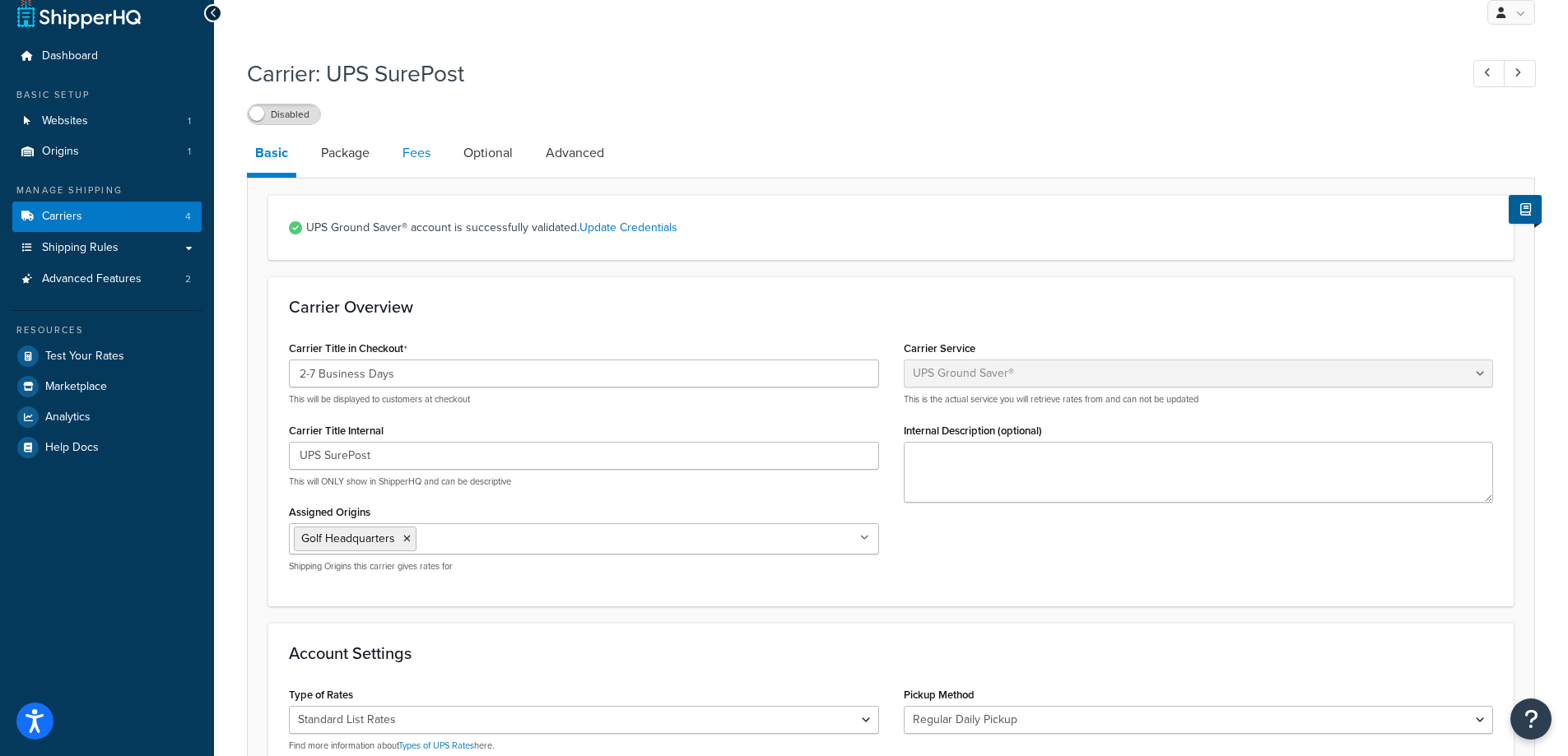
click at [420, 155] on link "Fees" at bounding box center [415, 153] width 44 height 40
